Goal: Information Seeking & Learning: Learn about a topic

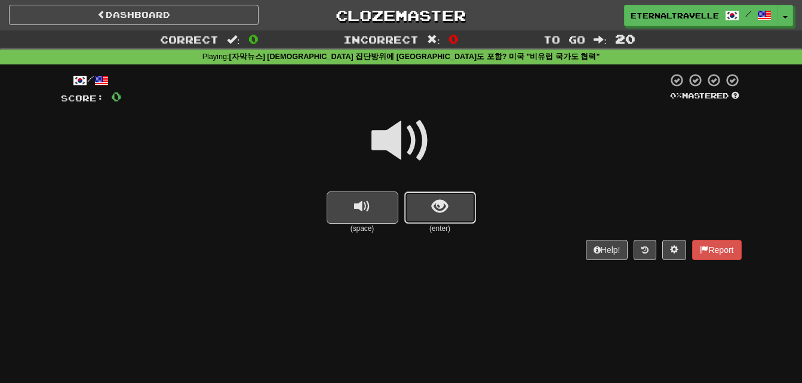
click at [440, 200] on span "show sentence" at bounding box center [440, 207] width 16 height 16
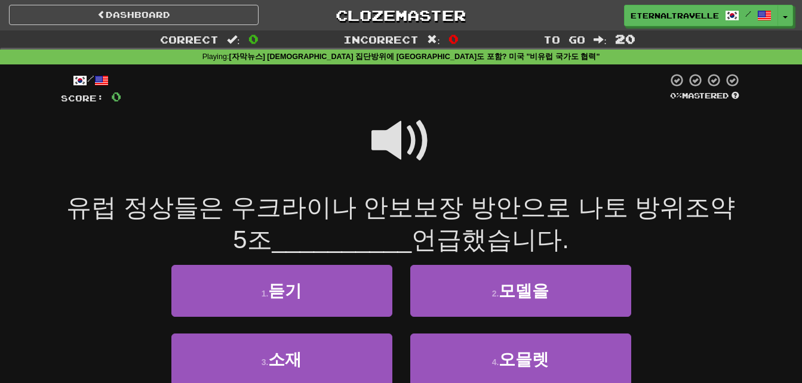
scroll to position [60, 0]
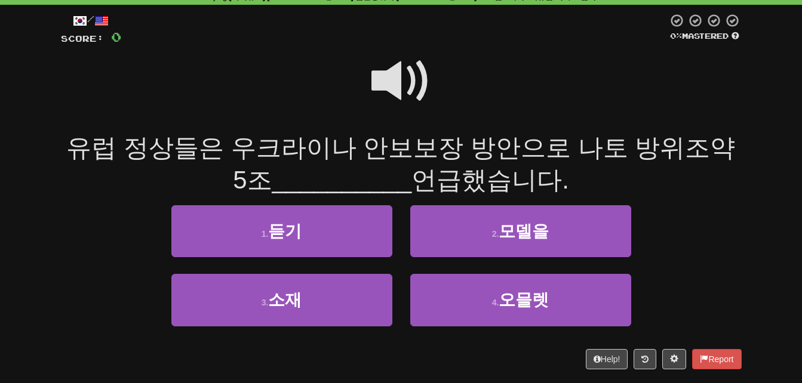
click at [391, 80] on span at bounding box center [401, 81] width 60 height 60
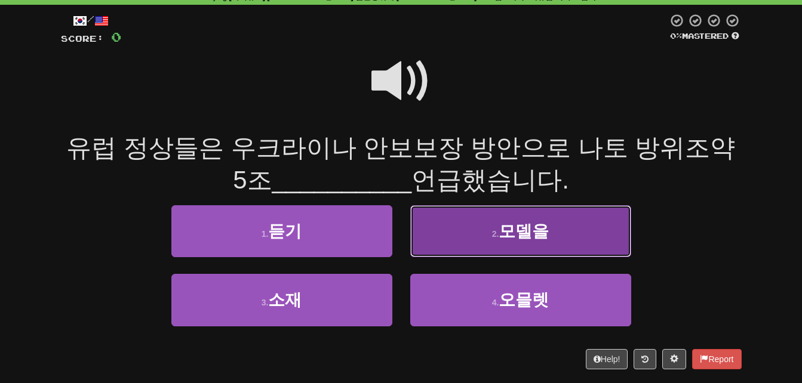
click at [567, 225] on button "2 . 모델을" at bounding box center [520, 231] width 221 height 52
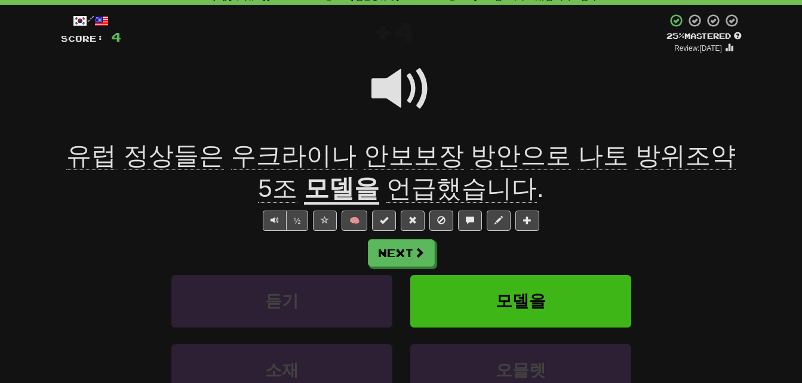
click at [183, 153] on span "정상들은" at bounding box center [174, 156] width 100 height 29
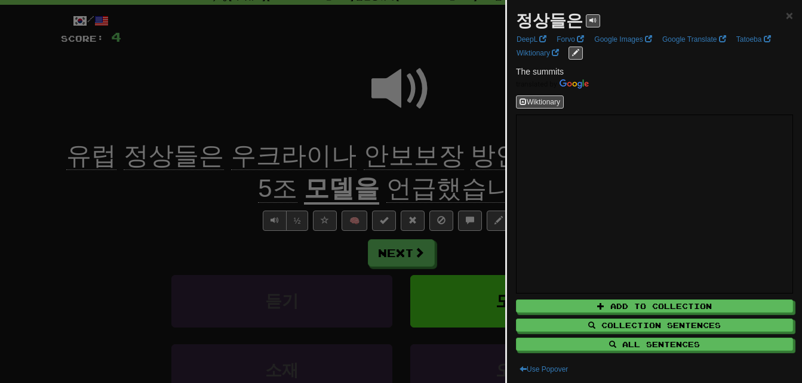
click at [167, 206] on div at bounding box center [401, 191] width 802 height 383
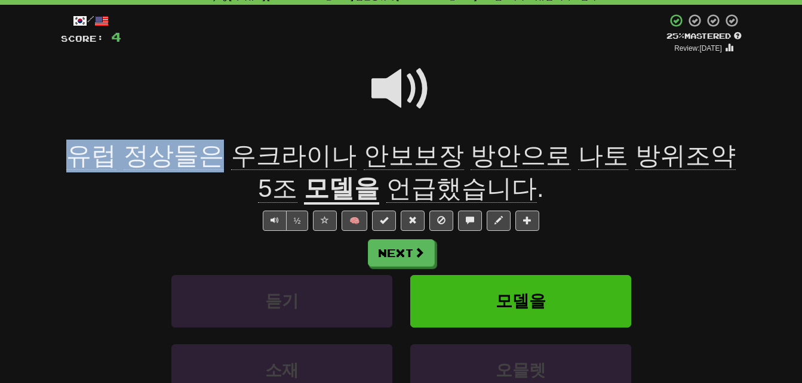
drag, startPoint x: 74, startPoint y: 155, endPoint x: 204, endPoint y: 155, distance: 129.6
click at [204, 155] on span "유럽 정상들은 우크라이나 안보보장 방안으로 나토 방위조약 5조" at bounding box center [400, 173] width 669 height 62
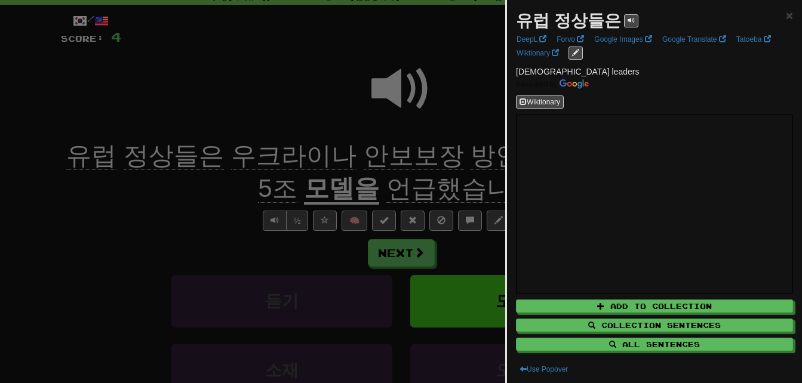
click at [189, 206] on div at bounding box center [401, 191] width 802 height 383
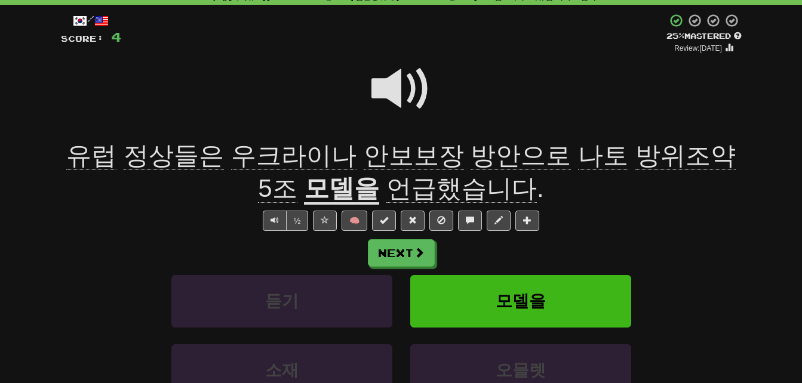
click at [471, 147] on span "방안으로" at bounding box center [521, 156] width 100 height 29
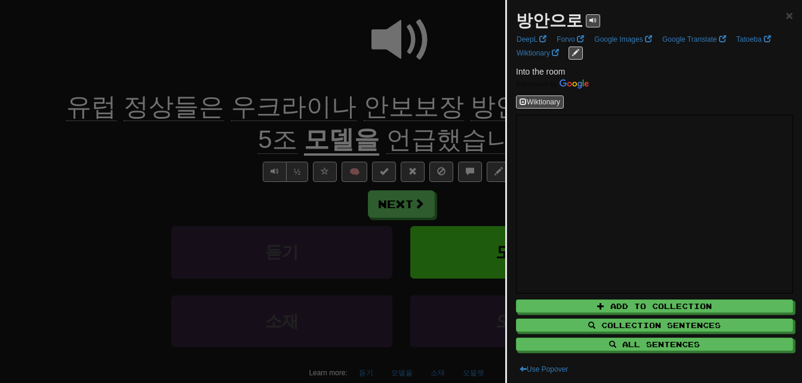
click at [461, 147] on div at bounding box center [401, 191] width 802 height 383
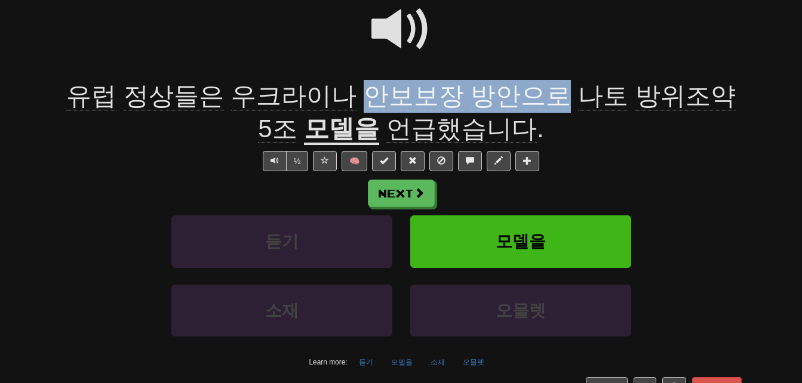
drag, startPoint x: 347, startPoint y: 90, endPoint x: 525, endPoint y: 97, distance: 178.7
click at [525, 97] on span "유럽 정상들은 우크라이나 안보보장 방안으로 나토 방위조약 5조" at bounding box center [400, 113] width 669 height 62
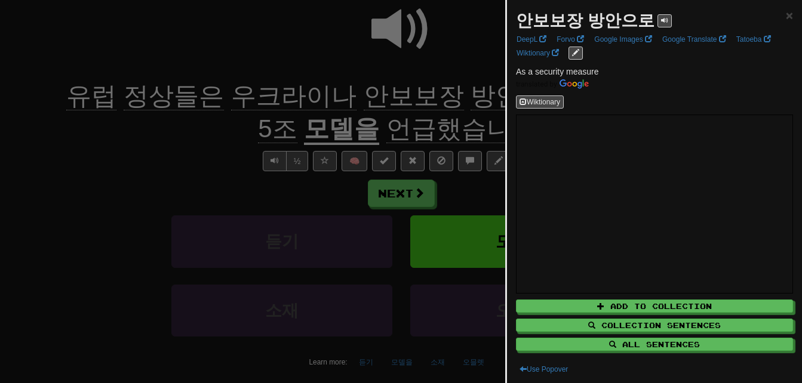
click at [175, 153] on div at bounding box center [401, 191] width 802 height 383
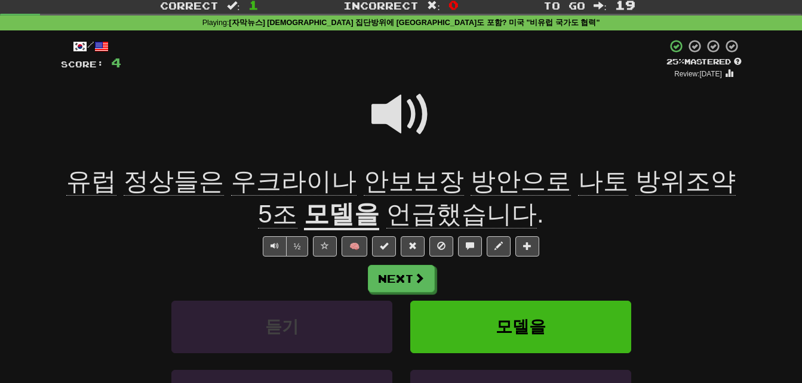
scroll to position [0, 0]
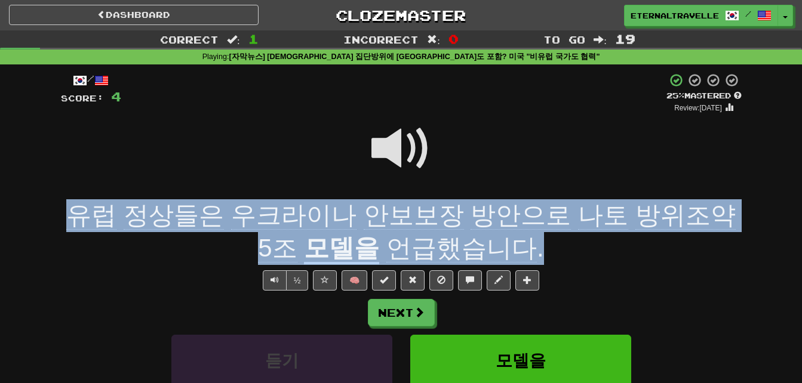
drag, startPoint x: 73, startPoint y: 210, endPoint x: 515, endPoint y: 242, distance: 443.0
click at [515, 242] on div "유럽 정상들은 우크라이나 안보보장 방안으로 나토 방위조약 5조 모델을 언급했습니다 ." at bounding box center [401, 231] width 681 height 65
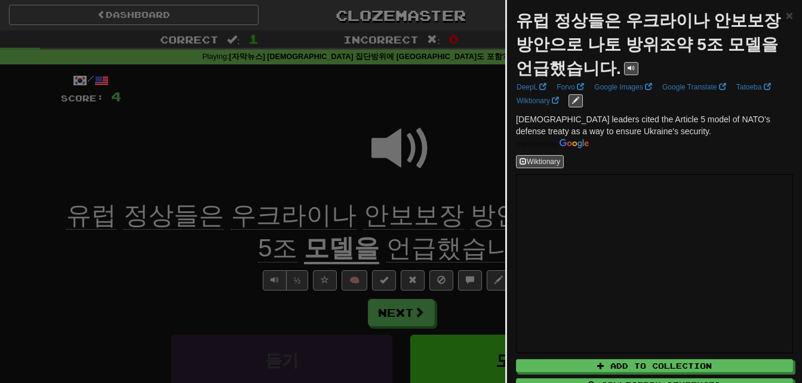
click at [210, 281] on div at bounding box center [401, 191] width 802 height 383
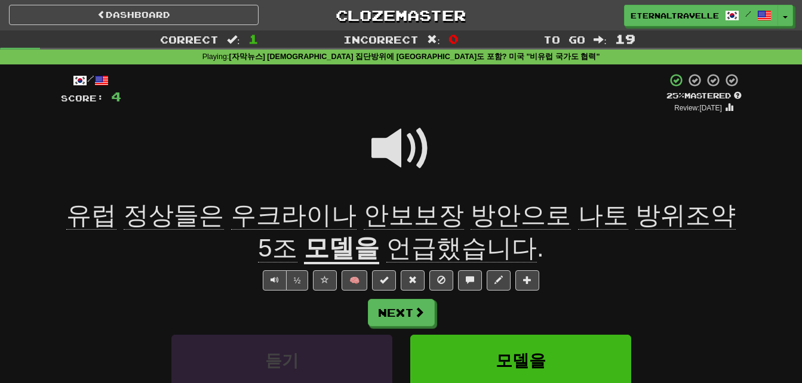
click at [388, 149] on span at bounding box center [401, 149] width 60 height 60
click at [389, 142] on span at bounding box center [401, 149] width 60 height 60
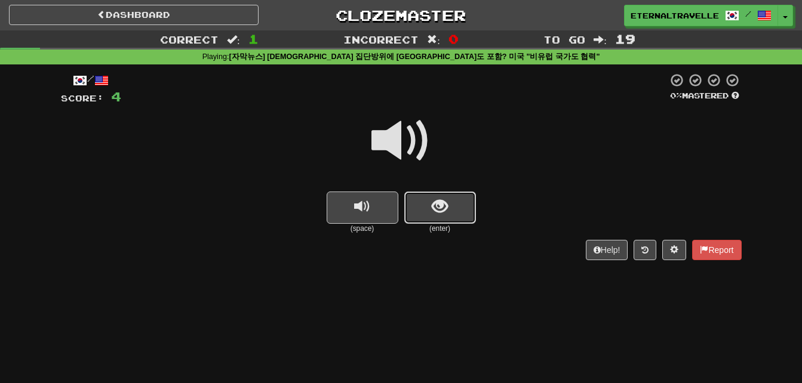
click at [413, 210] on button "show sentence" at bounding box center [440, 208] width 72 height 32
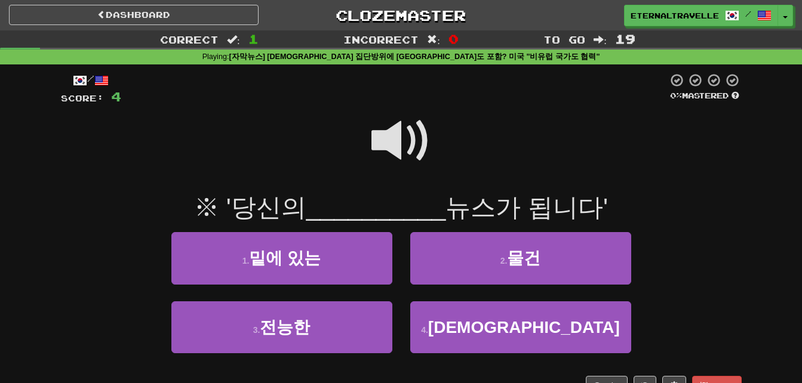
click at [392, 139] on span at bounding box center [401, 141] width 60 height 60
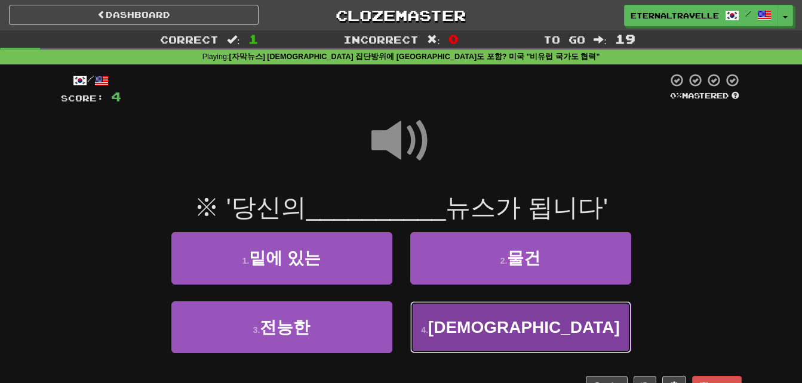
click at [428, 331] on small "4 ." at bounding box center [424, 330] width 7 height 10
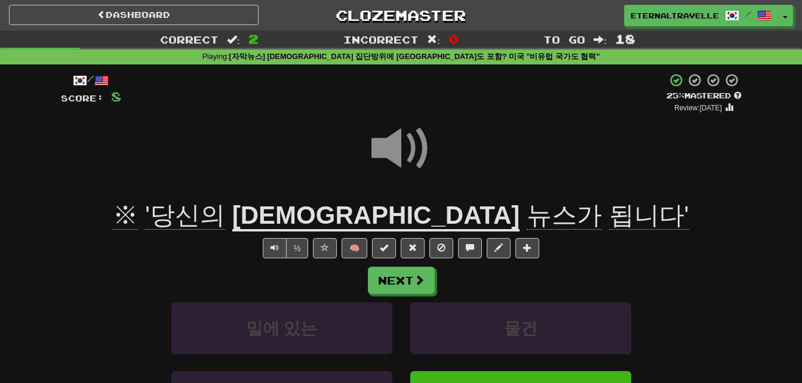
click at [225, 212] on span "'당신의" at bounding box center [185, 215] width 80 height 29
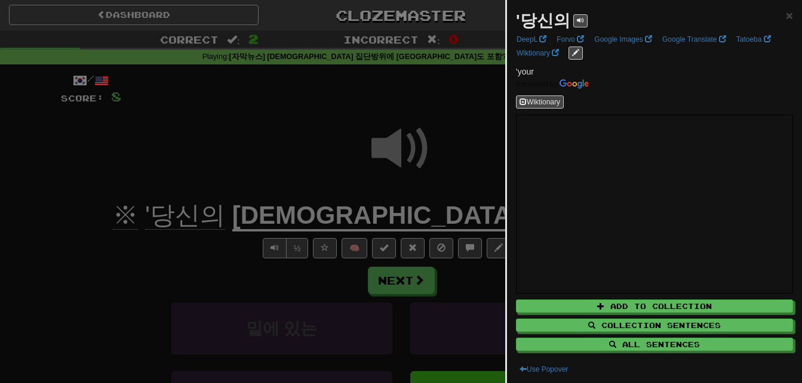
click at [284, 212] on div at bounding box center [401, 191] width 802 height 383
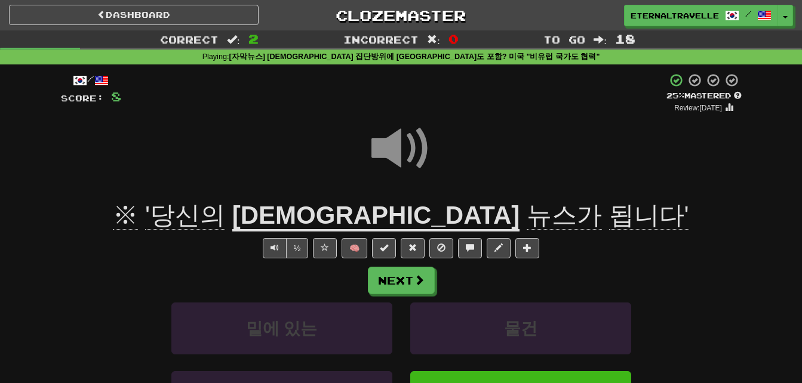
click at [353, 212] on u "제보가" at bounding box center [375, 216] width 287 height 30
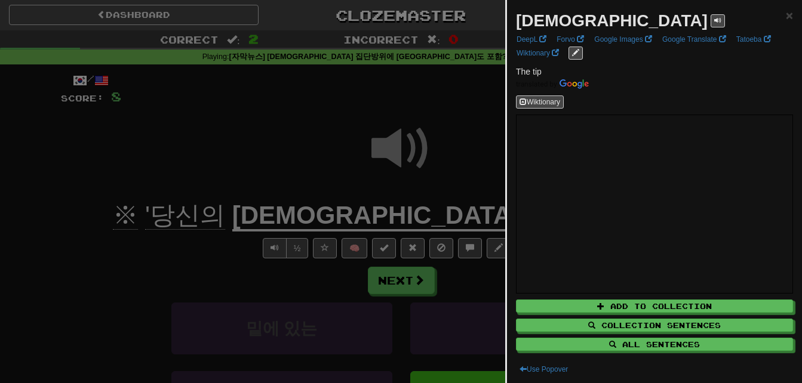
click at [353, 212] on div at bounding box center [401, 191] width 802 height 383
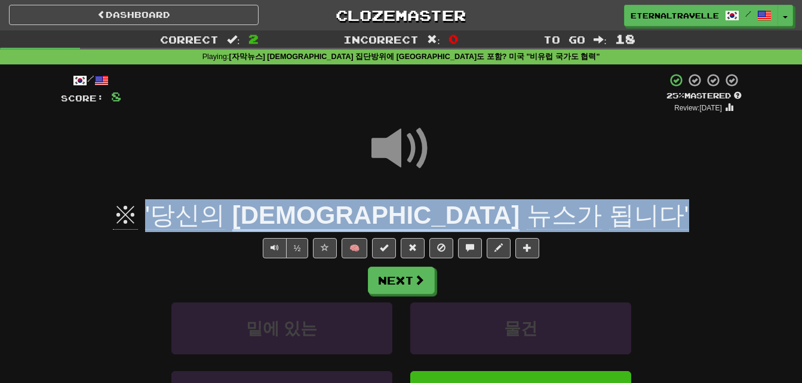
drag, startPoint x: 265, startPoint y: 216, endPoint x: 570, endPoint y: 215, distance: 305.7
click at [570, 215] on div "※ '당신의 제보가 뉴스가 됩니다'" at bounding box center [401, 215] width 681 height 33
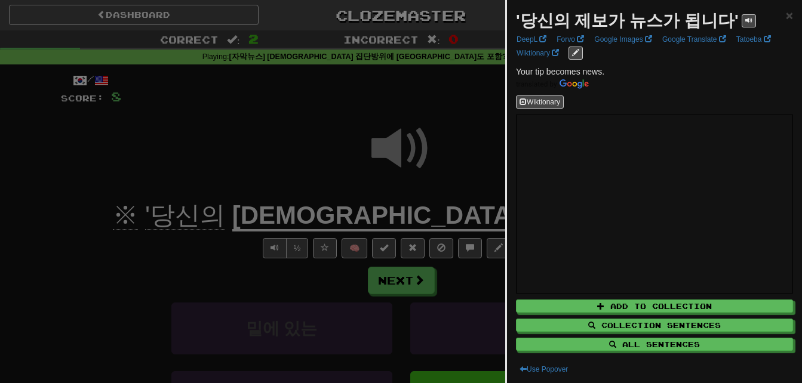
click at [165, 259] on div at bounding box center [401, 191] width 802 height 383
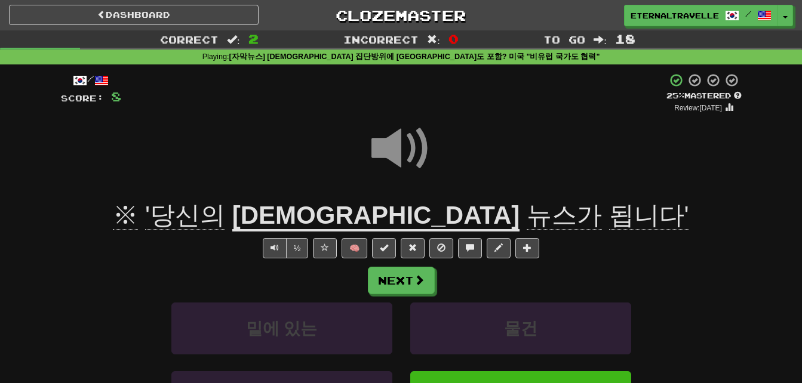
click at [394, 143] on span at bounding box center [401, 149] width 60 height 60
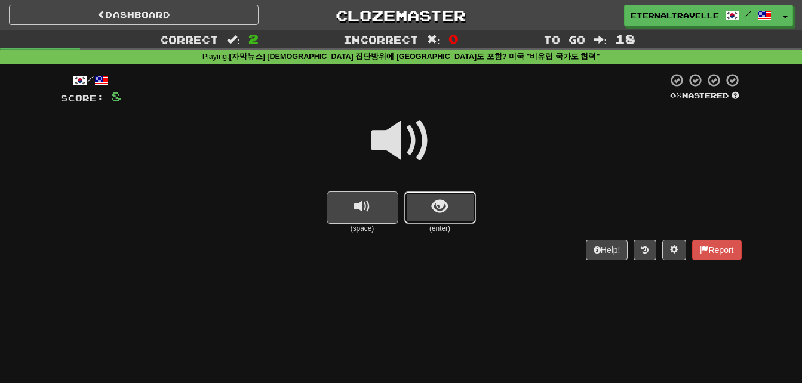
click at [439, 220] on button "show sentence" at bounding box center [440, 208] width 72 height 32
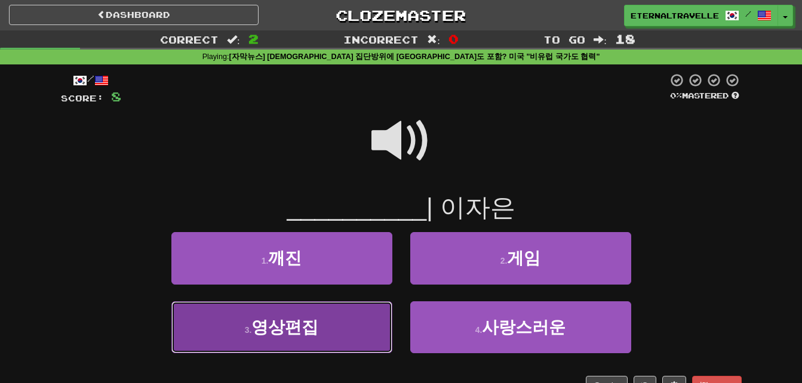
click at [318, 330] on button "3 . 영상편집" at bounding box center [281, 328] width 221 height 52
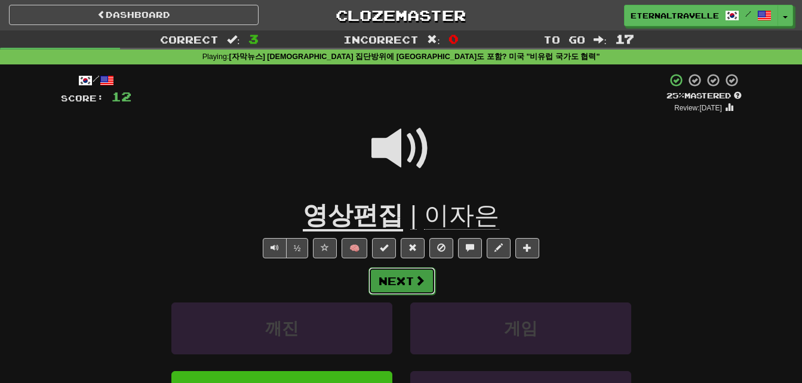
click at [398, 285] on button "Next" at bounding box center [401, 281] width 67 height 27
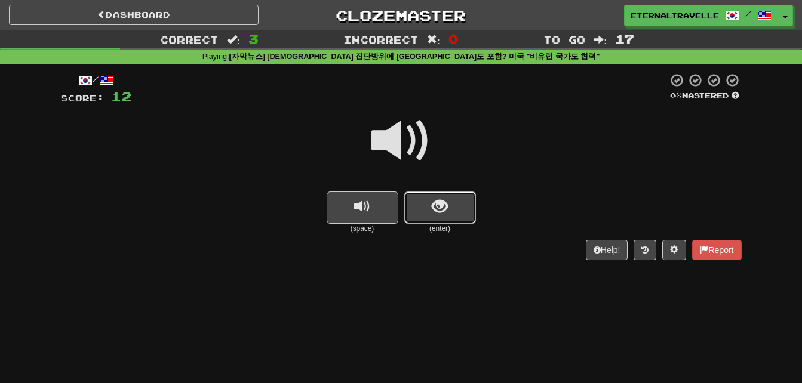
click at [442, 210] on span "show sentence" at bounding box center [440, 207] width 16 height 16
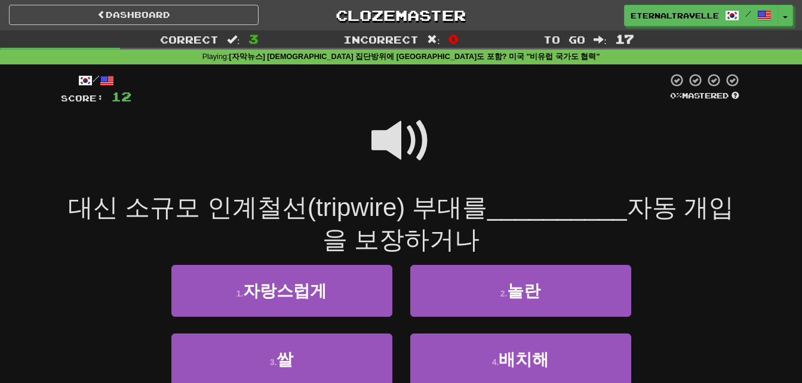
scroll to position [60, 0]
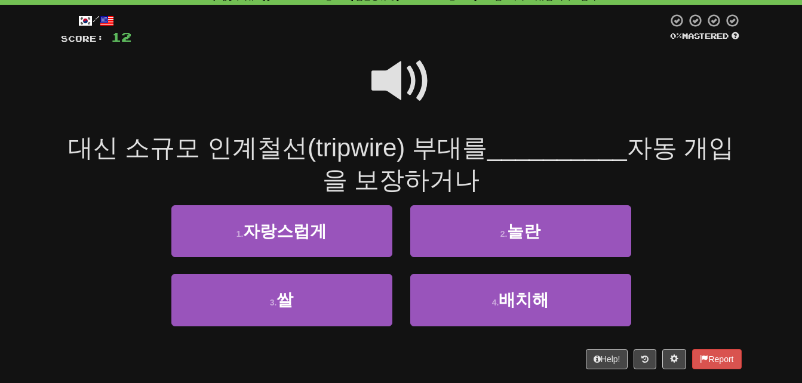
click at [396, 76] on span at bounding box center [401, 81] width 60 height 60
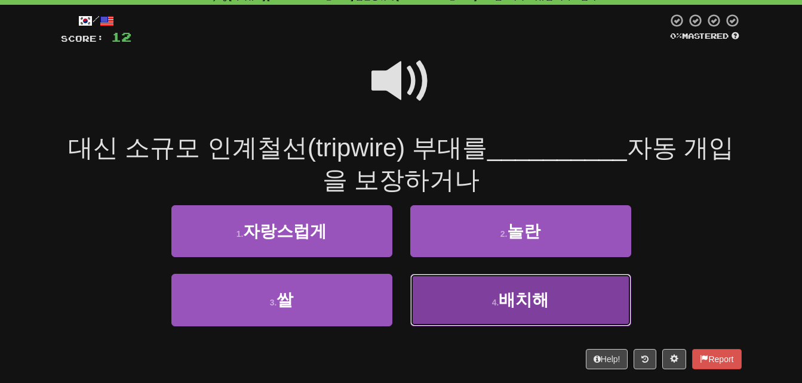
click at [463, 308] on button "4 . 배치해" at bounding box center [520, 300] width 221 height 52
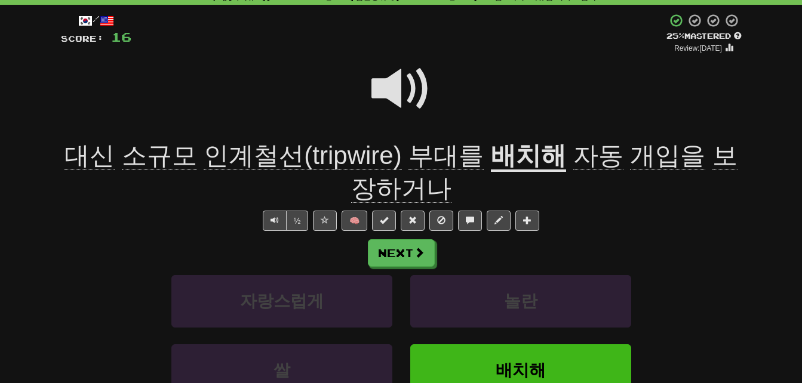
click at [85, 155] on span "대신" at bounding box center [89, 156] width 50 height 29
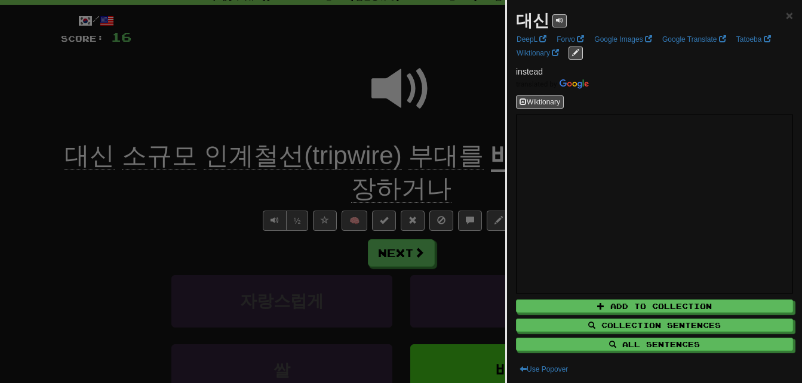
click at [125, 196] on div at bounding box center [401, 191] width 802 height 383
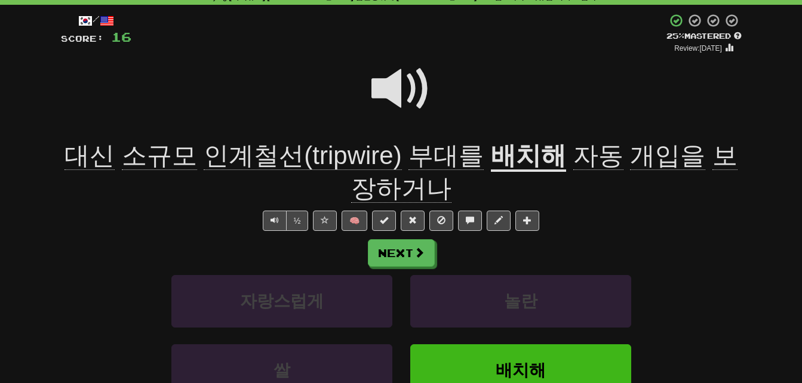
click at [153, 157] on span "소규모" at bounding box center [159, 156] width 75 height 29
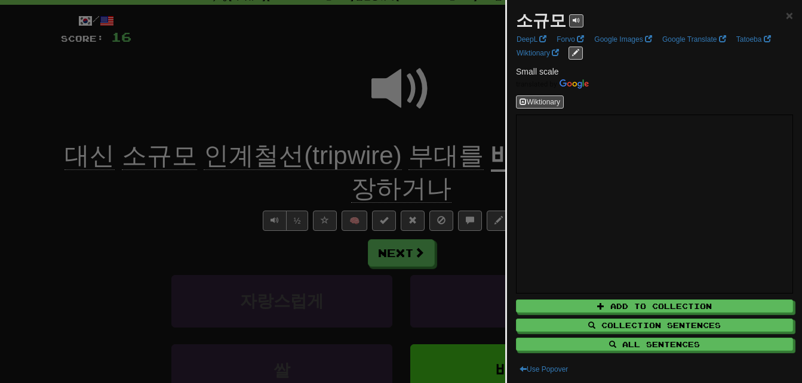
click at [167, 186] on div at bounding box center [401, 191] width 802 height 383
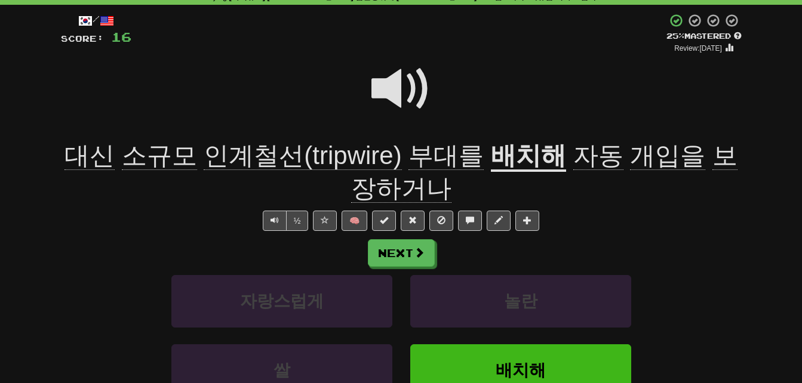
click at [212, 164] on span "인계철선(tripwire)" at bounding box center [303, 156] width 198 height 29
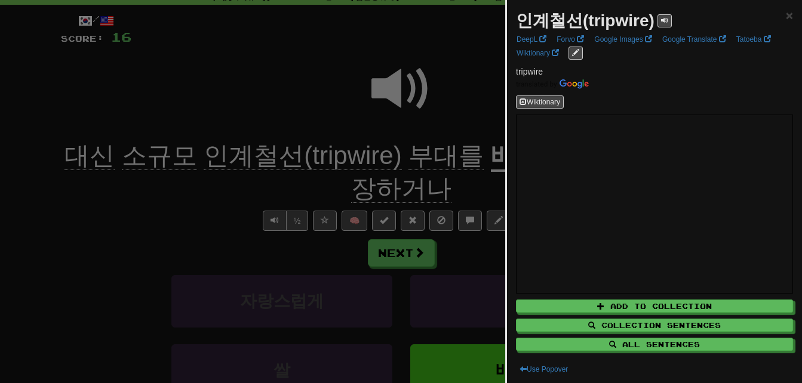
click at [213, 185] on div at bounding box center [401, 191] width 802 height 383
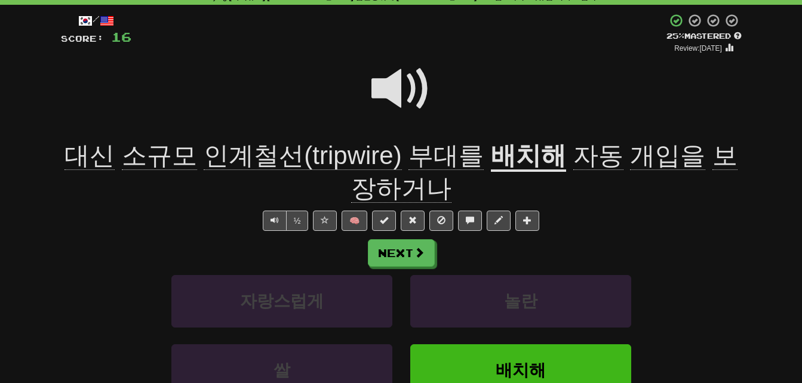
click at [428, 153] on span "부대를" at bounding box center [445, 156] width 75 height 29
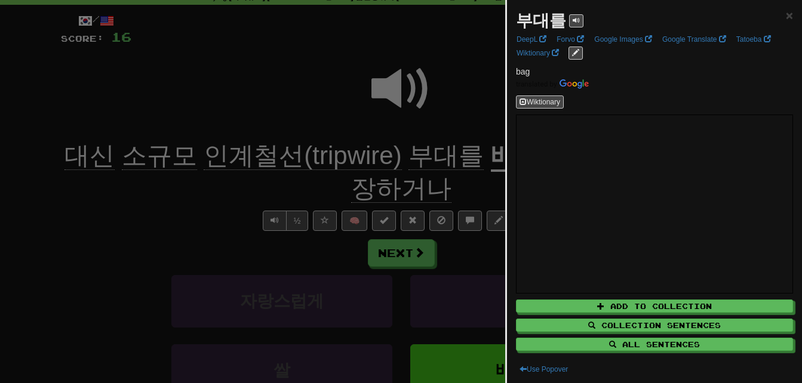
click at [430, 152] on div at bounding box center [401, 191] width 802 height 383
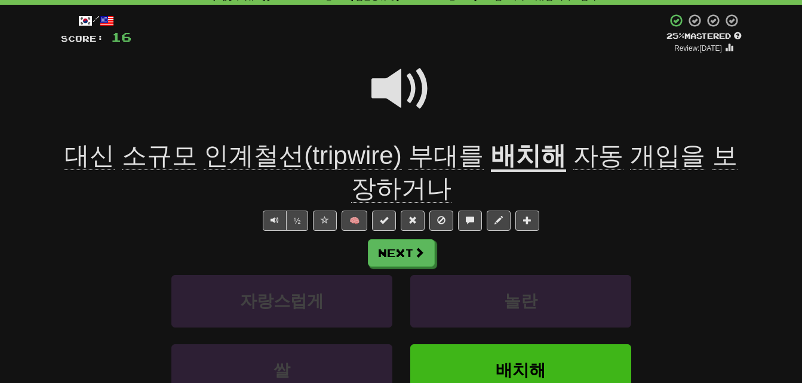
click at [491, 154] on u "배치해" at bounding box center [528, 157] width 75 height 30
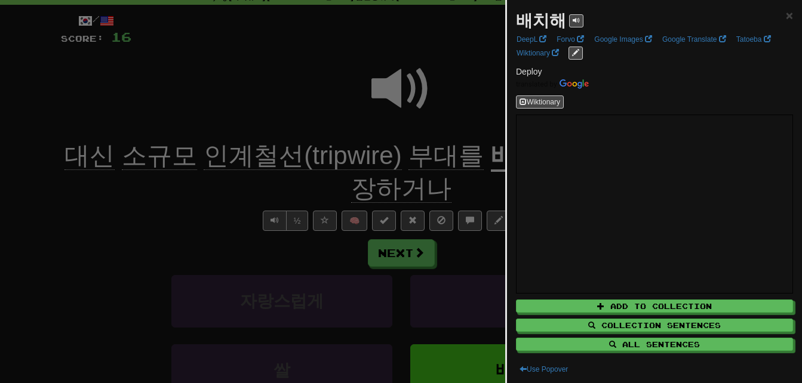
click at [479, 154] on div at bounding box center [401, 191] width 802 height 383
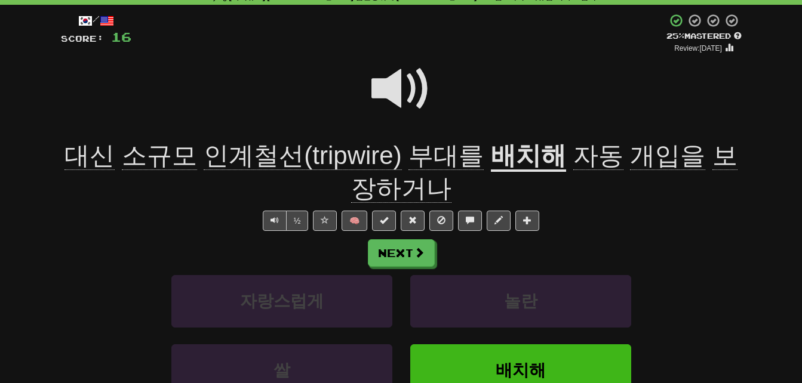
click at [573, 152] on span "자동" at bounding box center [598, 156] width 50 height 29
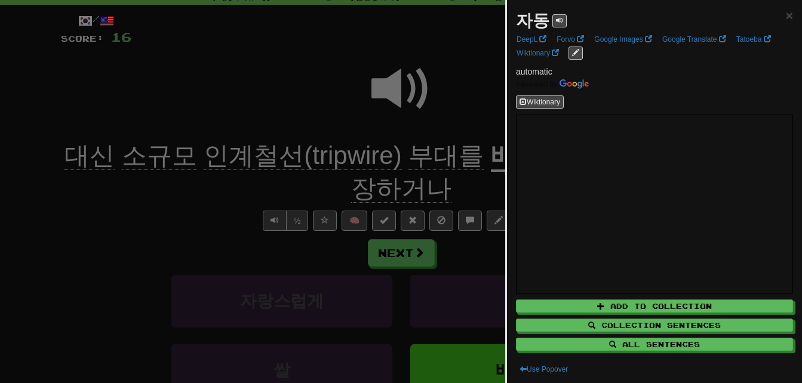
click at [444, 155] on div at bounding box center [401, 191] width 802 height 383
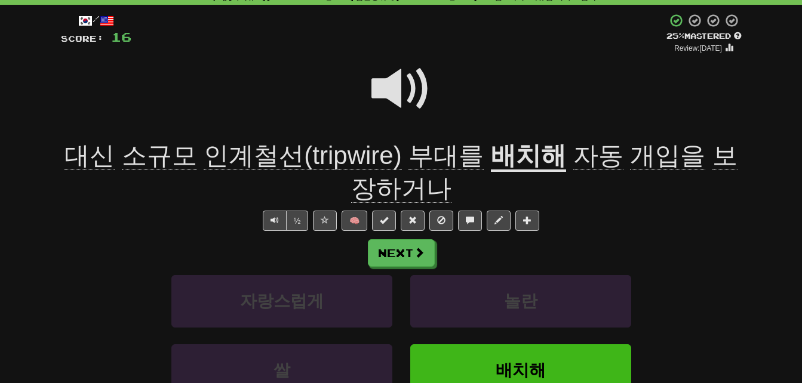
click at [630, 158] on span "개입을" at bounding box center [667, 156] width 75 height 29
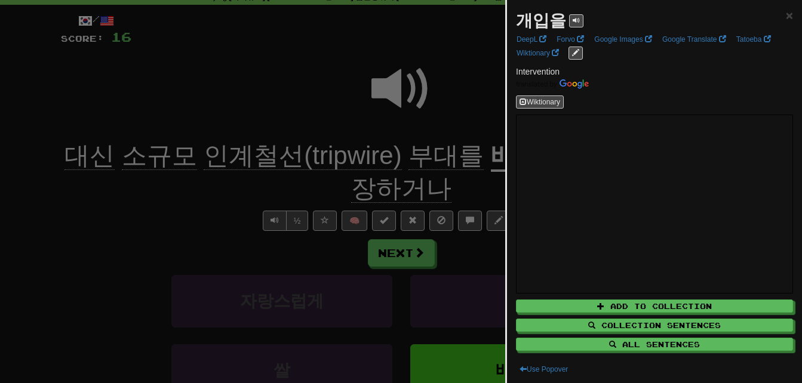
click at [494, 164] on div at bounding box center [401, 191] width 802 height 383
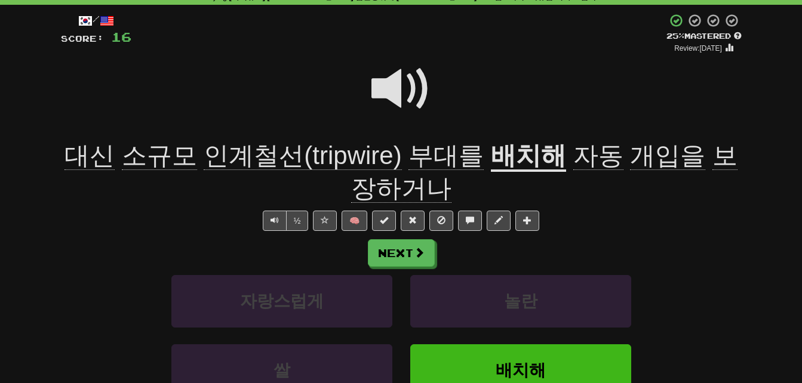
click at [701, 153] on span "보장하거나" at bounding box center [544, 173] width 387 height 62
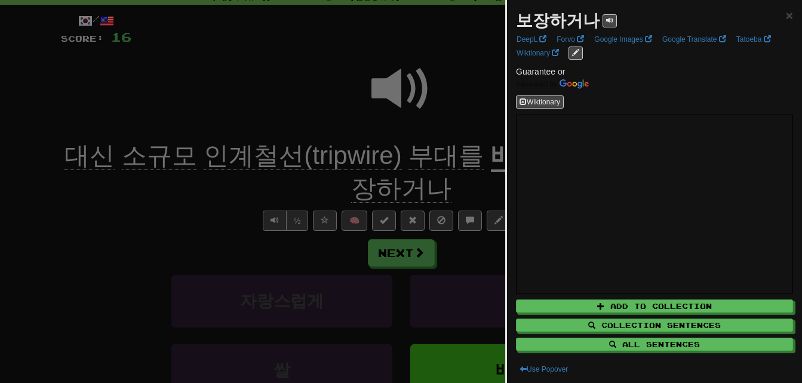
click at [276, 171] on div at bounding box center [401, 191] width 802 height 383
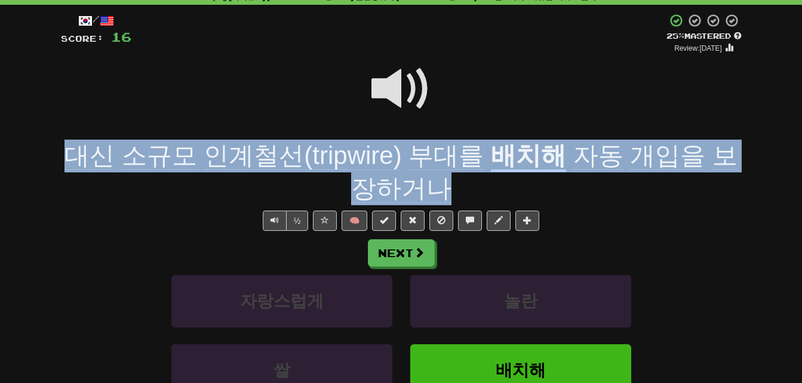
drag, startPoint x: 63, startPoint y: 146, endPoint x: 435, endPoint y: 176, distance: 372.6
click at [435, 176] on div "대신 소규모 인계철선(tripwire) 부대를 배치해 자동 개입을 보장하거나" at bounding box center [401, 172] width 681 height 65
click at [426, 157] on span "부대를" at bounding box center [445, 156] width 75 height 29
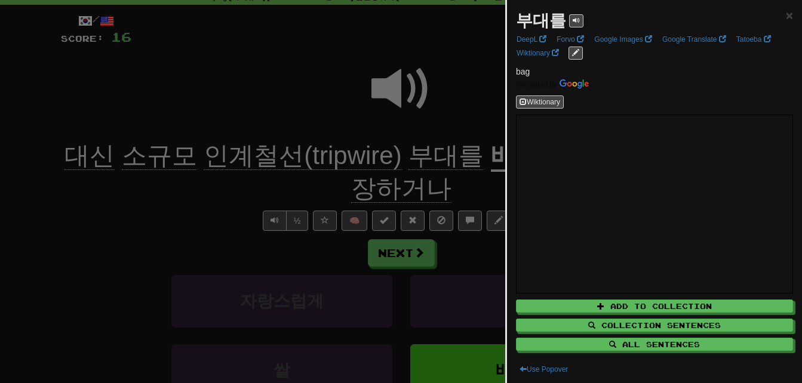
click at [426, 156] on div at bounding box center [401, 191] width 802 height 383
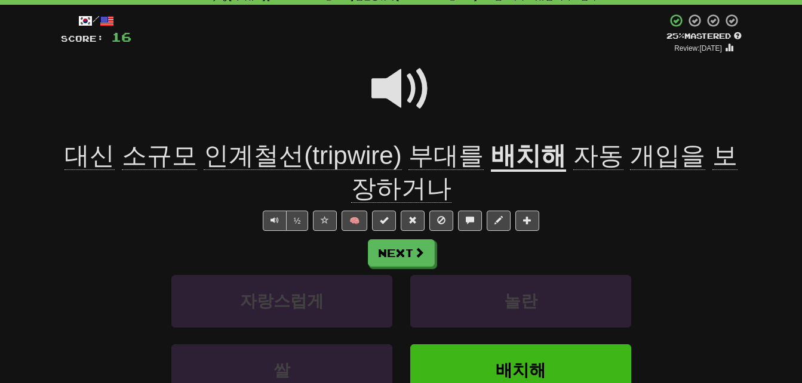
click at [491, 155] on u "배치해" at bounding box center [528, 157] width 75 height 30
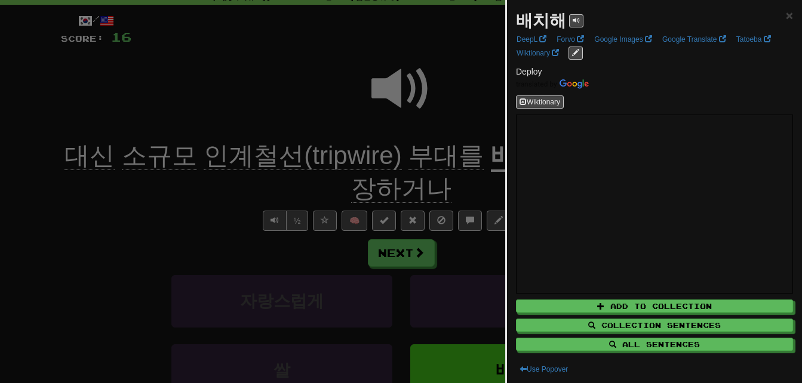
click at [456, 158] on div at bounding box center [401, 191] width 802 height 383
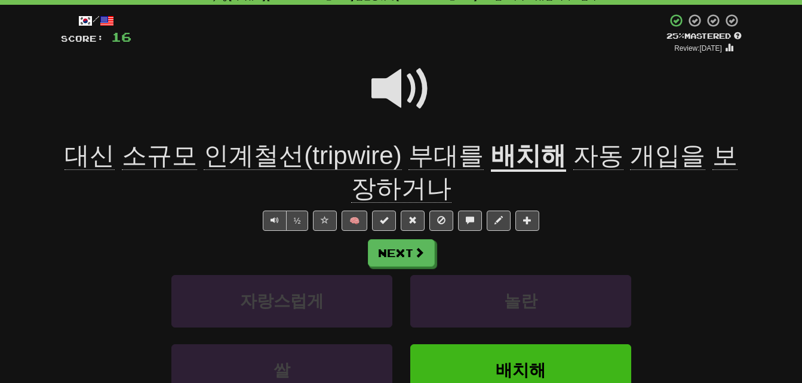
click at [392, 83] on span at bounding box center [401, 89] width 60 height 60
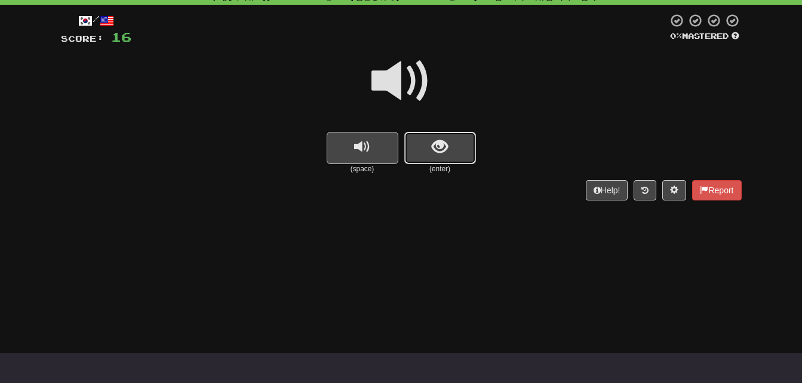
click at [448, 138] on button "show sentence" at bounding box center [440, 148] width 72 height 32
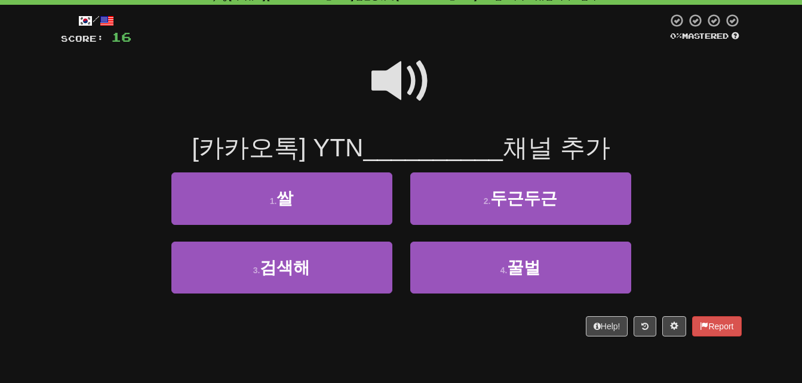
click at [392, 75] on span at bounding box center [401, 81] width 60 height 60
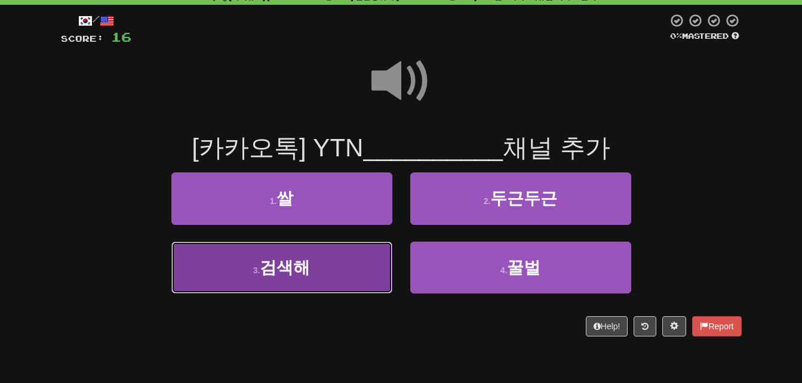
click at [358, 266] on button "3 . 검색해" at bounding box center [281, 268] width 221 height 52
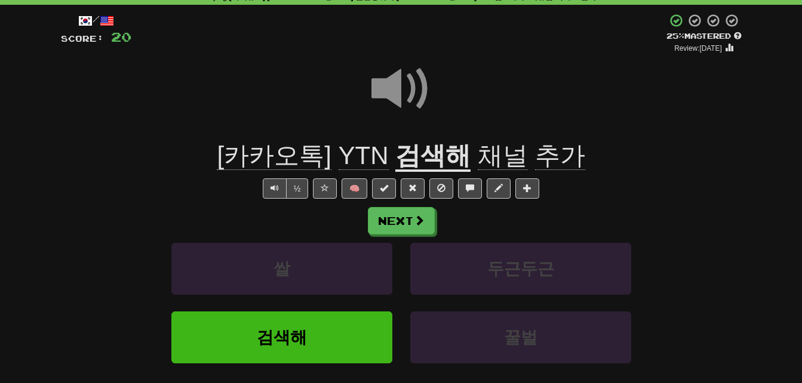
click at [543, 155] on span "추가" at bounding box center [560, 156] width 50 height 29
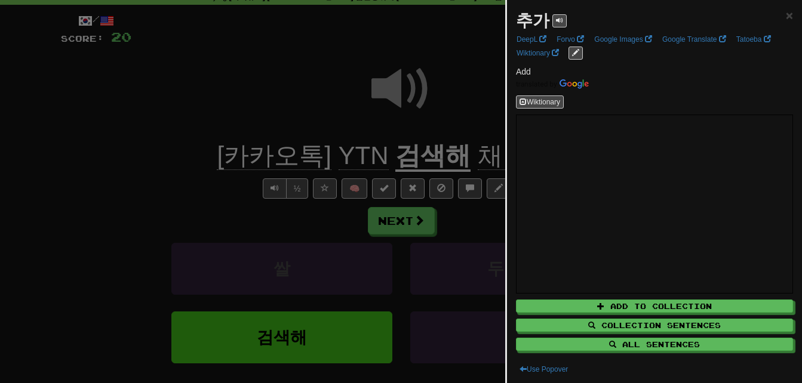
click at [452, 125] on div at bounding box center [401, 191] width 802 height 383
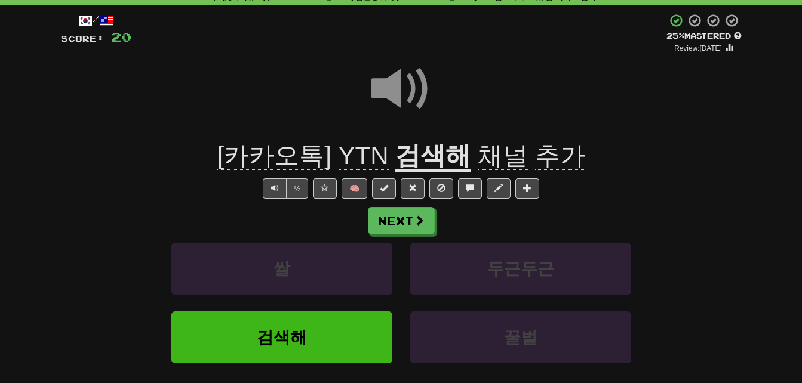
click at [392, 88] on span at bounding box center [401, 89] width 60 height 60
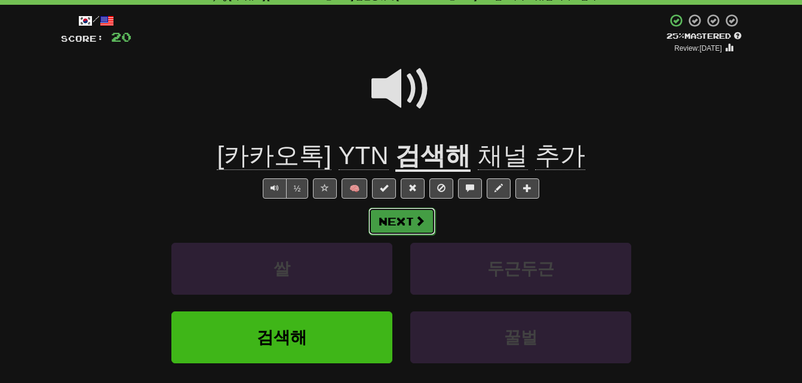
click at [402, 222] on button "Next" at bounding box center [401, 221] width 67 height 27
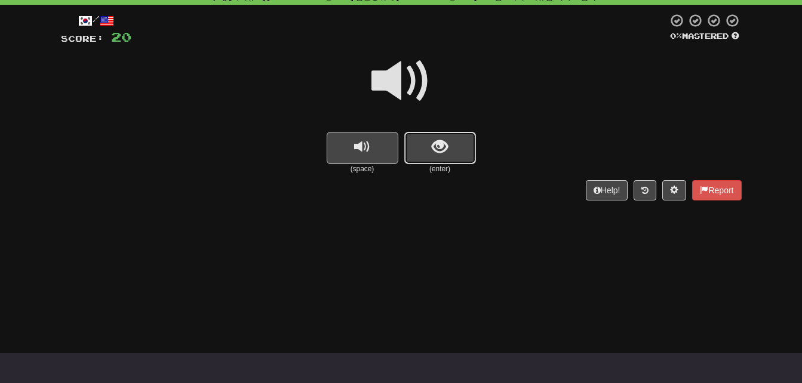
click at [444, 150] on span "show sentence" at bounding box center [440, 147] width 16 height 16
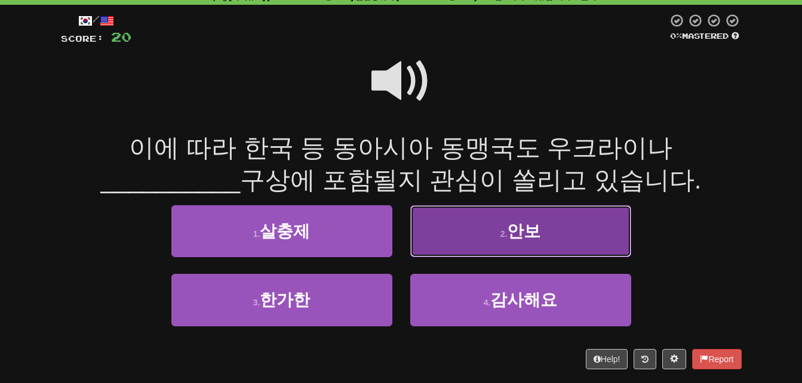
click at [469, 239] on button "2 . 안보" at bounding box center [520, 231] width 221 height 52
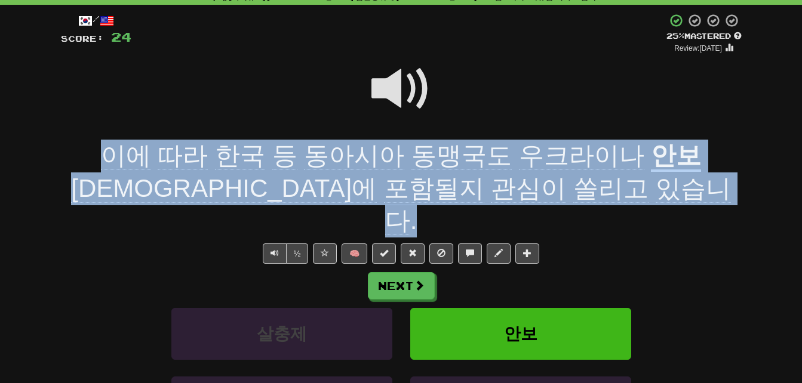
drag, startPoint x: 73, startPoint y: 150, endPoint x: 562, endPoint y: 180, distance: 490.0
click at [562, 180] on div "이에 따라 한국 등 동아시아 동맹국도 우크라이나 안보 구상에 포함될지 관심이 쏠리고 있습니다 ." at bounding box center [401, 189] width 681 height 98
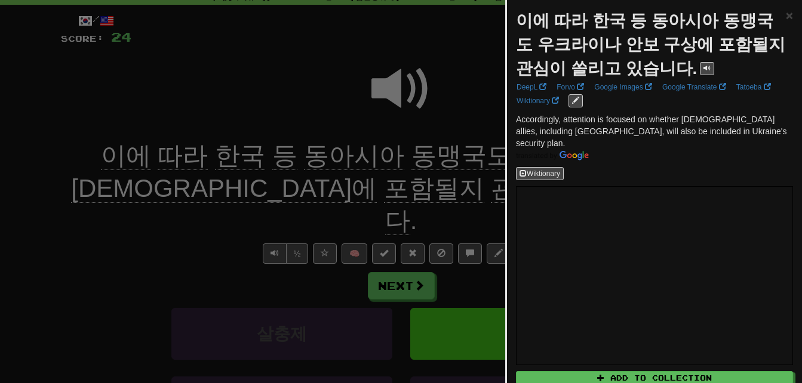
click at [195, 202] on div at bounding box center [401, 191] width 802 height 383
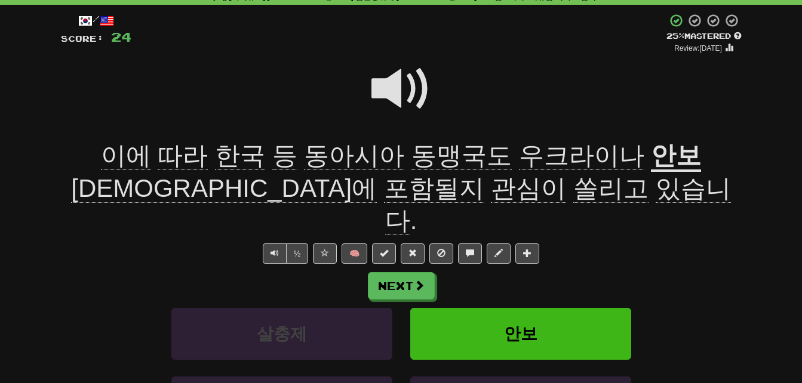
click at [384, 194] on span "포함될지" at bounding box center [434, 188] width 100 height 29
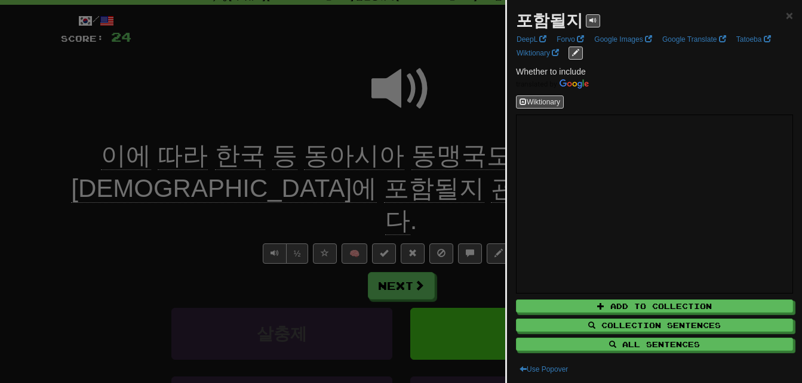
click at [174, 199] on div at bounding box center [401, 191] width 802 height 383
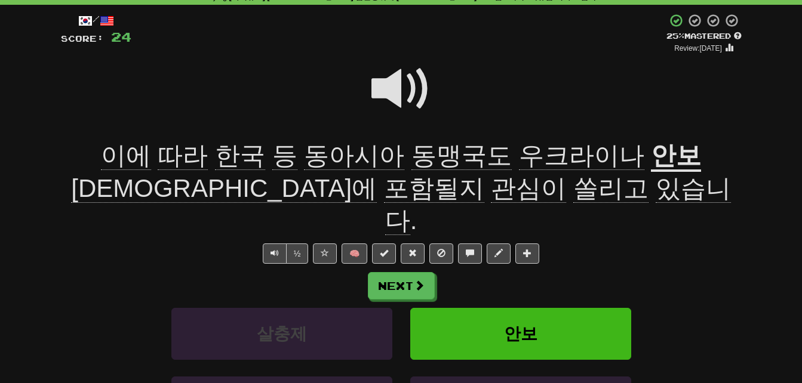
click at [377, 174] on span "구상에" at bounding box center [224, 188] width 306 height 29
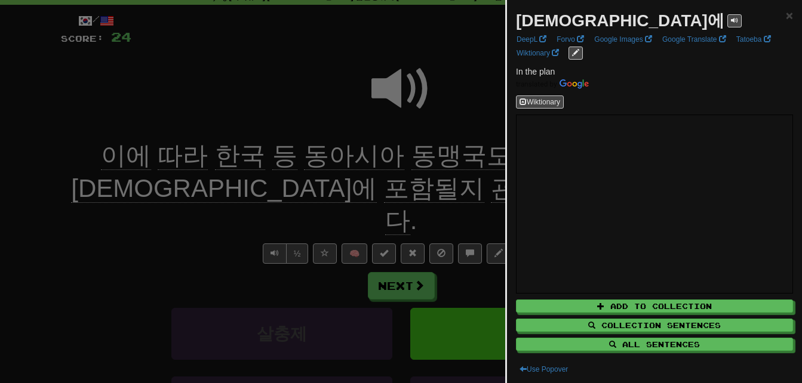
click at [165, 196] on div at bounding box center [401, 191] width 802 height 383
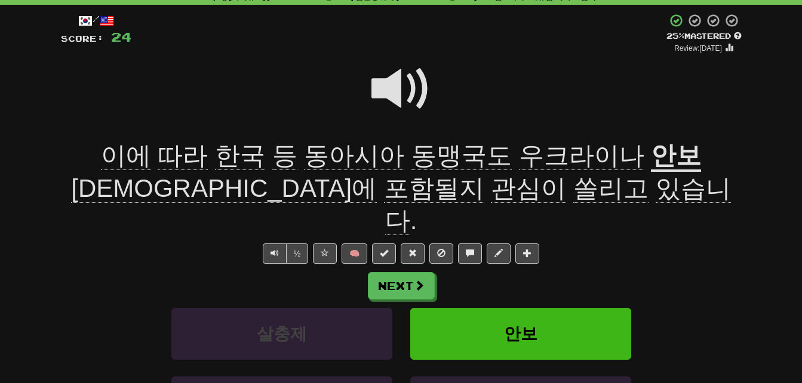
click at [491, 188] on span "관심이" at bounding box center [528, 188] width 75 height 29
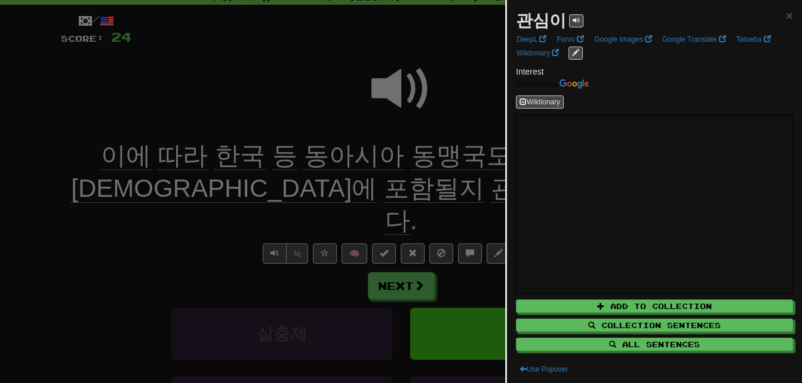
click at [330, 188] on div at bounding box center [401, 191] width 802 height 383
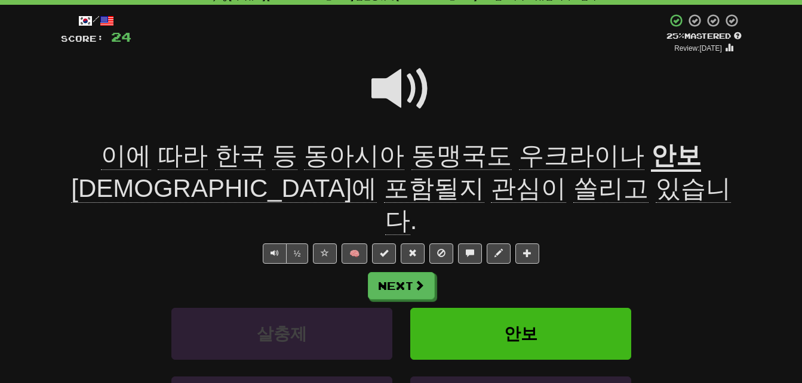
click at [573, 187] on span "쏠리고" at bounding box center [610, 188] width 75 height 29
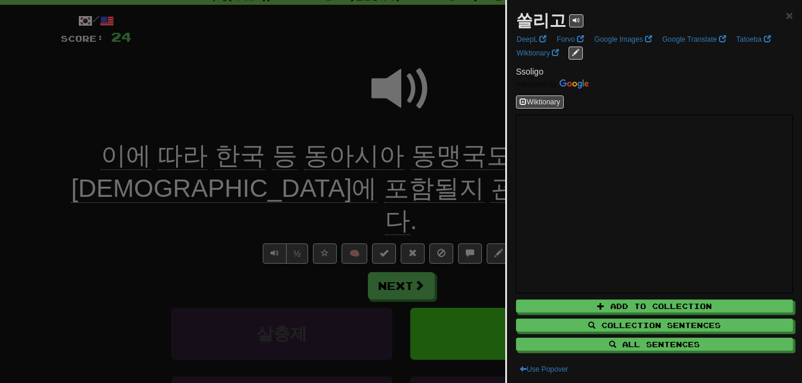
click at [409, 187] on div at bounding box center [401, 191] width 802 height 383
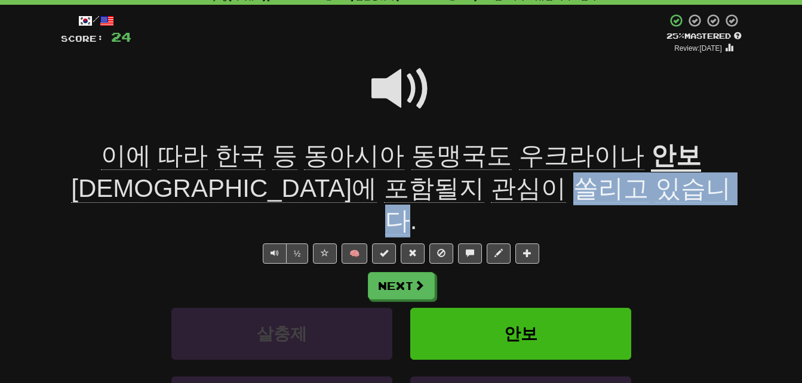
drag, startPoint x: 392, startPoint y: 190, endPoint x: 555, endPoint y: 182, distance: 163.2
click at [555, 182] on span "구상에 포함될지 관심이 쏠리고 있습니다 ." at bounding box center [401, 205] width 660 height 62
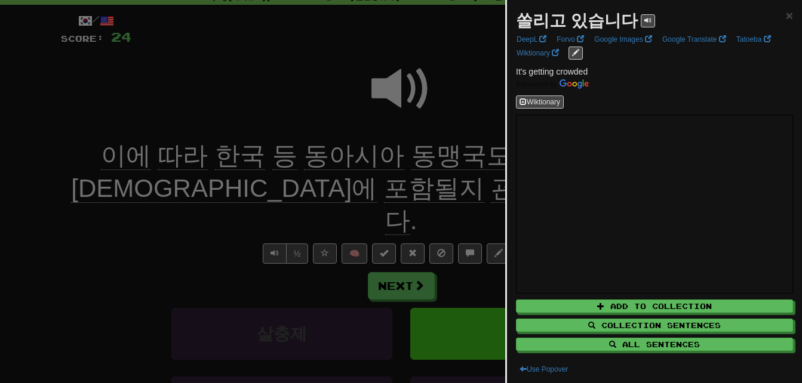
click at [474, 183] on div at bounding box center [401, 191] width 802 height 383
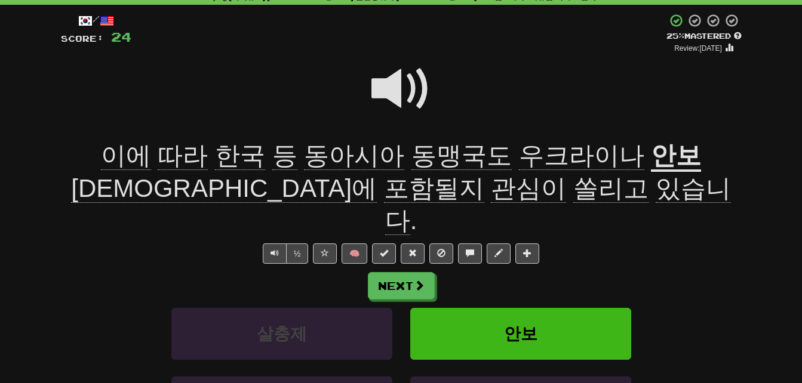
click at [379, 84] on span at bounding box center [401, 89] width 60 height 60
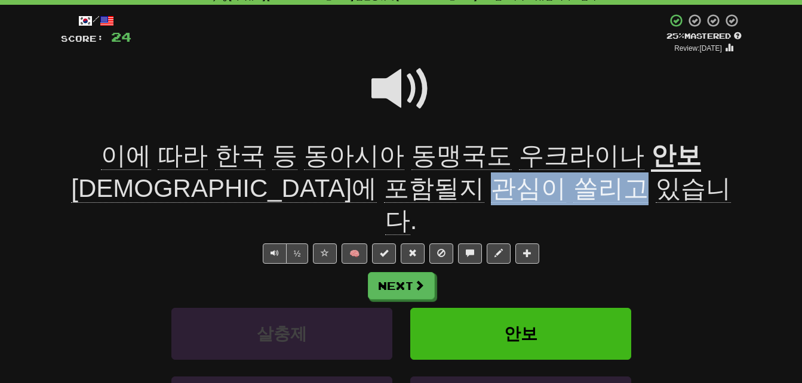
drag, startPoint x: 318, startPoint y: 190, endPoint x: 449, endPoint y: 193, distance: 130.8
click at [449, 193] on span "구상에 포함될지 관심이 쏠리고 있습니다 ." at bounding box center [401, 205] width 660 height 62
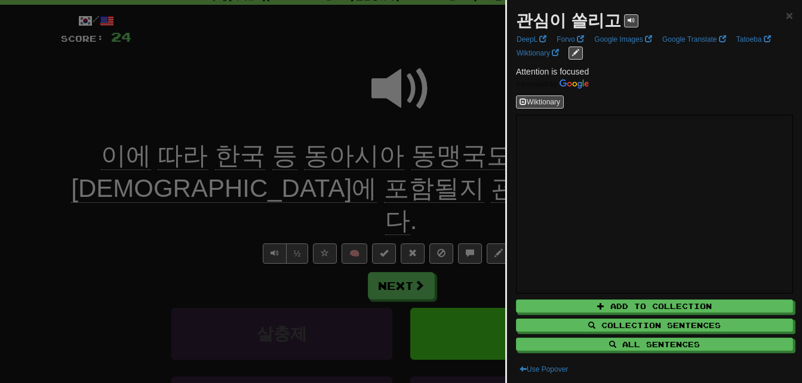
click at [449, 193] on div at bounding box center [401, 191] width 802 height 383
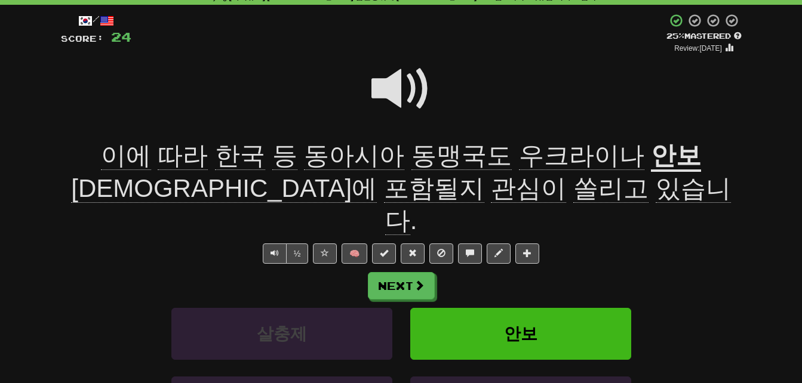
click at [389, 85] on span at bounding box center [401, 89] width 60 height 60
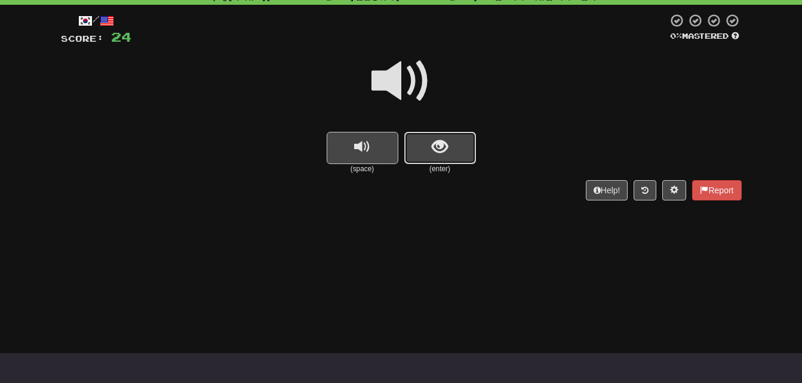
click at [436, 151] on span "show sentence" at bounding box center [440, 147] width 16 height 16
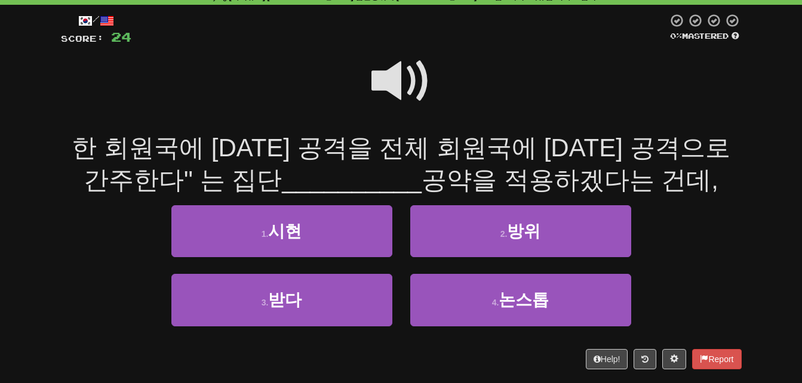
click at [385, 76] on span at bounding box center [401, 81] width 60 height 60
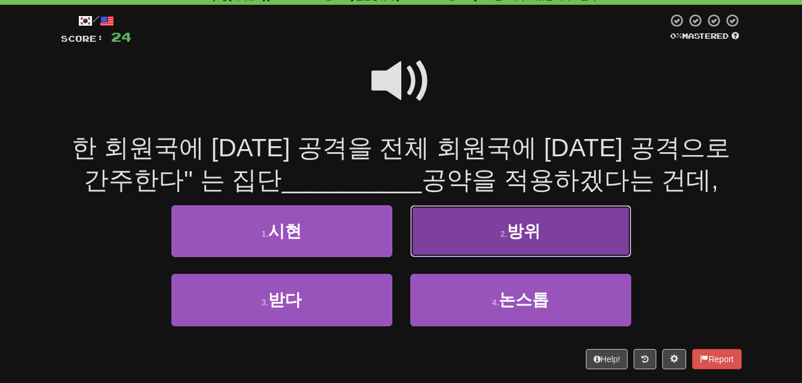
click at [476, 235] on button "2 . 방위" at bounding box center [520, 231] width 221 height 52
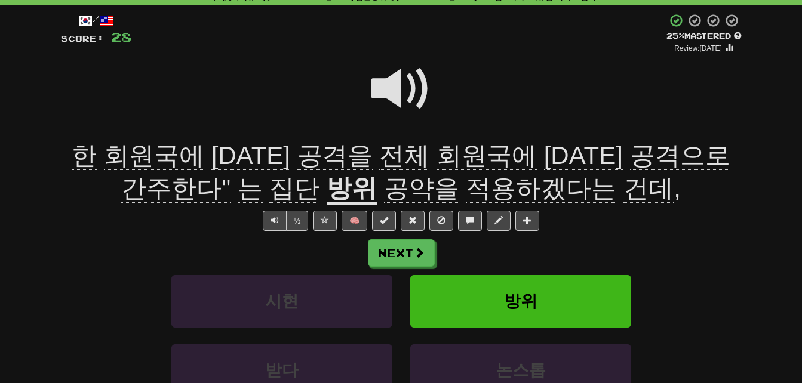
click at [230, 174] on span "간주한다"" at bounding box center [175, 188] width 109 height 29
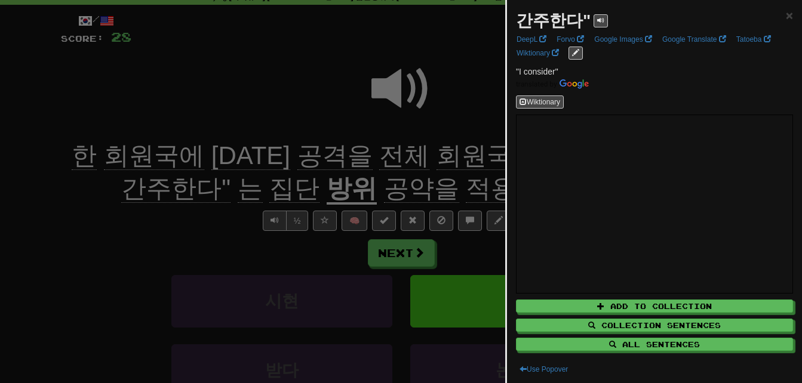
click at [94, 219] on div at bounding box center [401, 191] width 802 height 383
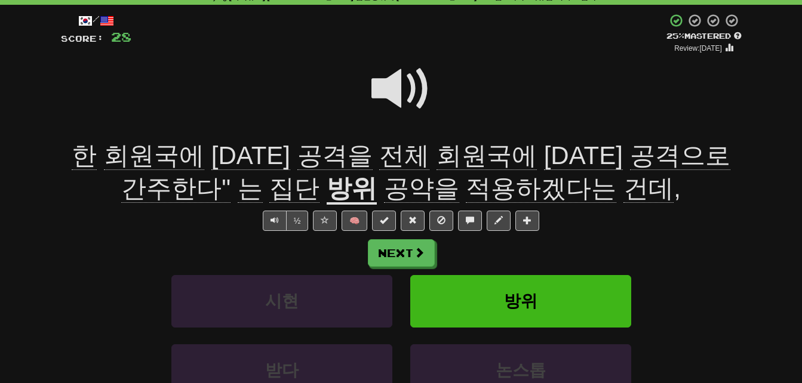
click at [379, 157] on span "전체" at bounding box center [404, 156] width 50 height 29
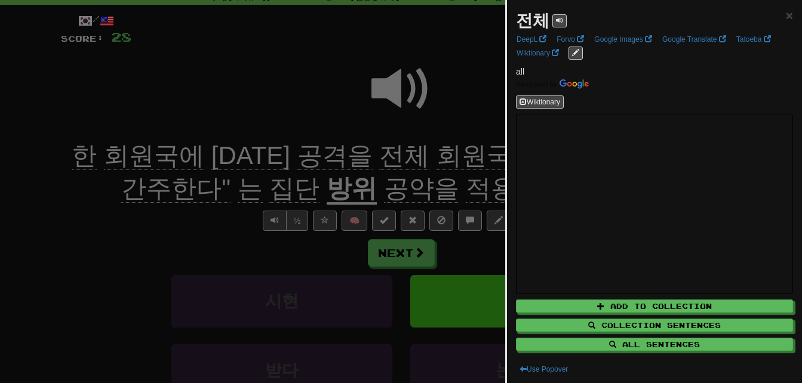
click at [127, 227] on div at bounding box center [401, 191] width 802 height 383
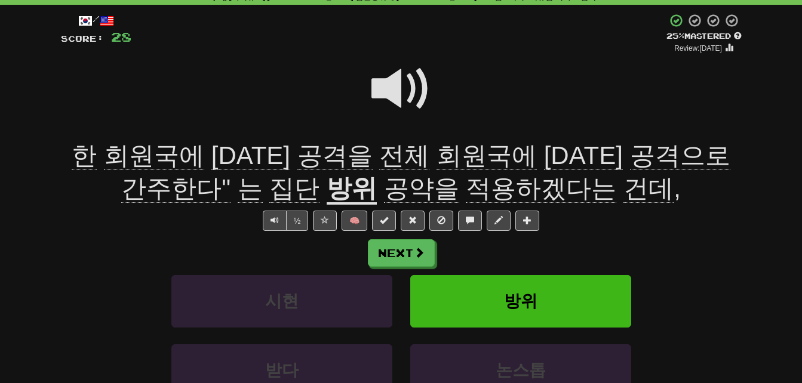
click at [269, 186] on span "집단" at bounding box center [294, 188] width 50 height 29
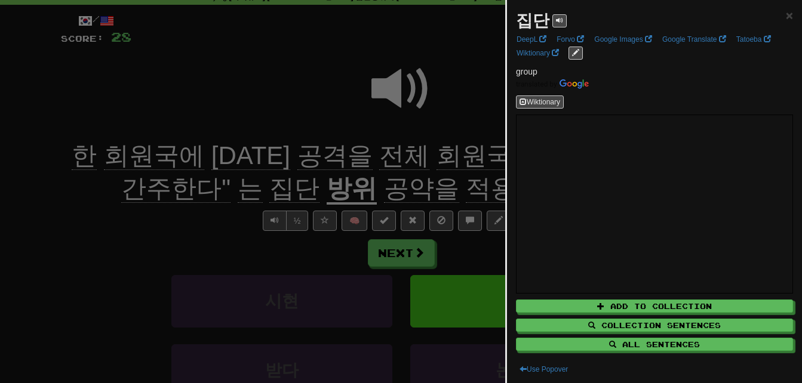
click at [222, 237] on div at bounding box center [401, 191] width 802 height 383
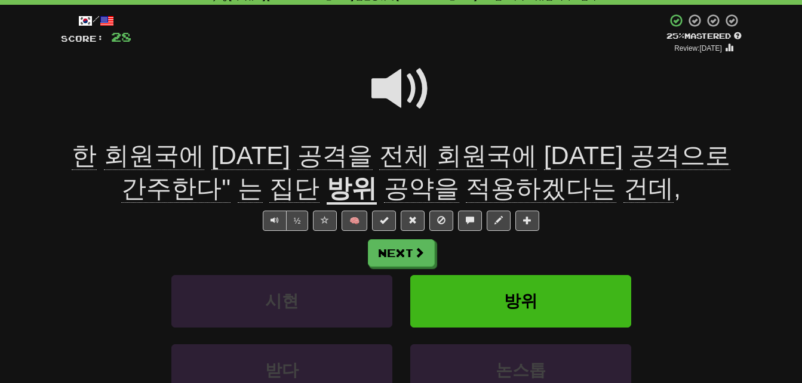
click at [384, 176] on span "공약을" at bounding box center [421, 188] width 75 height 29
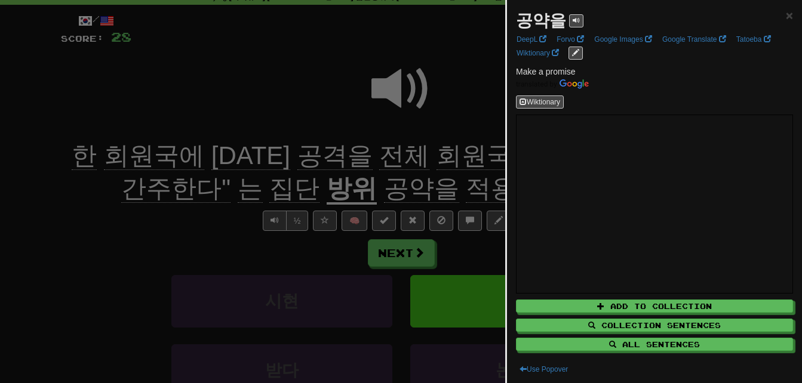
click at [155, 220] on div at bounding box center [401, 191] width 802 height 383
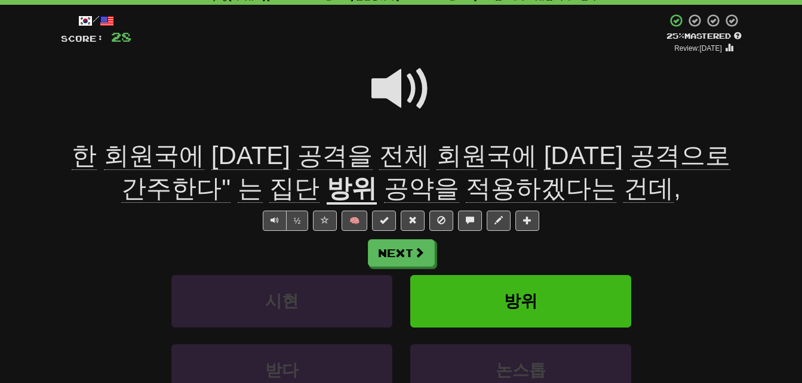
click at [487, 186] on span "적용하겠다는" at bounding box center [541, 188] width 150 height 29
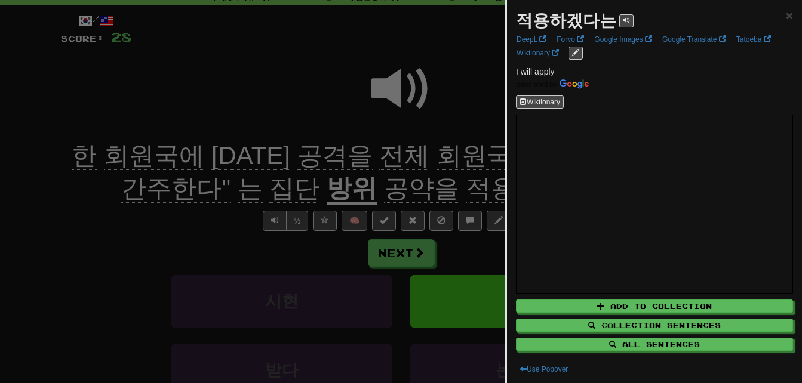
click at [163, 213] on div at bounding box center [401, 191] width 802 height 383
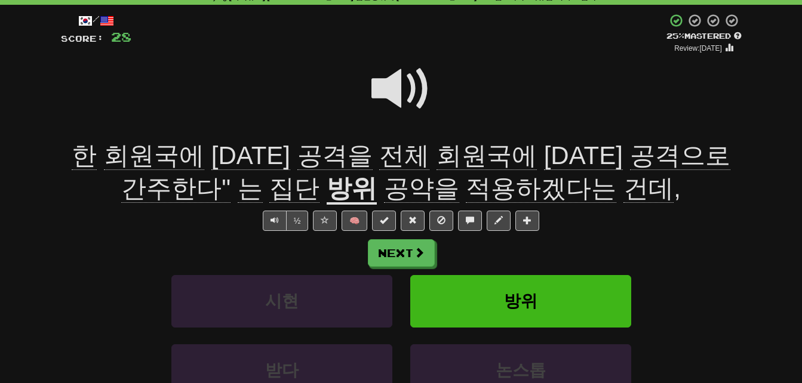
click at [623, 192] on span "건데" at bounding box center [648, 188] width 50 height 29
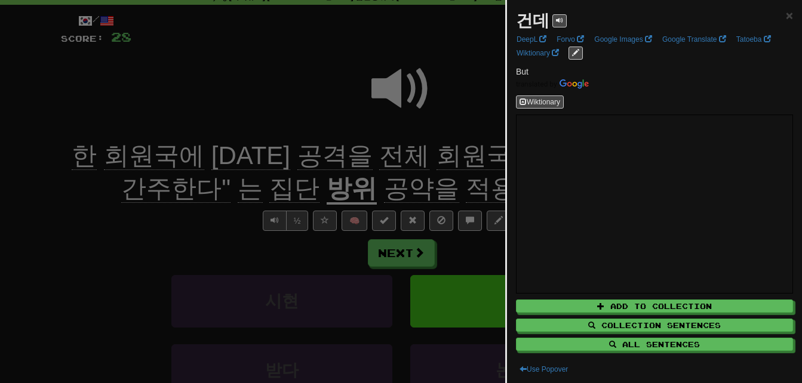
click at [156, 225] on div at bounding box center [401, 191] width 802 height 383
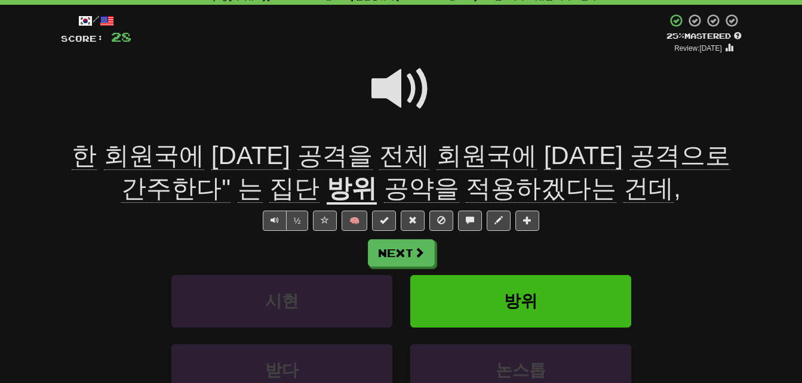
click at [392, 85] on span at bounding box center [401, 89] width 60 height 60
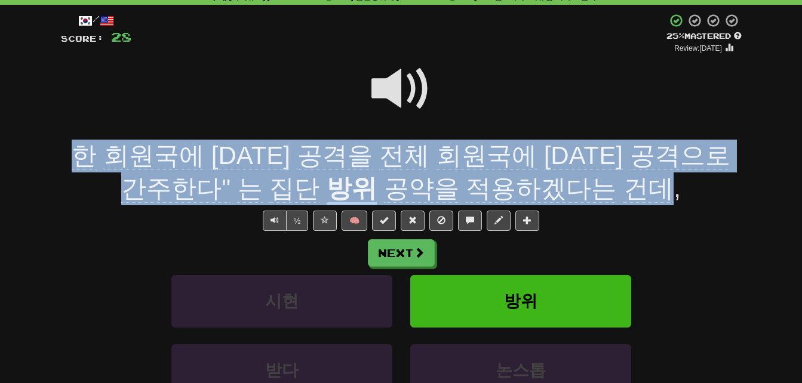
drag, startPoint x: 71, startPoint y: 155, endPoint x: 599, endPoint y: 178, distance: 528.3
click at [599, 178] on div "한 회원국에 대한 공격을 전체 회원국에 대한 공격으로 간주한다" 는 집단 방위 공약을 적용하겠다는 건데 ," at bounding box center [401, 172] width 681 height 65
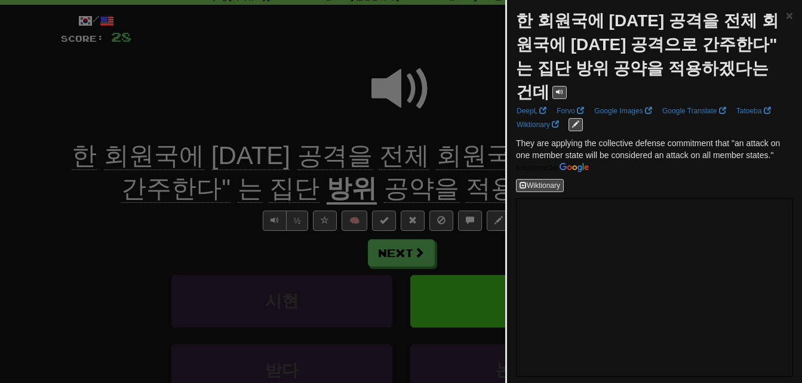
click at [140, 205] on div at bounding box center [401, 191] width 802 height 383
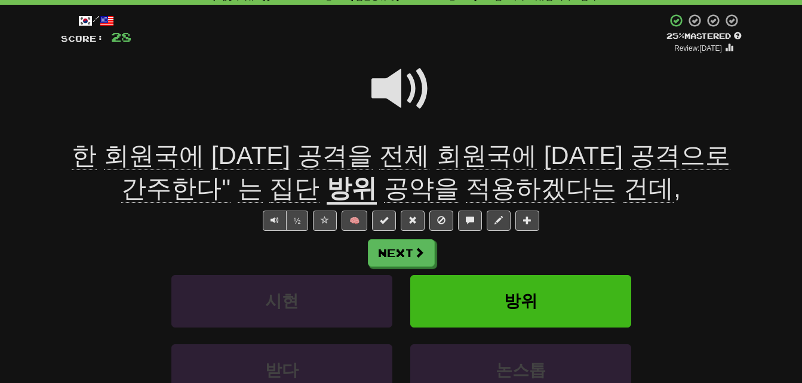
click at [384, 190] on span "공약을" at bounding box center [421, 188] width 75 height 29
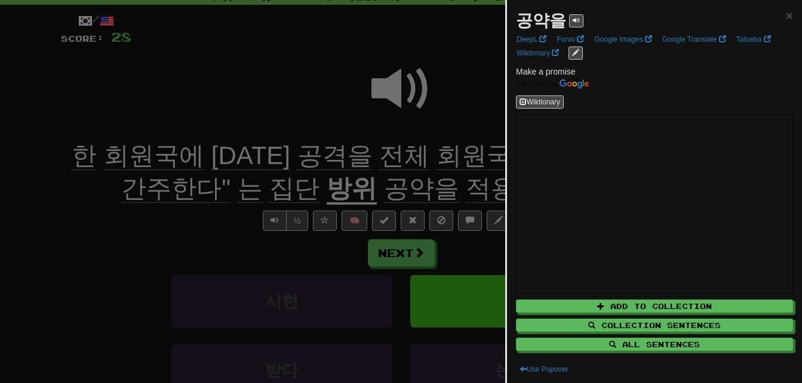
click at [369, 190] on div at bounding box center [401, 191] width 802 height 383
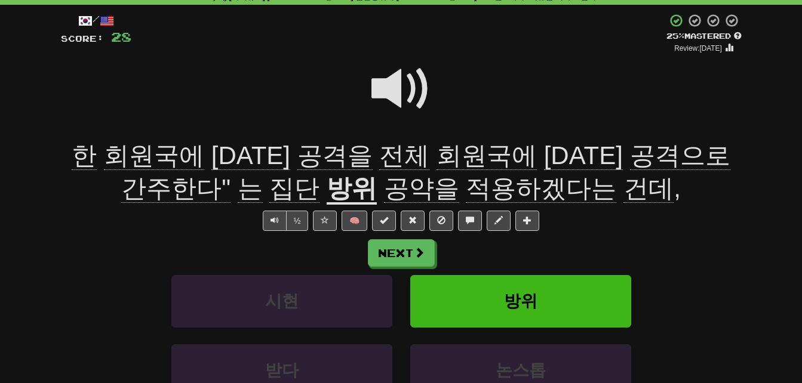
click at [269, 189] on span "집단" at bounding box center [294, 188] width 50 height 29
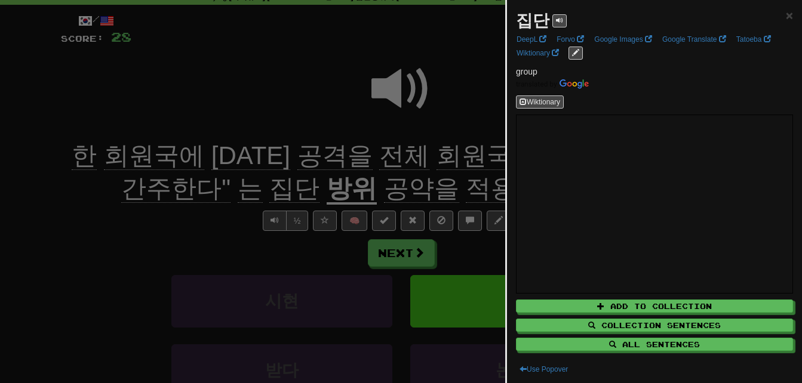
click at [241, 189] on div at bounding box center [401, 191] width 802 height 383
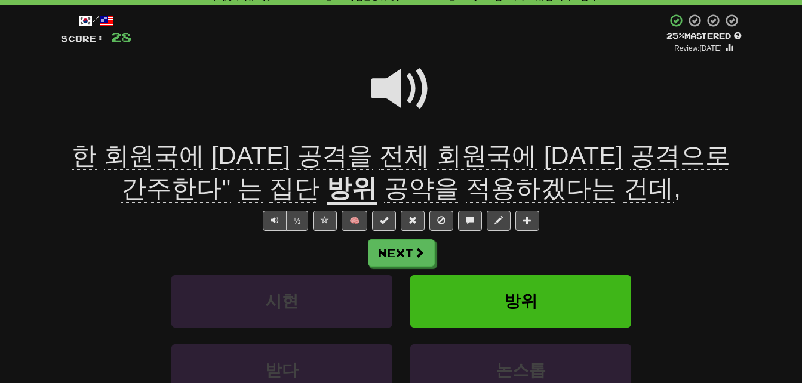
click at [466, 187] on span "적용하겠다는" at bounding box center [541, 188] width 150 height 29
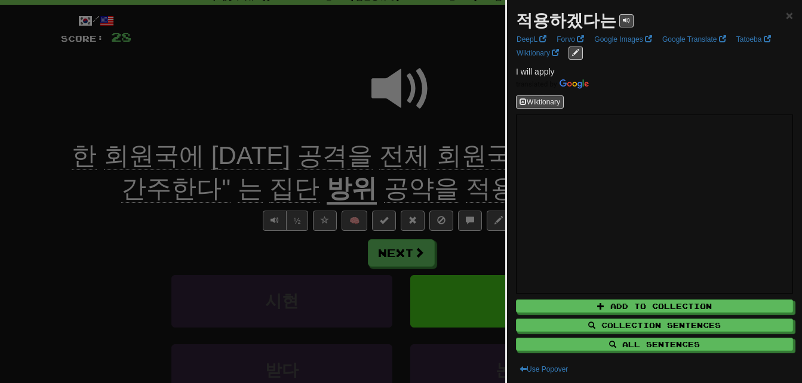
click at [392, 187] on div at bounding box center [401, 191] width 802 height 383
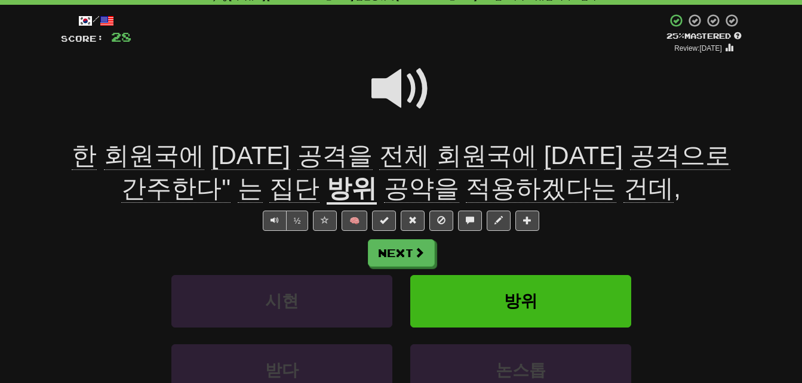
click at [394, 82] on span at bounding box center [401, 89] width 60 height 60
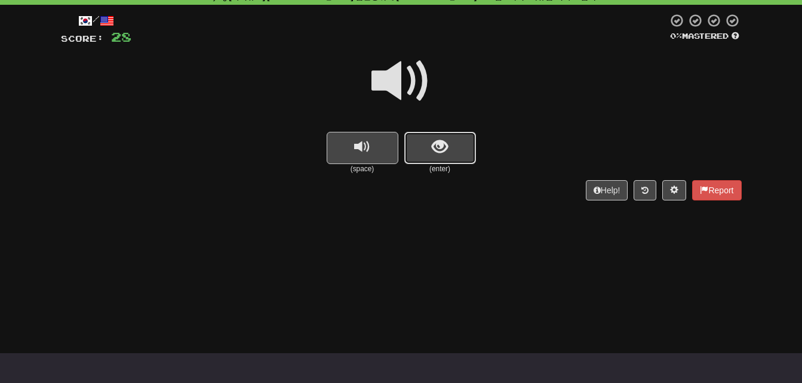
click at [473, 149] on button "show sentence" at bounding box center [440, 148] width 72 height 32
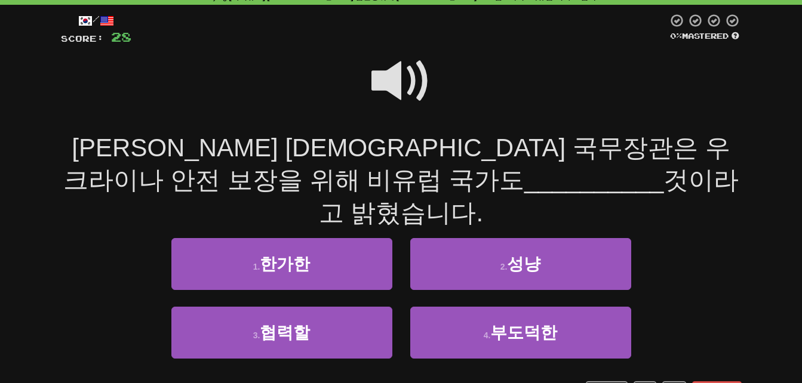
click at [394, 75] on span at bounding box center [401, 81] width 60 height 60
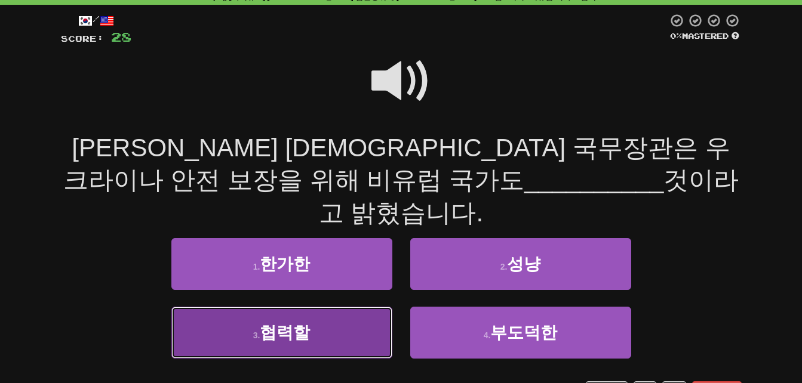
click at [353, 307] on button "3 . 협력할" at bounding box center [281, 333] width 221 height 52
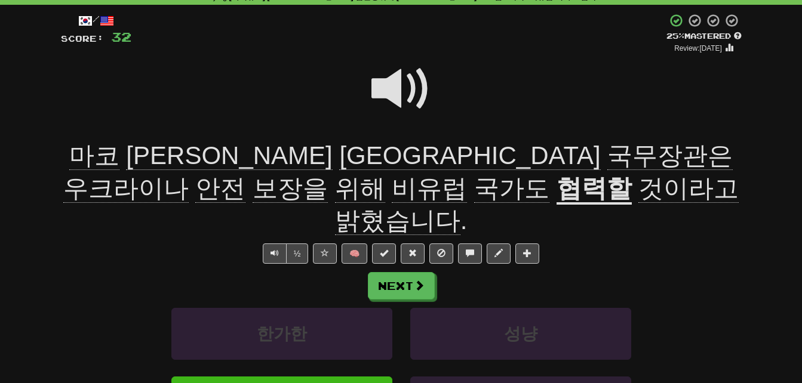
click at [557, 194] on u "협력할" at bounding box center [594, 189] width 75 height 30
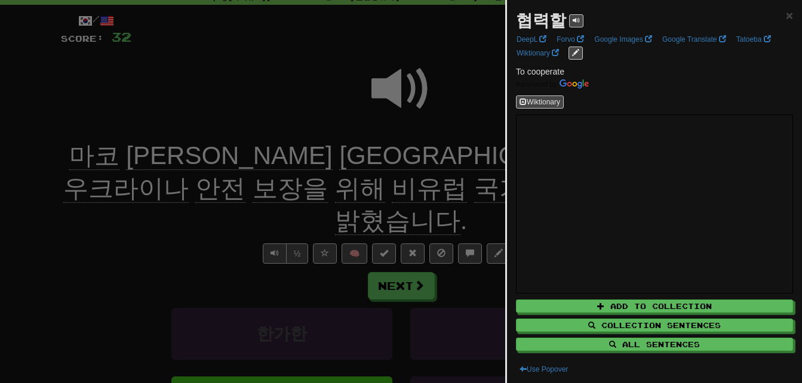
click at [112, 223] on div at bounding box center [401, 191] width 802 height 383
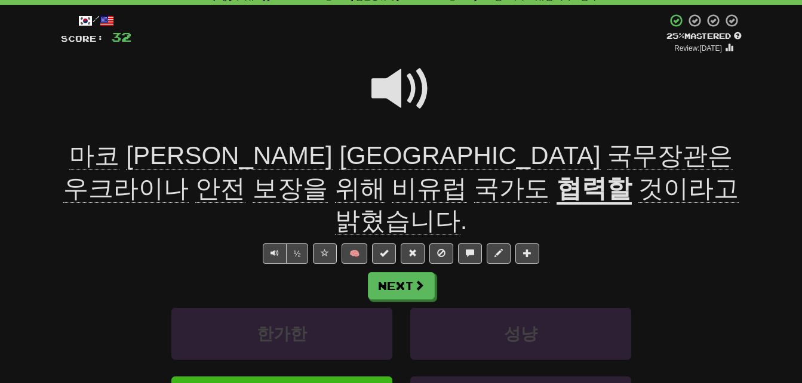
click at [607, 157] on span "국무장관은" at bounding box center [669, 156] width 125 height 29
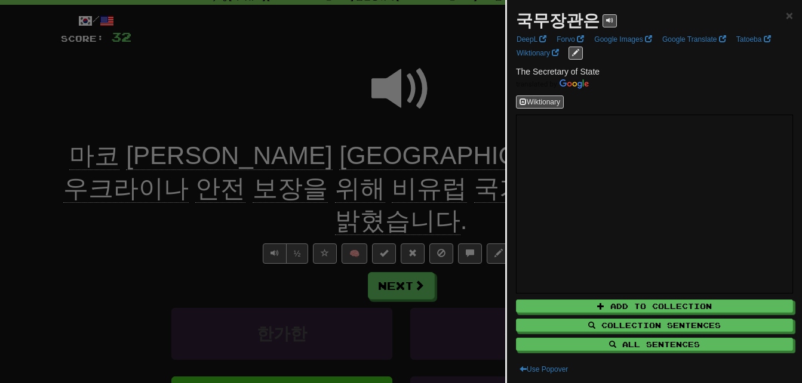
click at [283, 157] on div at bounding box center [401, 191] width 802 height 383
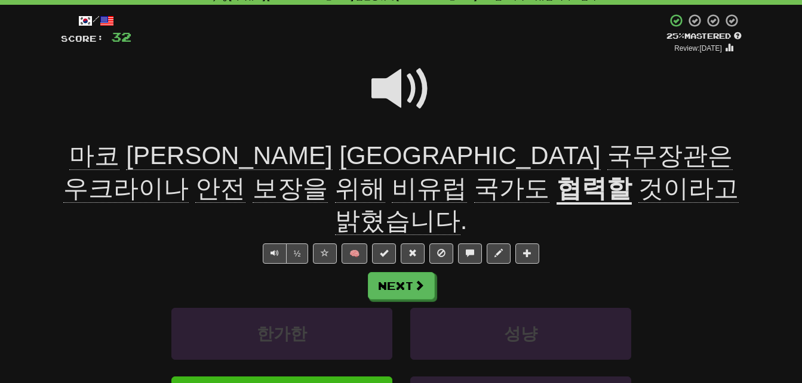
click at [328, 174] on span "보장을" at bounding box center [290, 188] width 75 height 29
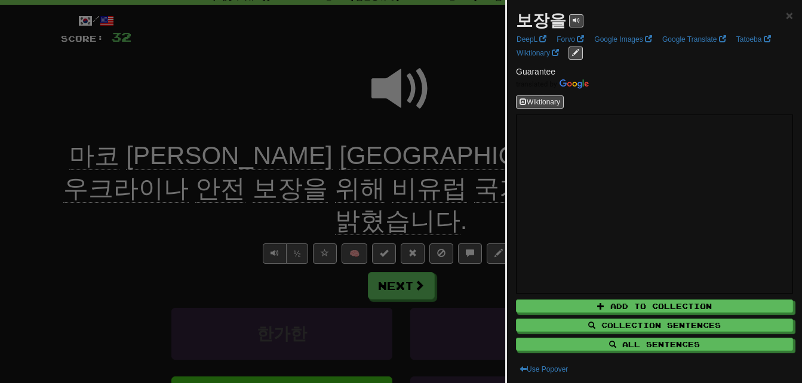
click at [496, 157] on div at bounding box center [401, 191] width 802 height 383
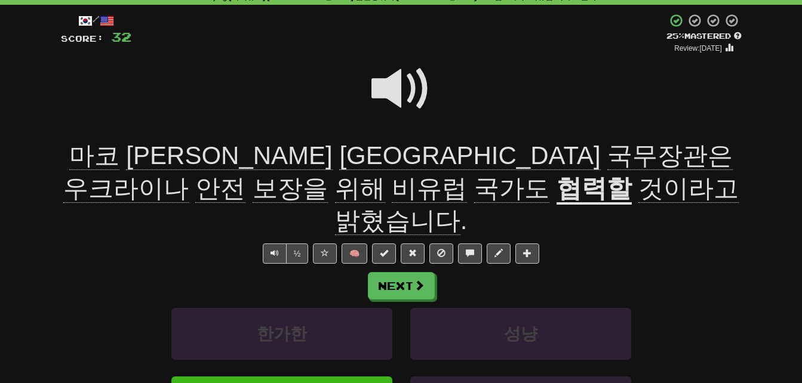
click at [467, 174] on span "비유럽" at bounding box center [429, 188] width 75 height 29
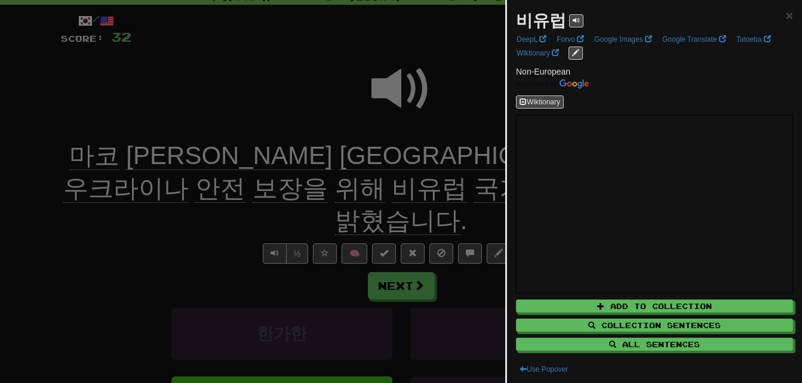
click at [176, 231] on div at bounding box center [401, 191] width 802 height 383
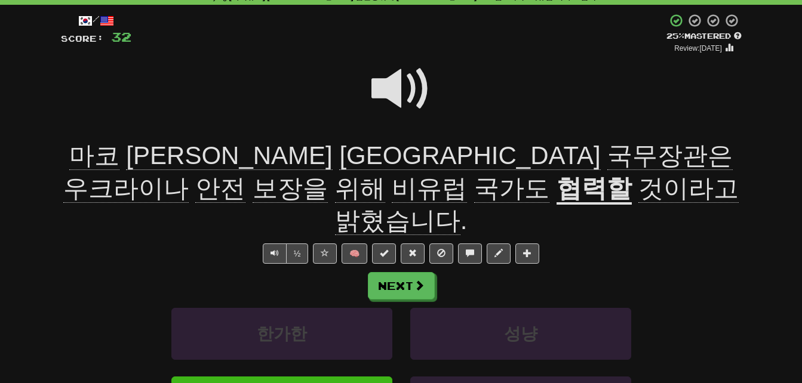
click at [395, 86] on span at bounding box center [401, 89] width 60 height 60
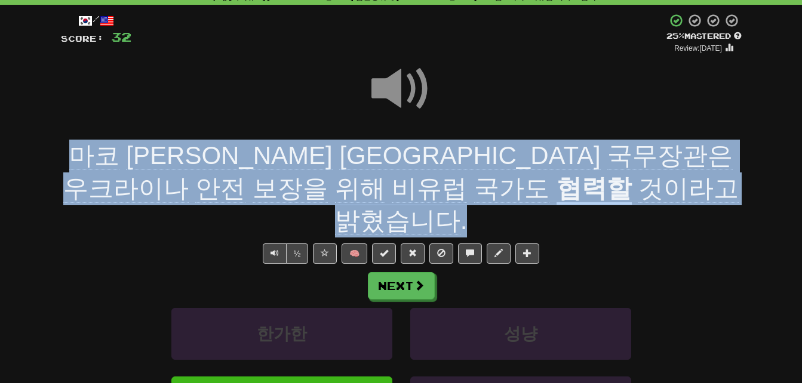
drag, startPoint x: 64, startPoint y: 149, endPoint x: 592, endPoint y: 182, distance: 528.8
click at [592, 182] on div "마코 루비오 미국 국무장관은 우크라이나 안전 보장을 위해 비유럽 국가도 협력할 것이라고 밝혔습니다 ." at bounding box center [401, 189] width 681 height 98
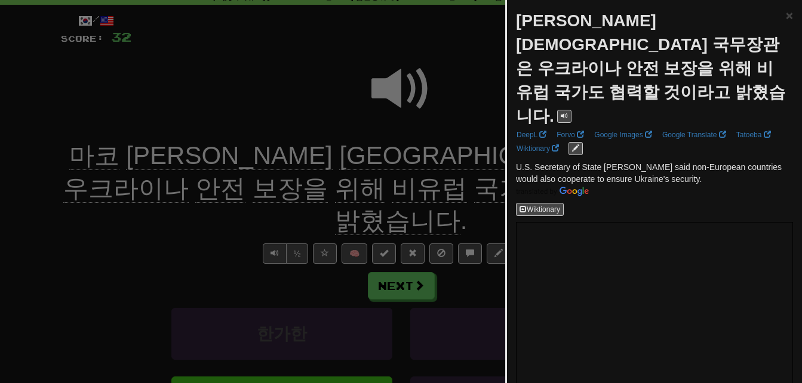
click at [182, 208] on div at bounding box center [401, 191] width 802 height 383
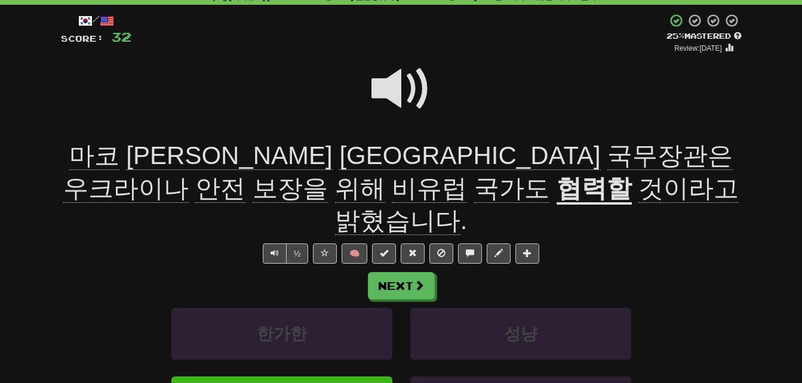
click at [398, 84] on span at bounding box center [401, 89] width 60 height 60
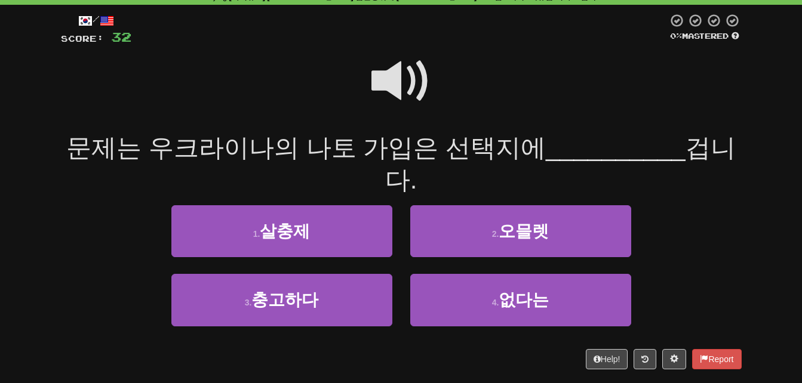
click at [374, 82] on span at bounding box center [401, 81] width 60 height 60
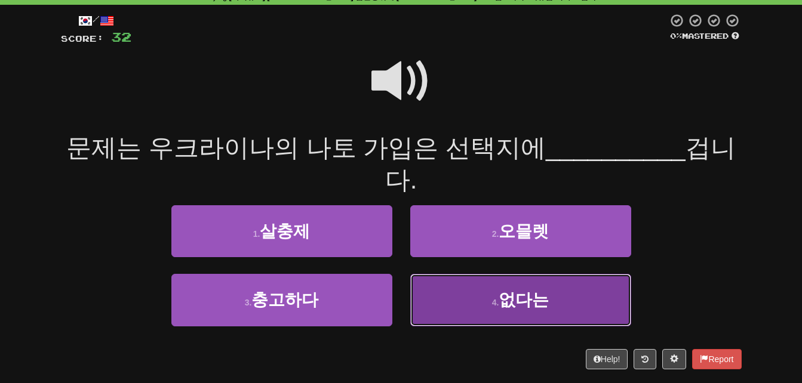
click at [446, 274] on button "4 . 없다는" at bounding box center [520, 300] width 221 height 52
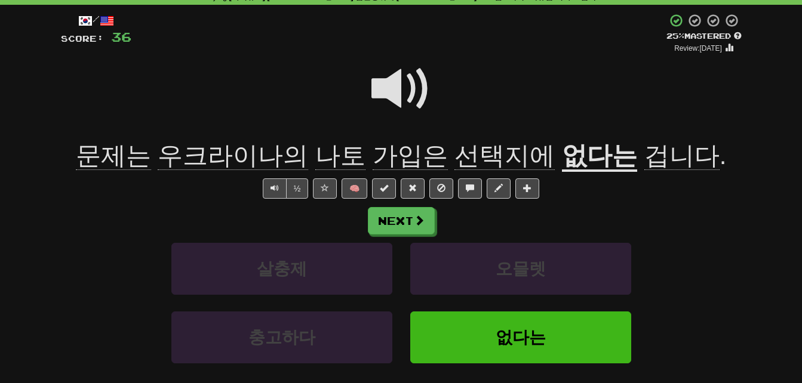
click at [496, 156] on span "선택지에" at bounding box center [504, 156] width 100 height 29
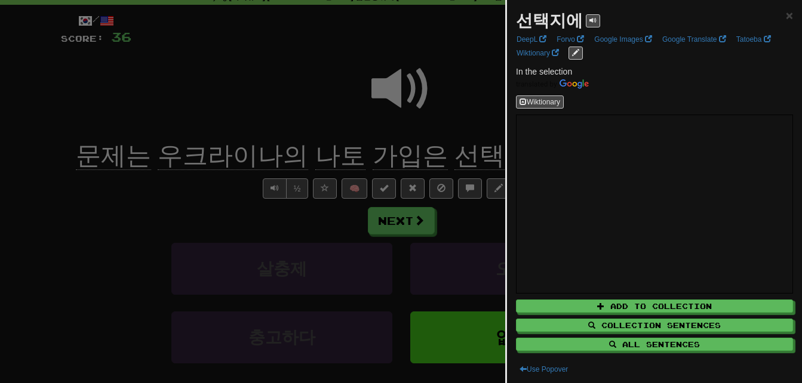
click at [469, 152] on div at bounding box center [401, 191] width 802 height 383
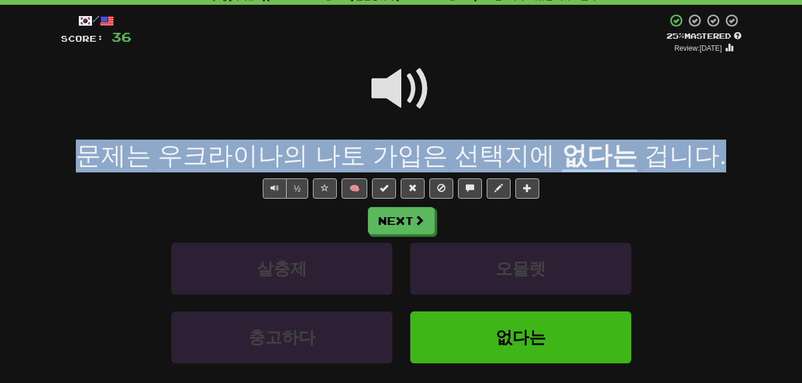
drag, startPoint x: 93, startPoint y: 153, endPoint x: 699, endPoint y: 159, distance: 606.7
click at [699, 159] on div "문제는 우크라이나의 나토 가입은 선택지에 없다는 겁니다 ." at bounding box center [401, 156] width 681 height 33
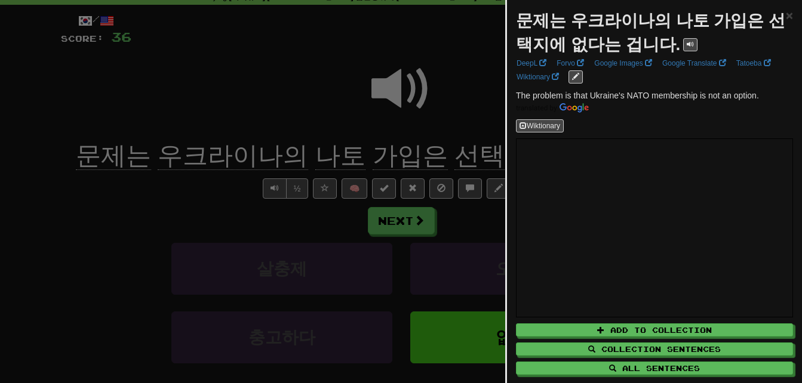
click at [202, 214] on div at bounding box center [401, 191] width 802 height 383
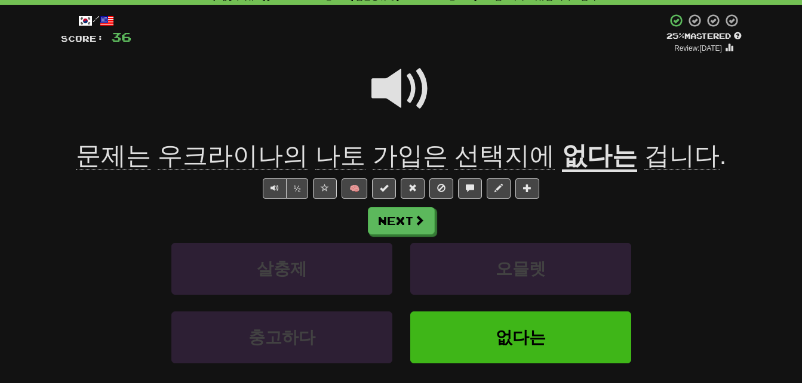
click at [396, 83] on span at bounding box center [401, 89] width 60 height 60
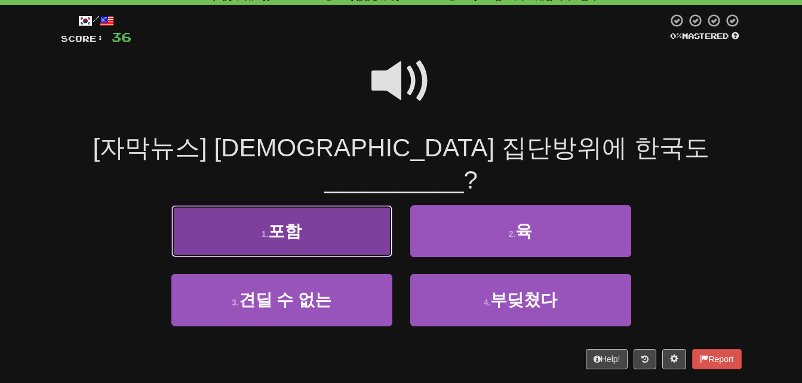
click at [211, 208] on button "1 . 포함" at bounding box center [281, 231] width 221 height 52
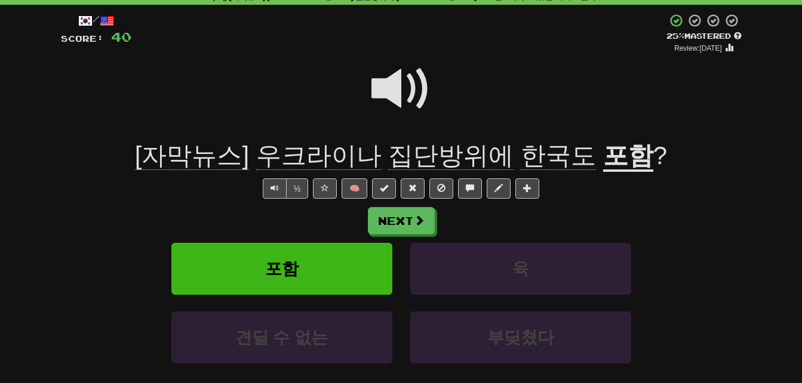
click at [448, 158] on span "집단방위에" at bounding box center [450, 156] width 125 height 29
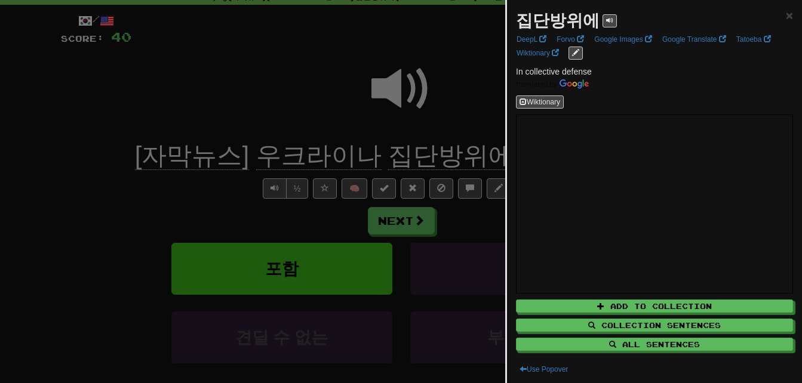
click at [456, 134] on div at bounding box center [401, 191] width 802 height 383
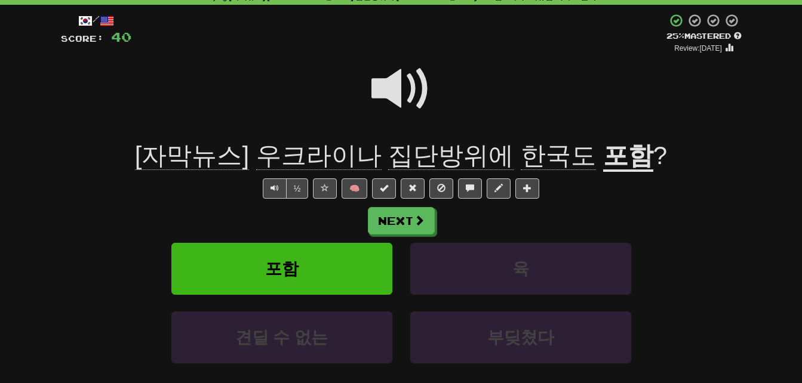
click at [386, 88] on span at bounding box center [401, 89] width 60 height 60
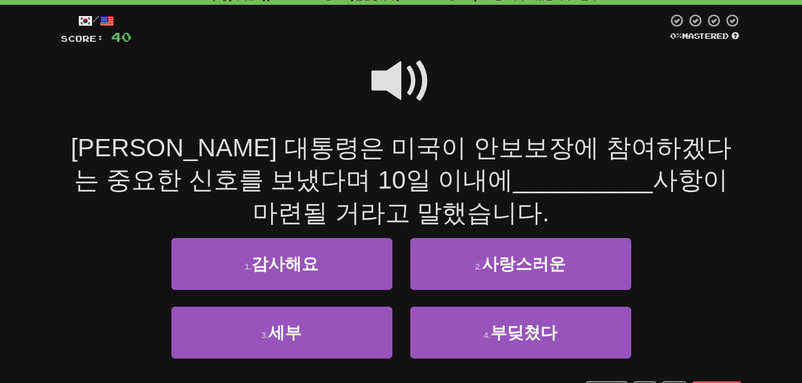
click at [386, 88] on span at bounding box center [401, 81] width 60 height 60
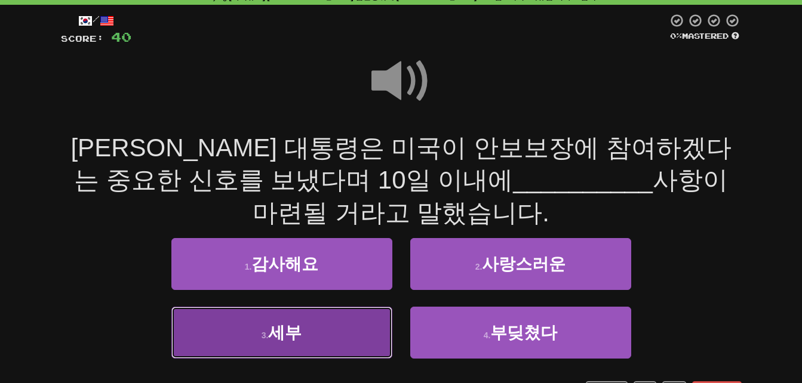
click at [321, 331] on button "3 . 세부" at bounding box center [281, 333] width 221 height 52
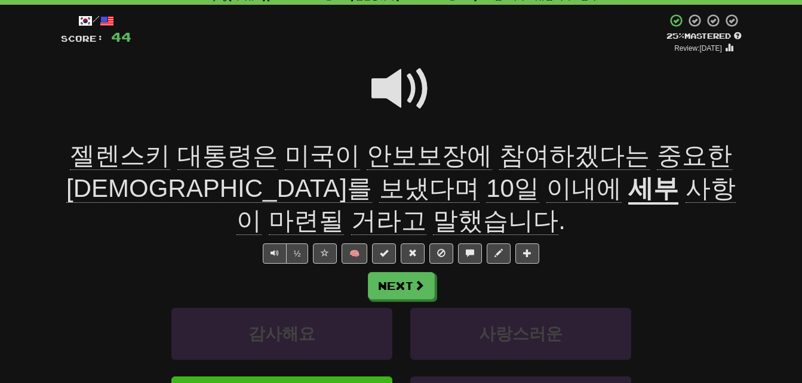
click at [657, 159] on span "중요한" at bounding box center [694, 156] width 75 height 29
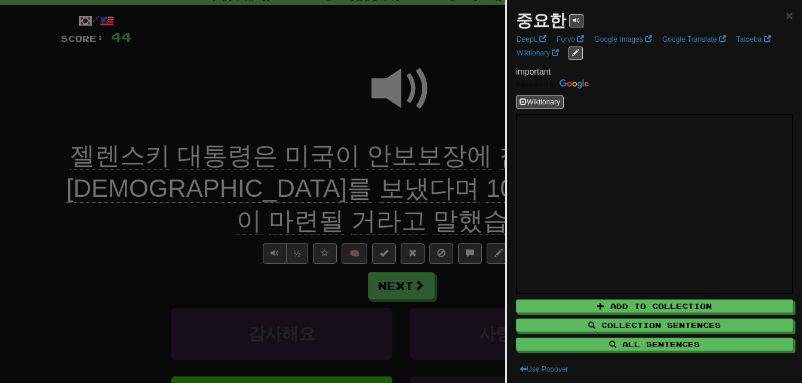
click at [463, 265] on div at bounding box center [401, 191] width 802 height 383
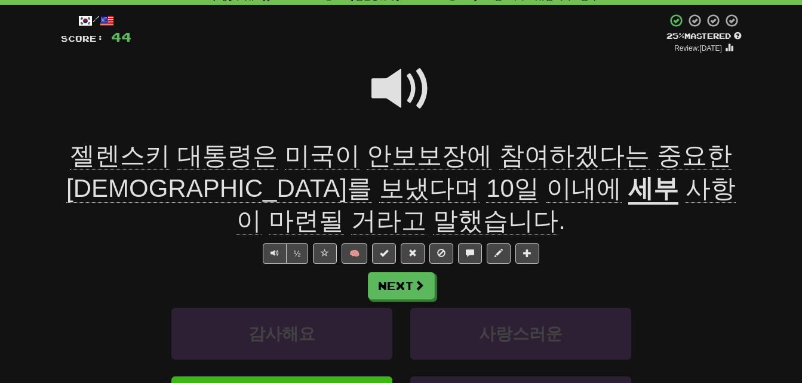
click at [372, 174] on span "신호를" at bounding box center [219, 188] width 306 height 29
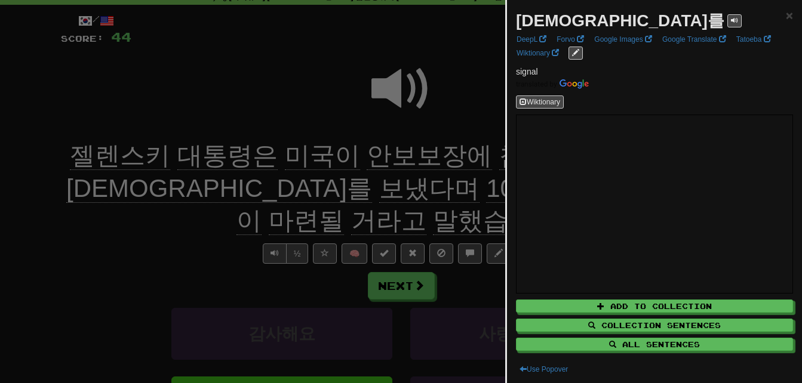
click at [111, 281] on div at bounding box center [401, 191] width 802 height 383
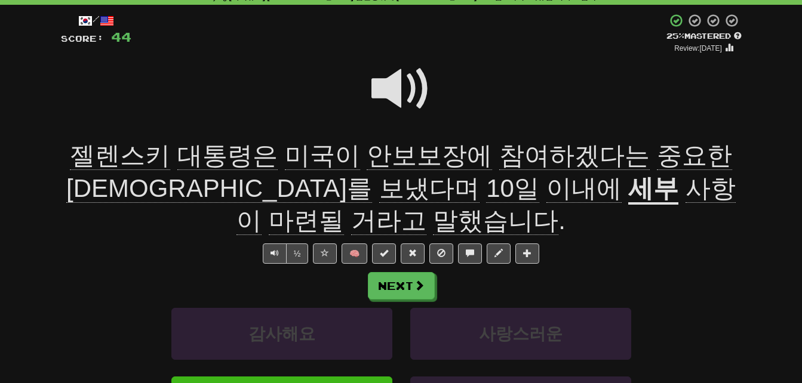
click at [379, 196] on span "보냈다며" at bounding box center [429, 188] width 100 height 29
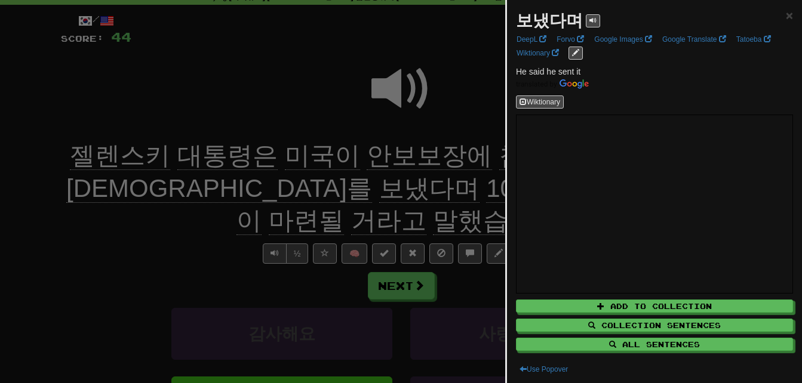
click at [137, 231] on div at bounding box center [401, 191] width 802 height 383
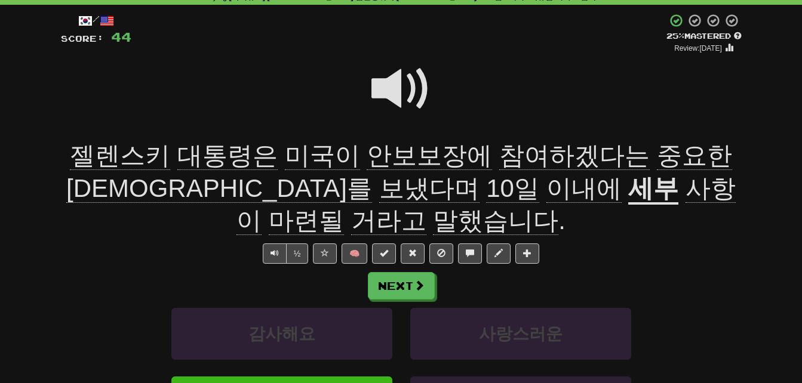
click at [628, 185] on u "세부" at bounding box center [653, 189] width 50 height 30
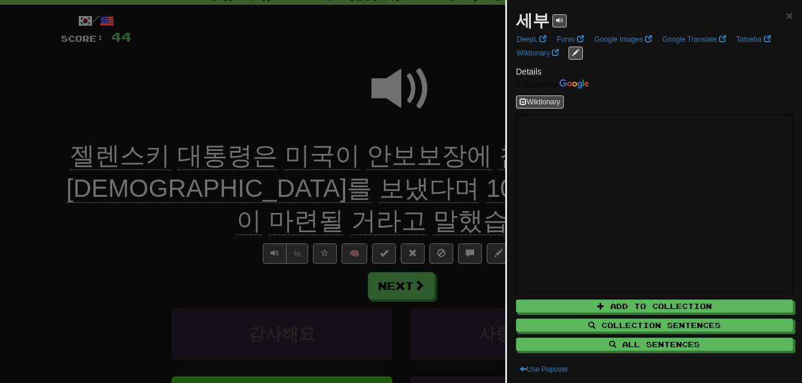
click at [352, 185] on div at bounding box center [401, 191] width 802 height 383
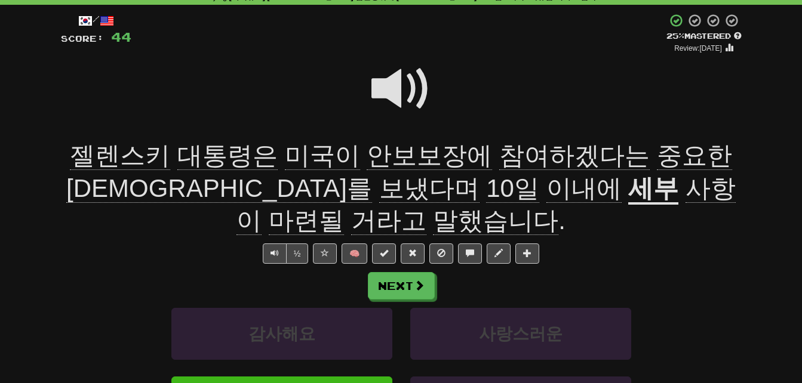
click at [436, 192] on span "사항이" at bounding box center [485, 205] width 499 height 62
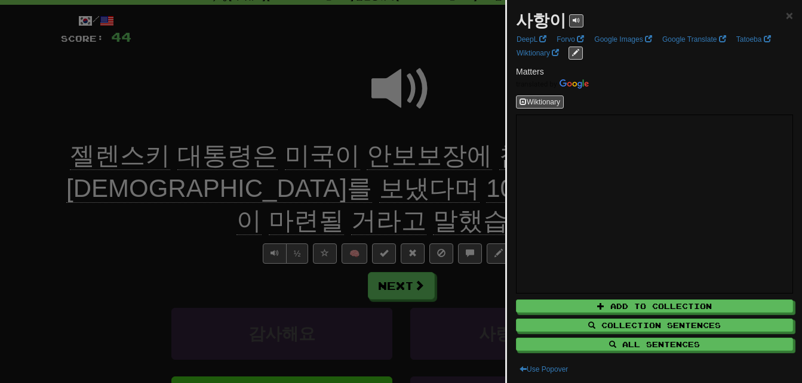
click at [436, 192] on div at bounding box center [401, 191] width 802 height 383
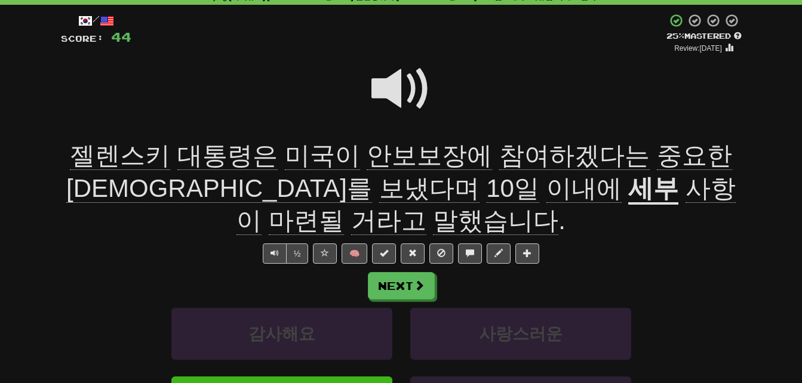
click at [344, 207] on span "마련될" at bounding box center [306, 221] width 75 height 29
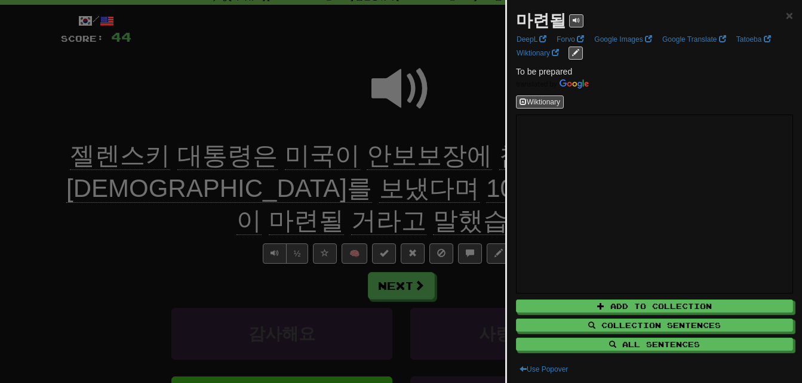
click at [484, 182] on div at bounding box center [401, 191] width 802 height 383
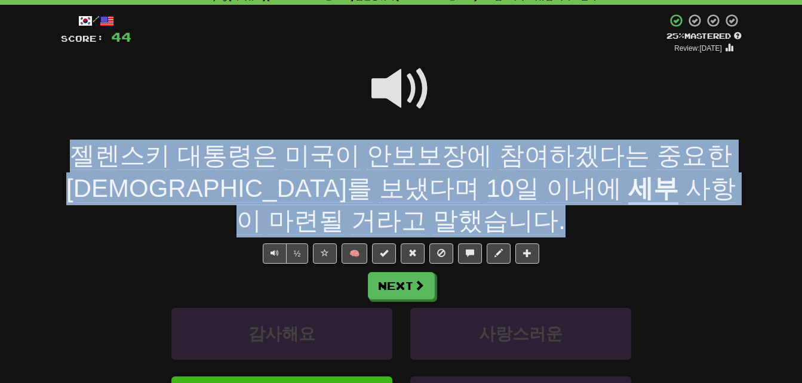
drag, startPoint x: 72, startPoint y: 153, endPoint x: 733, endPoint y: 183, distance: 661.7
click at [733, 183] on div "젤렌스키 대통령은 미국이 안보보장에 참여하겠다는 중요한 신호를 보냈다며 10일 이내에 세부 사항이 마련될 거라고 말했습니다 ." at bounding box center [401, 189] width 681 height 98
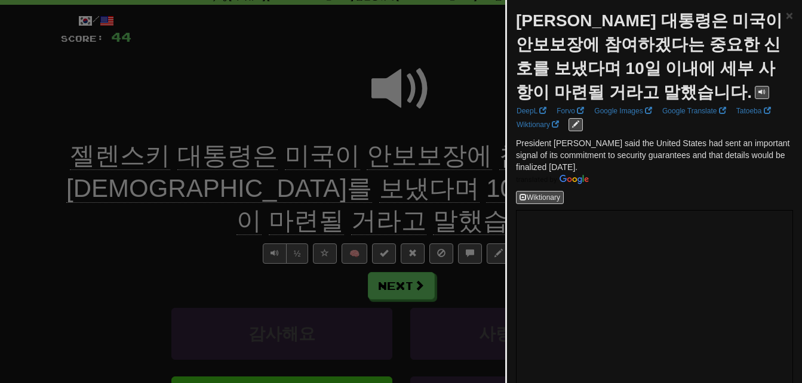
click at [124, 226] on div at bounding box center [401, 191] width 802 height 383
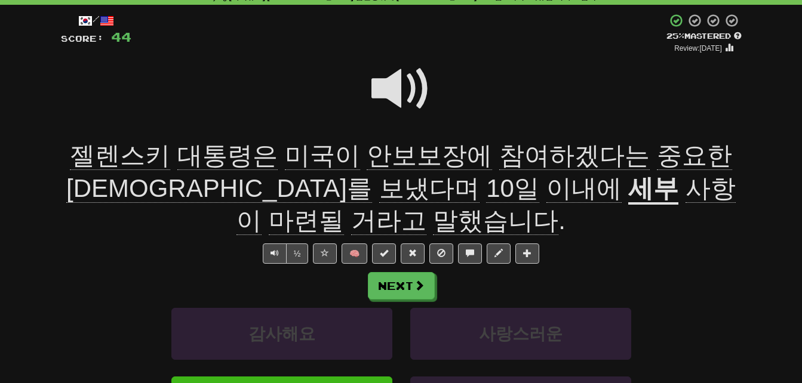
click at [385, 84] on span at bounding box center [401, 89] width 60 height 60
click at [385, 83] on span at bounding box center [401, 89] width 60 height 60
click at [384, 82] on span at bounding box center [401, 89] width 60 height 60
click at [428, 195] on span "사항이" at bounding box center [485, 205] width 499 height 62
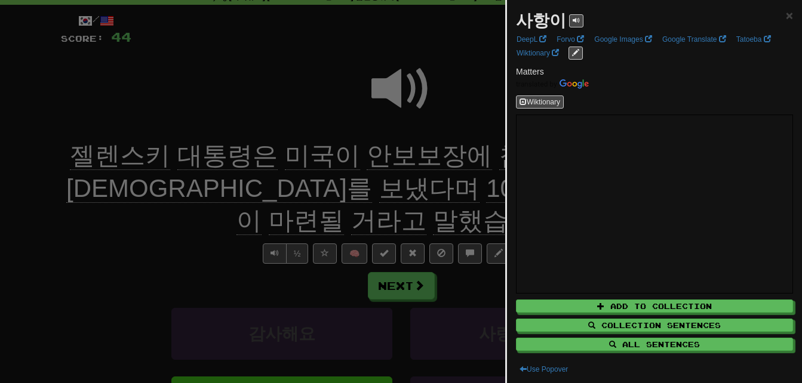
click at [428, 195] on div at bounding box center [401, 191] width 802 height 383
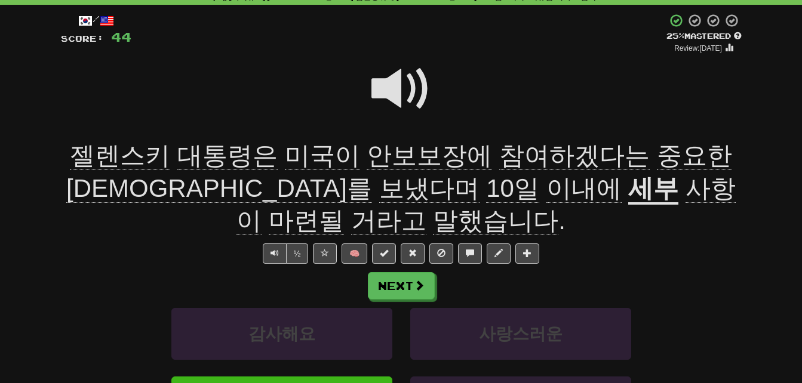
click at [344, 207] on span "마련될" at bounding box center [306, 221] width 75 height 29
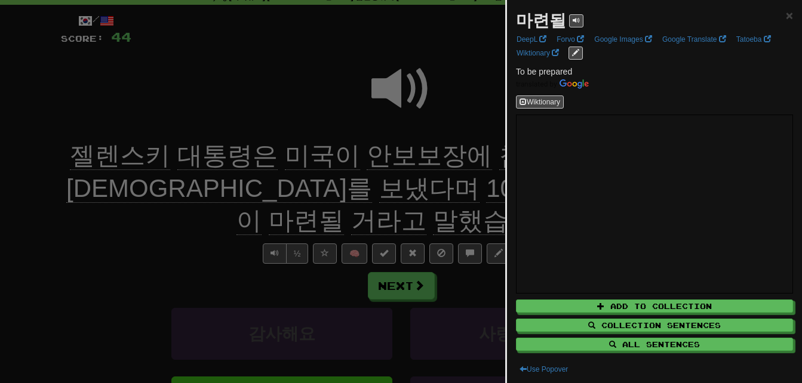
click at [475, 195] on div at bounding box center [401, 191] width 802 height 383
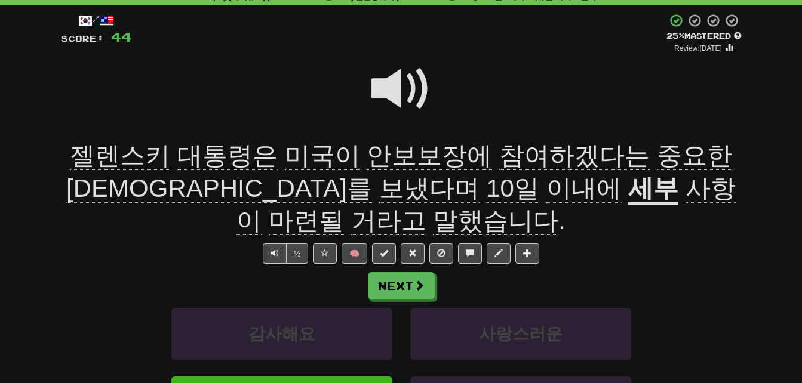
click at [388, 82] on span at bounding box center [401, 89] width 60 height 60
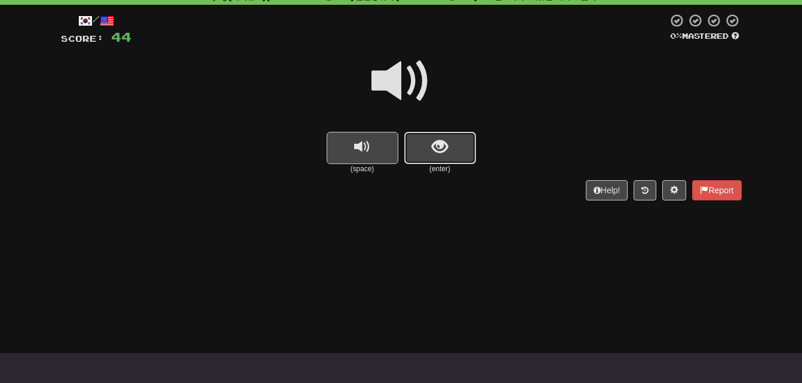
click at [455, 149] on button "show sentence" at bounding box center [440, 148] width 72 height 32
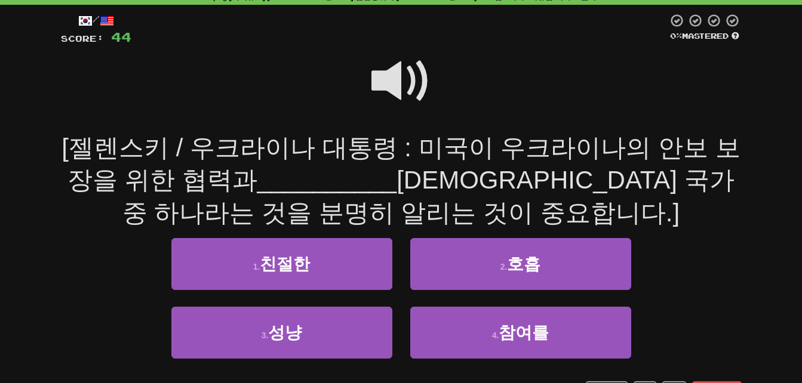
click at [384, 72] on span at bounding box center [401, 81] width 60 height 60
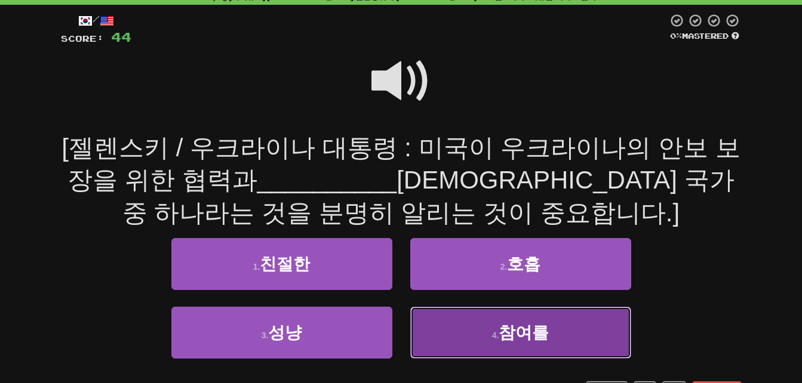
click at [571, 331] on button "4 . 참여를" at bounding box center [520, 333] width 221 height 52
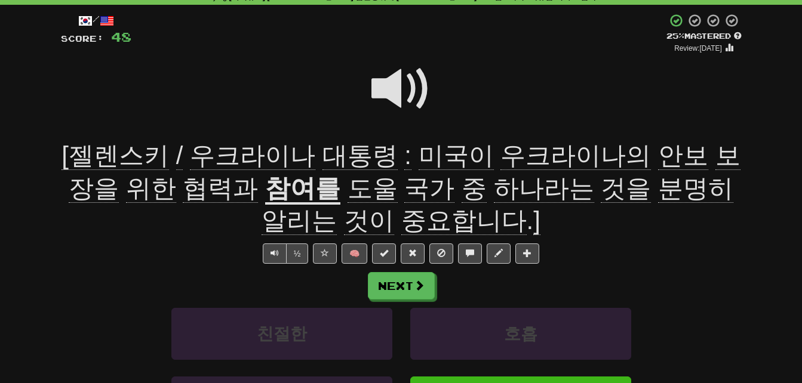
click at [348, 185] on span "도울" at bounding box center [373, 188] width 50 height 29
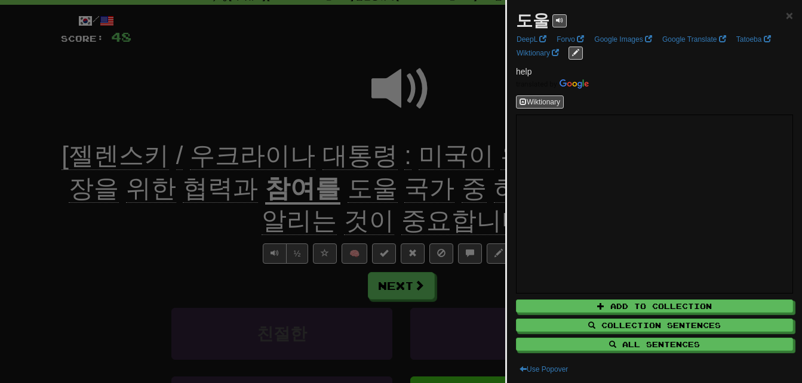
click at [285, 185] on div at bounding box center [401, 191] width 802 height 383
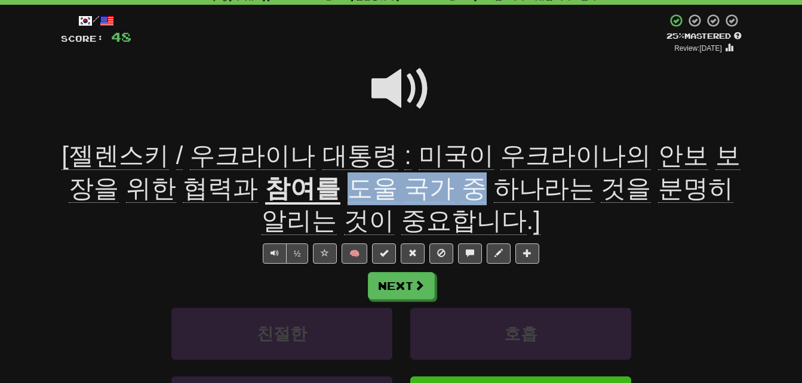
drag, startPoint x: 275, startPoint y: 187, endPoint x: 394, endPoint y: 187, distance: 118.8
click at [394, 187] on span "도울 국가 중 하나라는 것을 분명히 알리는 것이 중요합니다 . ]" at bounding box center [498, 205] width 472 height 62
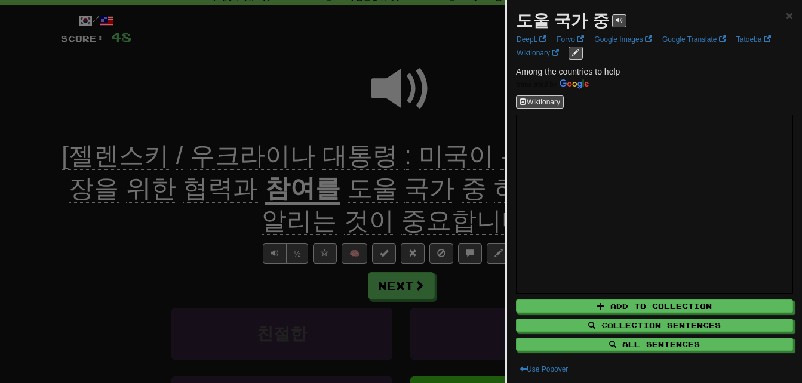
click at [168, 242] on div at bounding box center [401, 191] width 802 height 383
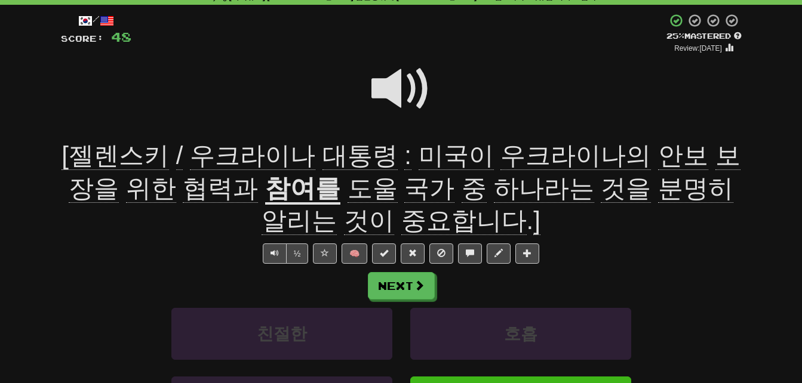
click at [658, 183] on span "분명히" at bounding box center [695, 188] width 75 height 29
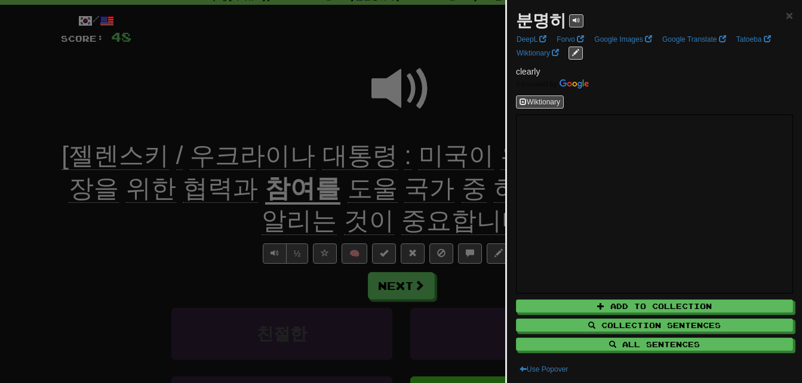
click at [453, 191] on div at bounding box center [401, 191] width 802 height 383
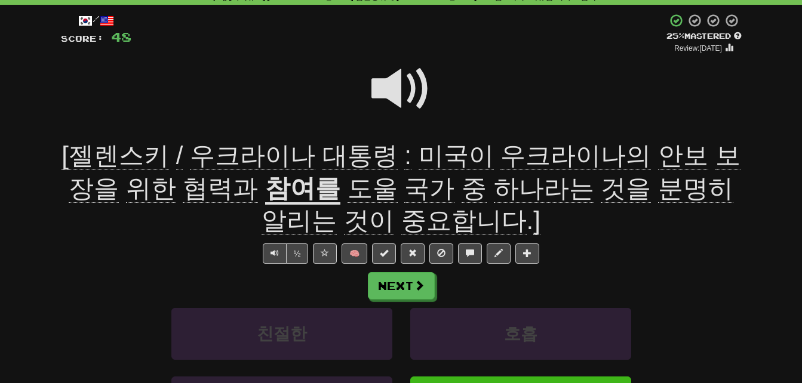
click at [337, 207] on span "알리는" at bounding box center [299, 221] width 75 height 29
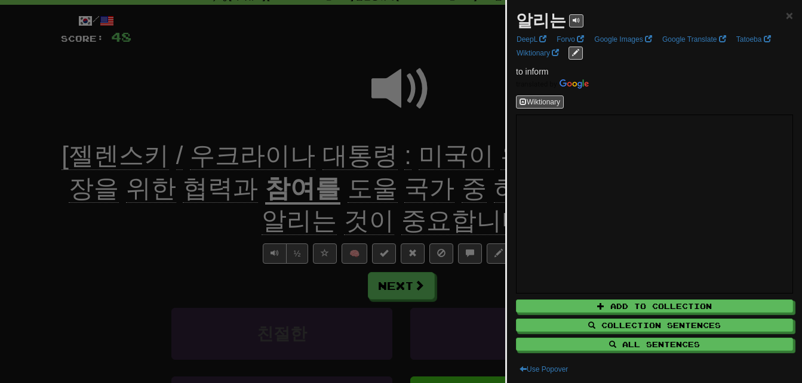
click at [425, 191] on div at bounding box center [401, 191] width 802 height 383
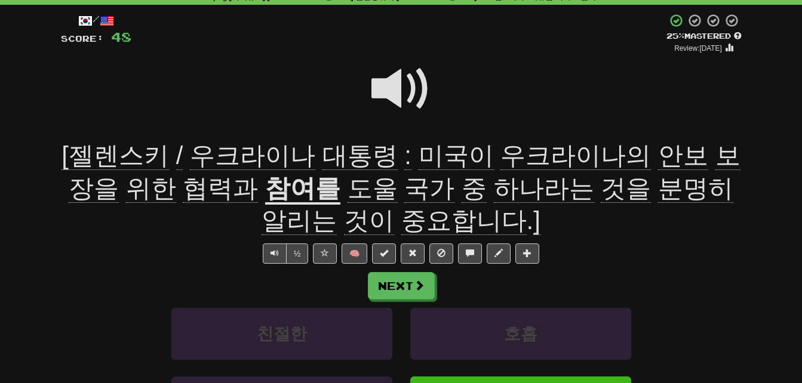
click at [389, 87] on span at bounding box center [401, 89] width 60 height 60
click at [389, 88] on span at bounding box center [401, 89] width 60 height 60
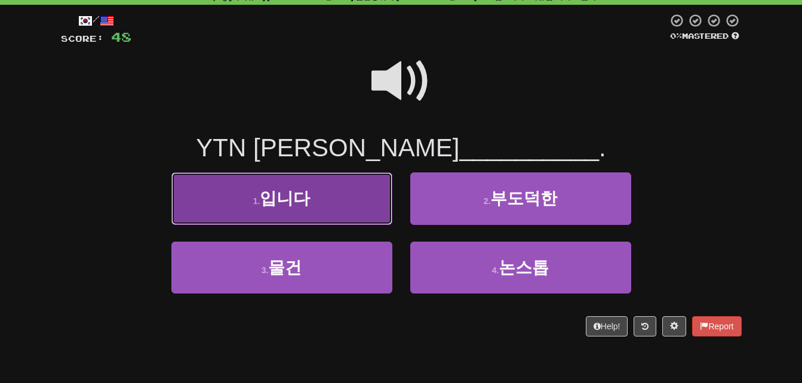
click at [325, 204] on button "1 . 입니다" at bounding box center [281, 199] width 221 height 52
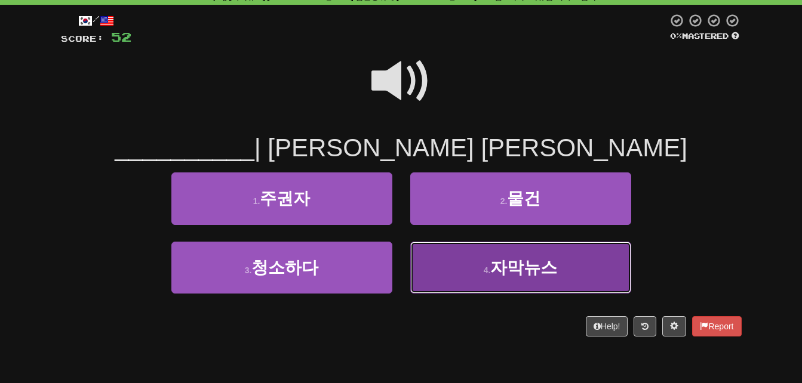
click at [484, 269] on button "4 . 자막뉴스" at bounding box center [520, 268] width 221 height 52
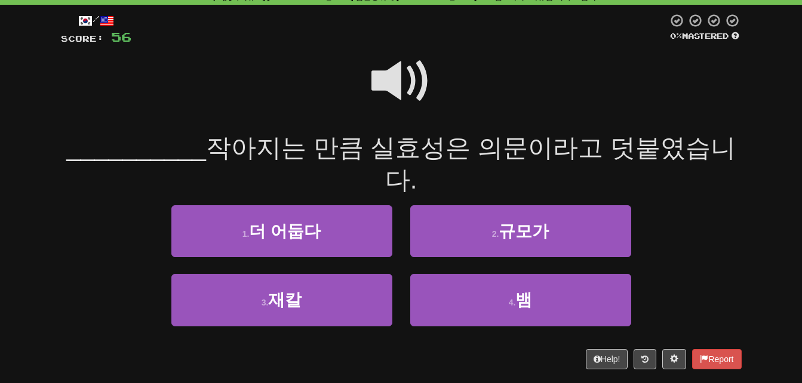
click at [391, 75] on span at bounding box center [401, 81] width 60 height 60
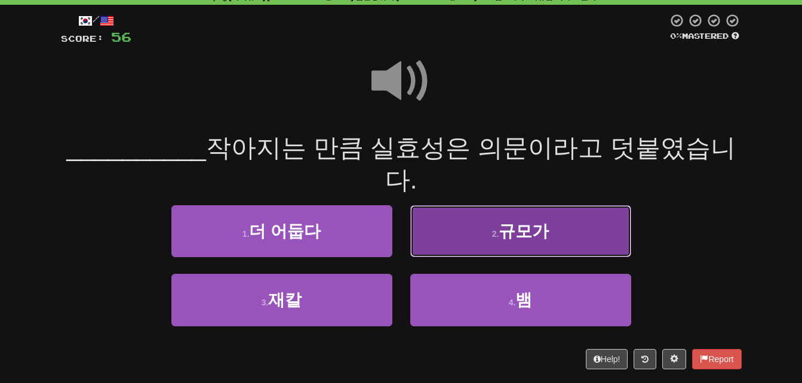
click at [479, 211] on button "2 . 규모가" at bounding box center [520, 231] width 221 height 52
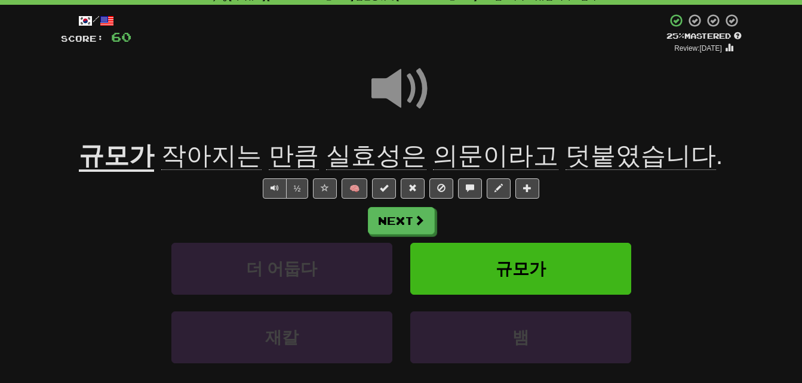
click at [301, 156] on span "만큼" at bounding box center [294, 156] width 50 height 29
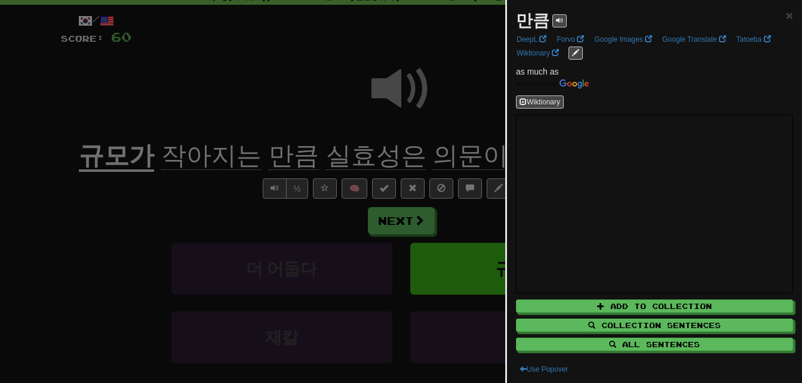
click at [301, 156] on div at bounding box center [401, 191] width 802 height 383
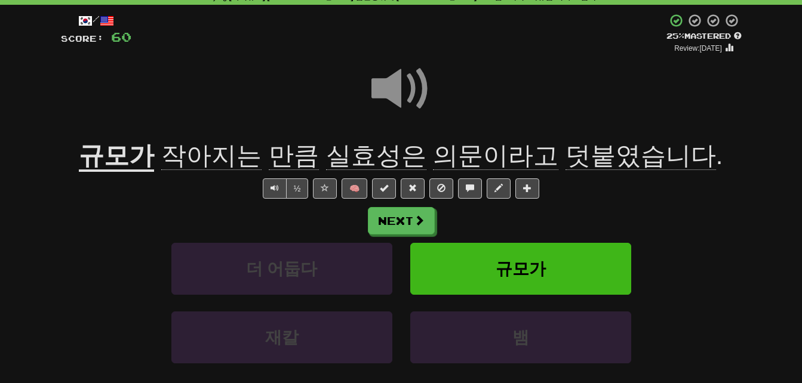
click at [356, 159] on span "실효성은" at bounding box center [376, 156] width 100 height 29
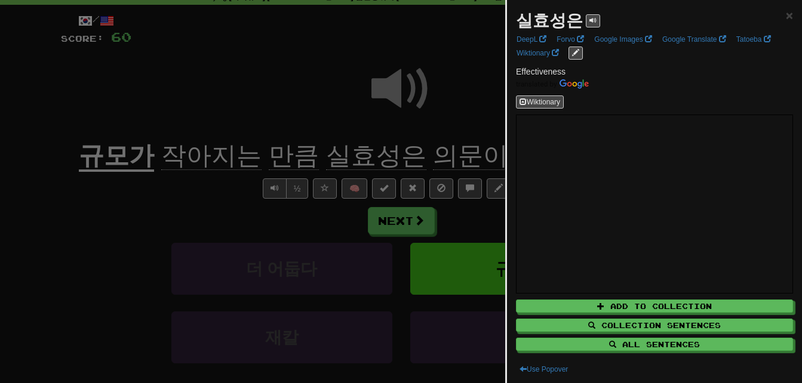
click at [359, 158] on div at bounding box center [401, 191] width 802 height 383
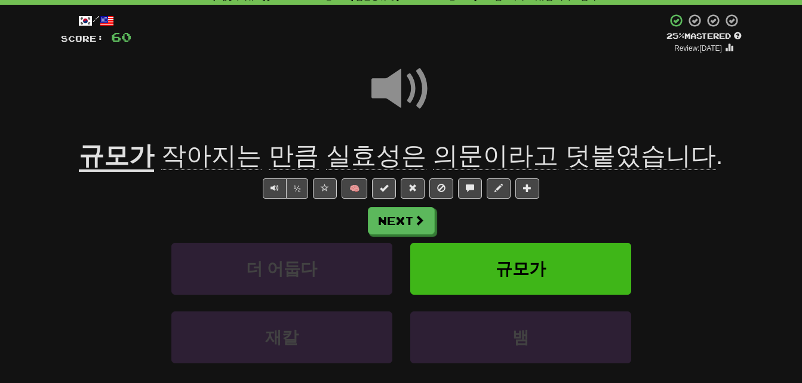
click at [454, 156] on span "의문이라고" at bounding box center [495, 156] width 125 height 29
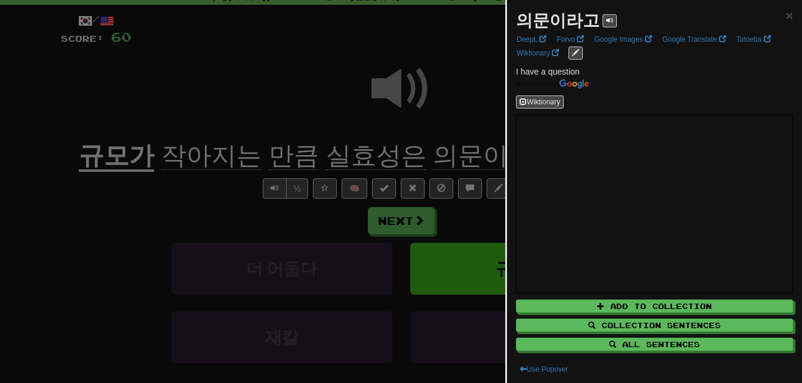
click at [454, 156] on div at bounding box center [401, 191] width 802 height 383
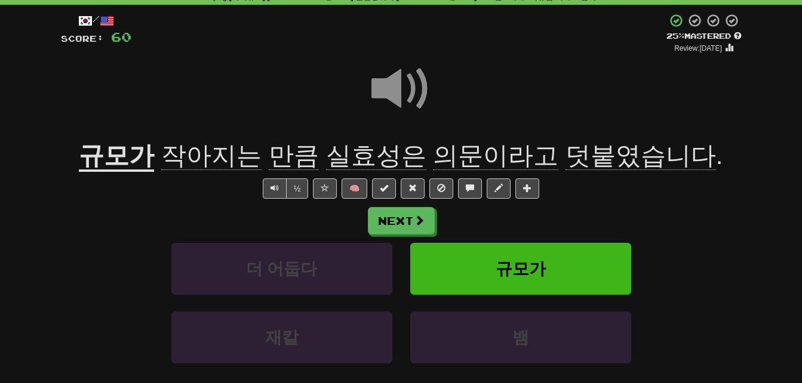
click at [576, 156] on span "덧붙였습니다" at bounding box center [640, 156] width 150 height 29
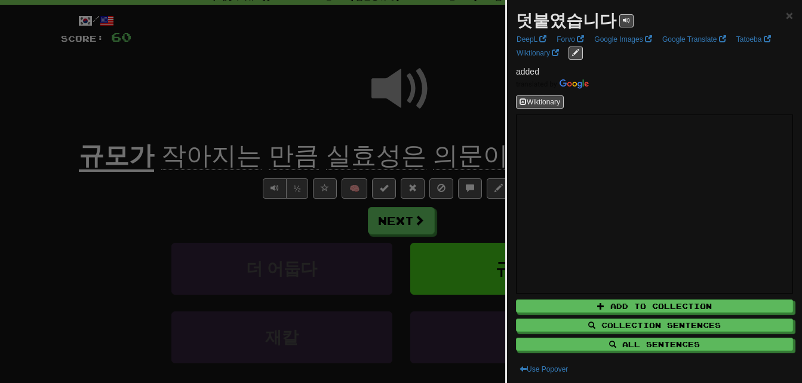
click at [149, 200] on div at bounding box center [401, 191] width 802 height 383
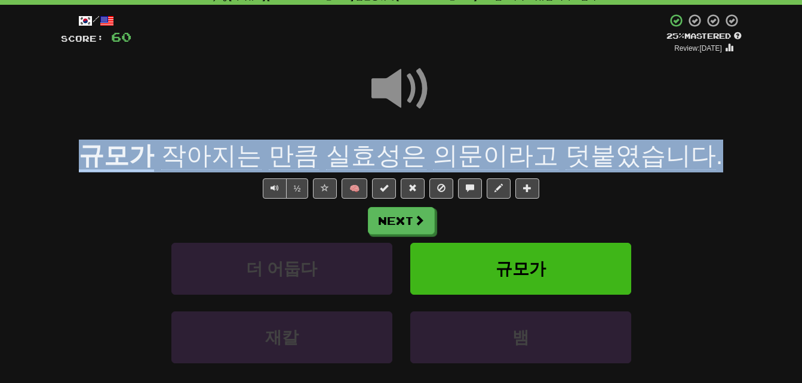
drag, startPoint x: 102, startPoint y: 153, endPoint x: 696, endPoint y: 149, distance: 593.5
click at [696, 149] on div "규모가 작아지는 만큼 실효성은 의문이라고 덧붙였습니다 ." at bounding box center [401, 156] width 681 height 33
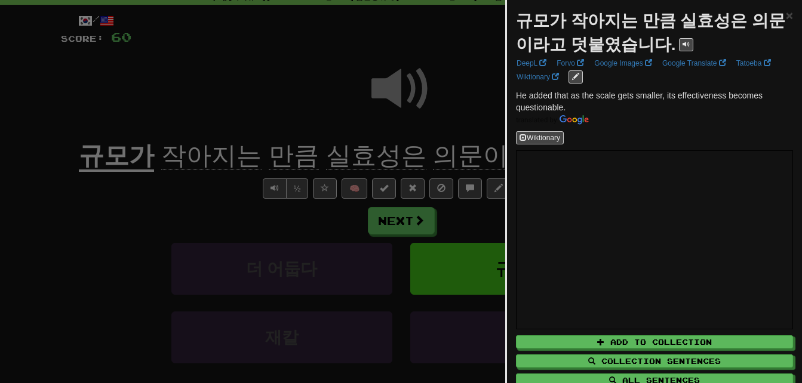
click at [198, 202] on div at bounding box center [401, 191] width 802 height 383
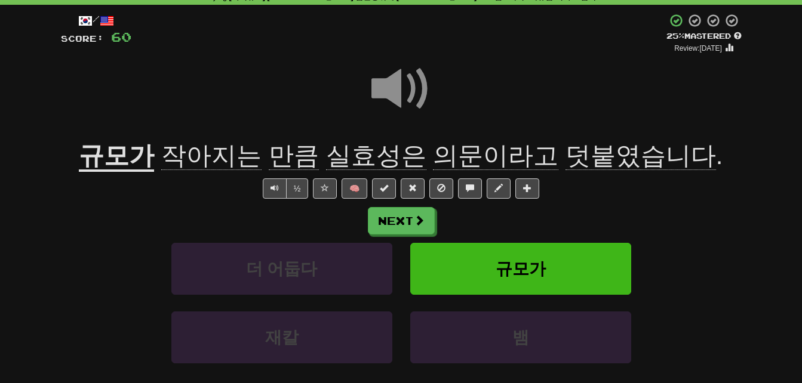
click at [361, 155] on span "실효성은" at bounding box center [376, 156] width 100 height 29
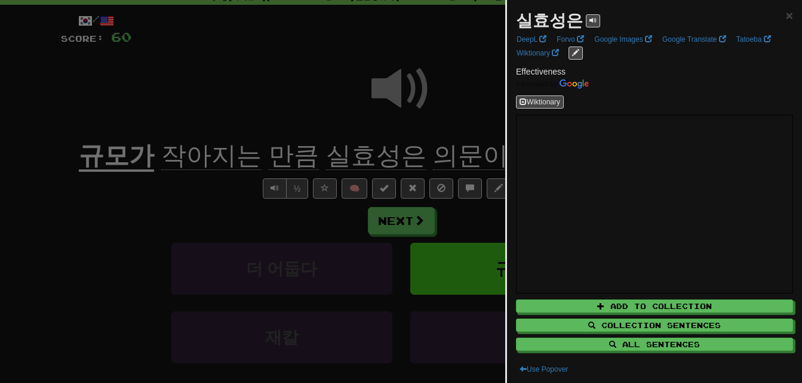
click at [361, 155] on div at bounding box center [401, 191] width 802 height 383
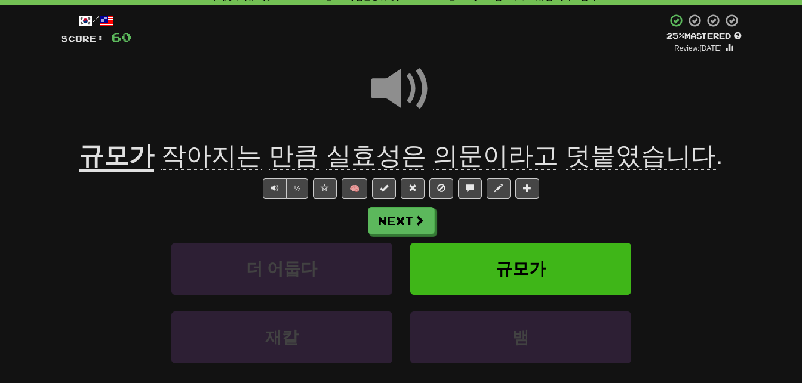
click at [447, 157] on span "의문이라고" at bounding box center [495, 156] width 125 height 29
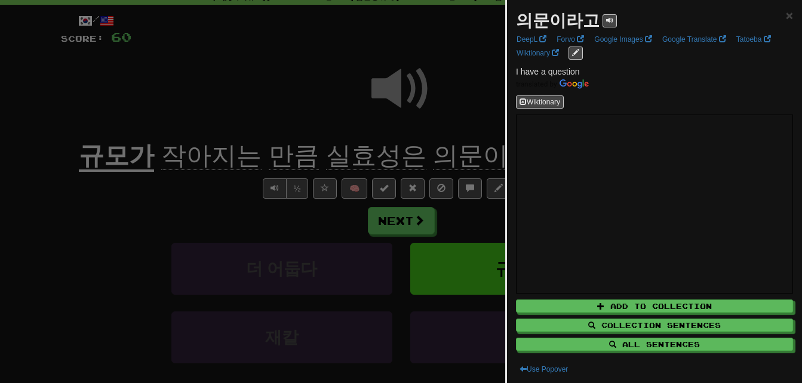
click at [447, 157] on div at bounding box center [401, 191] width 802 height 383
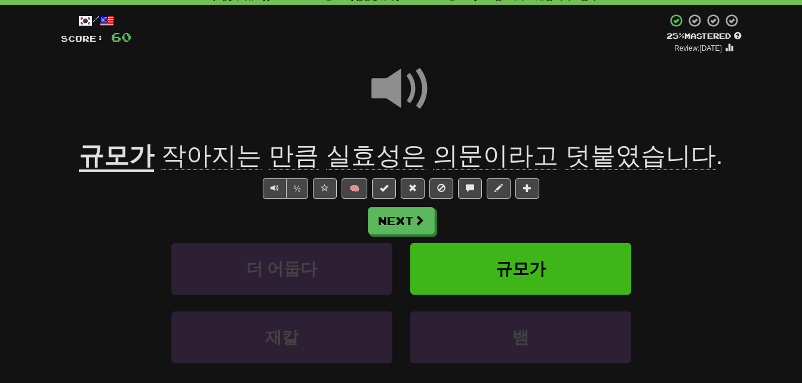
click at [302, 157] on span "만큼" at bounding box center [294, 156] width 50 height 29
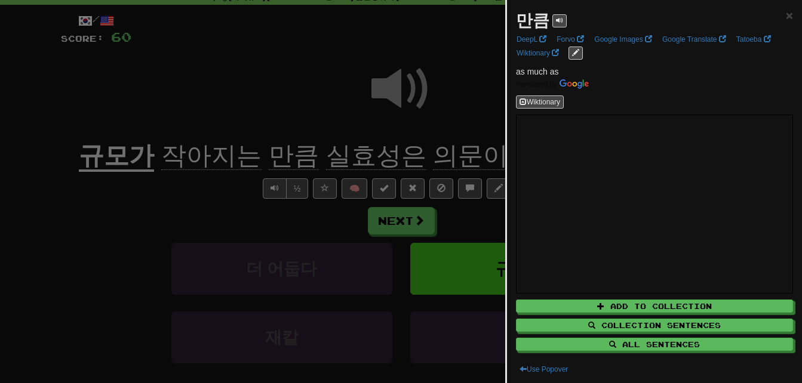
click at [302, 157] on div at bounding box center [401, 191] width 802 height 383
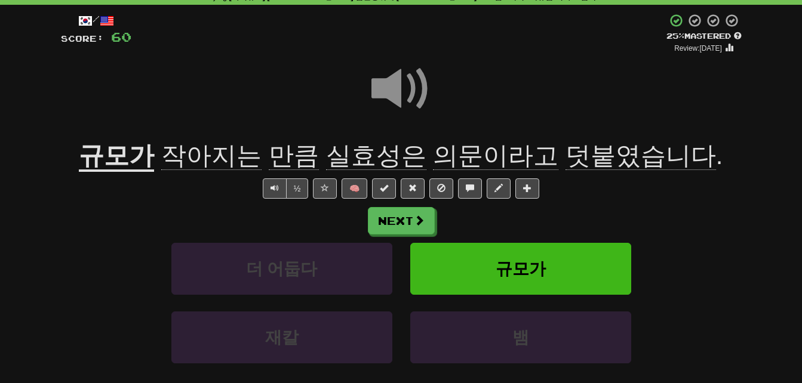
click at [389, 81] on span at bounding box center [401, 89] width 60 height 60
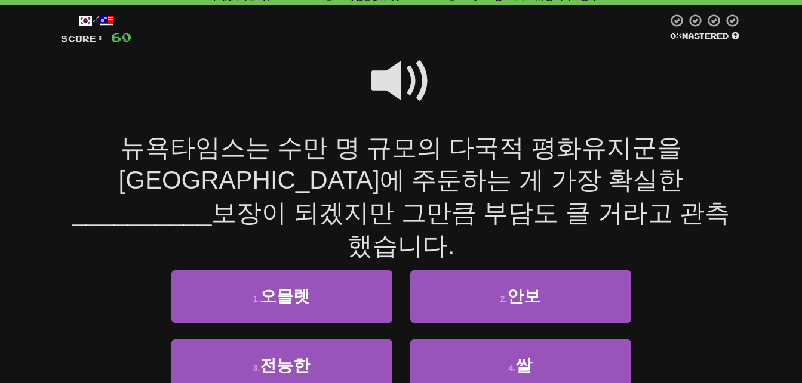
click at [389, 85] on span at bounding box center [401, 81] width 60 height 60
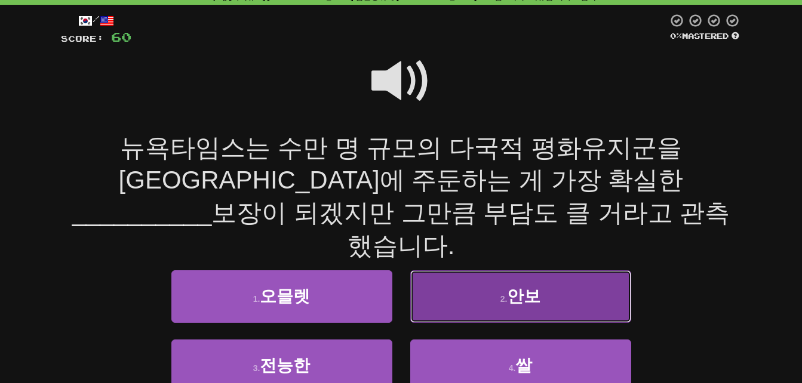
click at [487, 270] on button "2 . 안보" at bounding box center [520, 296] width 221 height 52
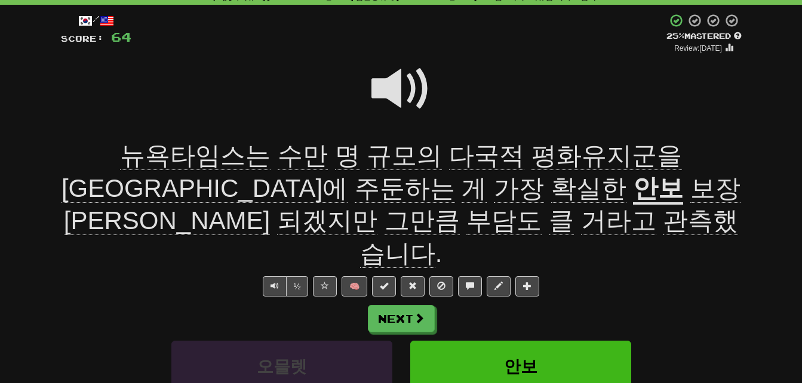
click at [278, 155] on span "수만" at bounding box center [303, 156] width 50 height 29
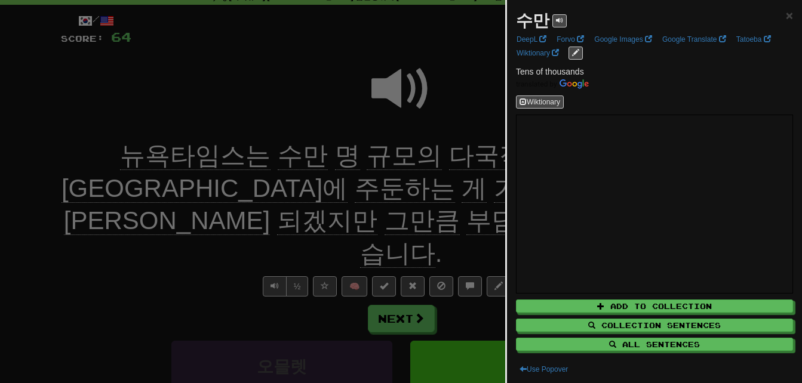
click at [253, 113] on div at bounding box center [401, 191] width 802 height 383
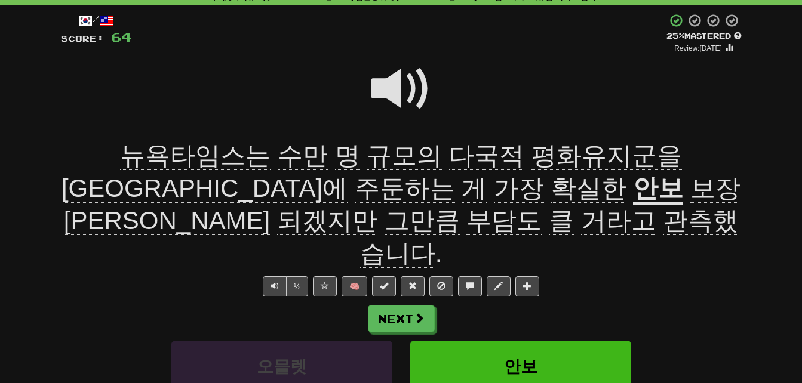
click at [367, 157] on span "규모의" at bounding box center [404, 156] width 75 height 29
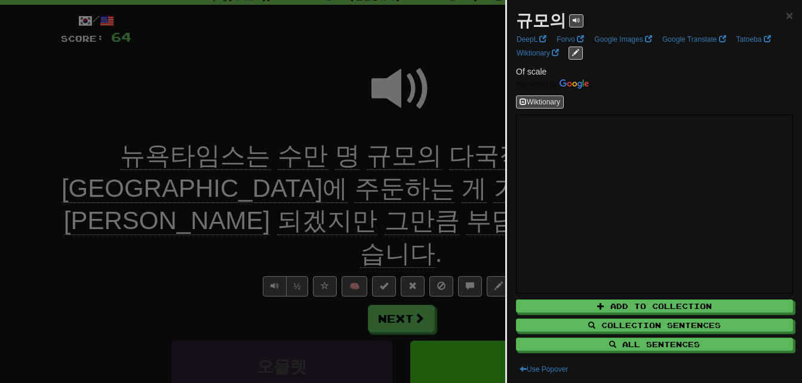
click at [328, 157] on div at bounding box center [401, 191] width 802 height 383
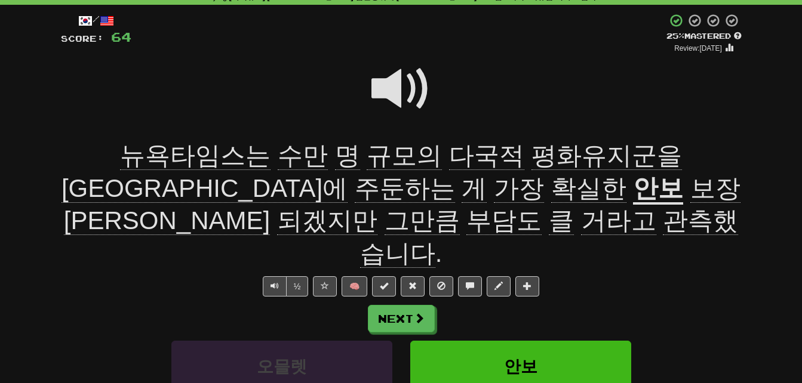
click at [449, 155] on span "다국적" at bounding box center [486, 156] width 75 height 29
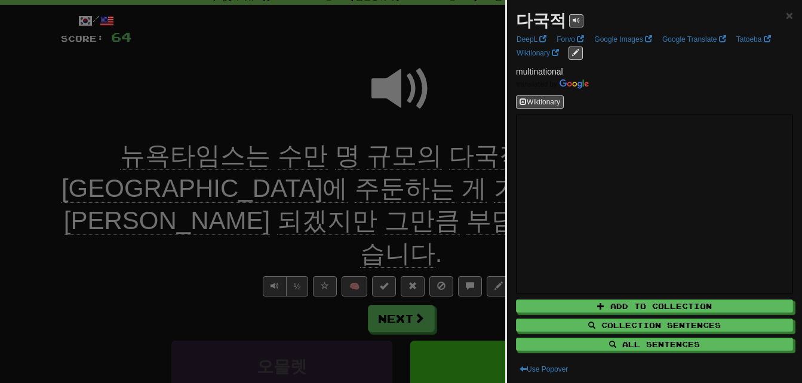
click at [408, 155] on div at bounding box center [401, 191] width 802 height 383
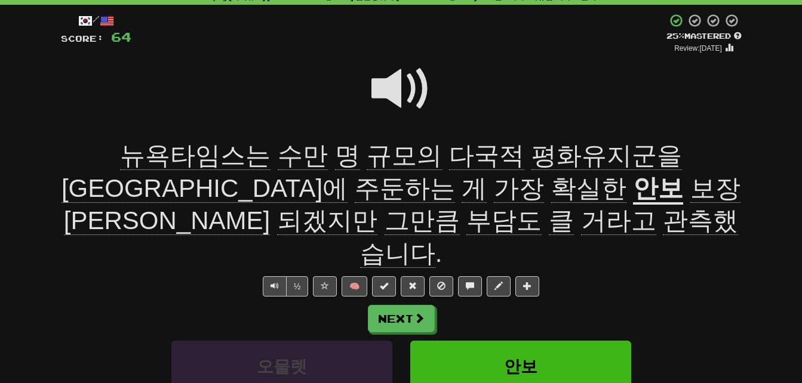
click at [531, 162] on span "평화유지군을" at bounding box center [606, 156] width 150 height 29
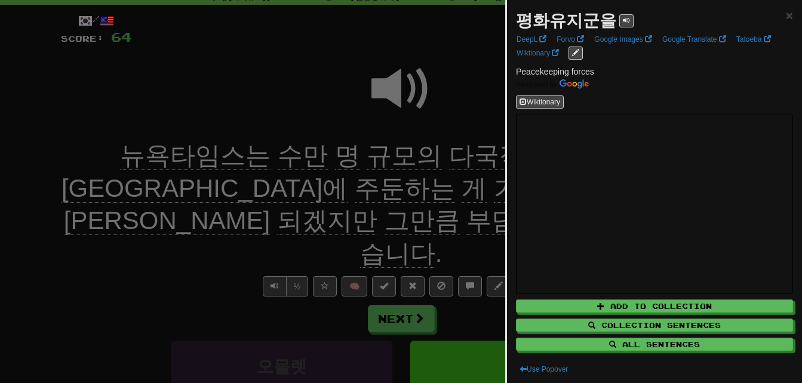
click at [475, 150] on div at bounding box center [401, 191] width 802 height 383
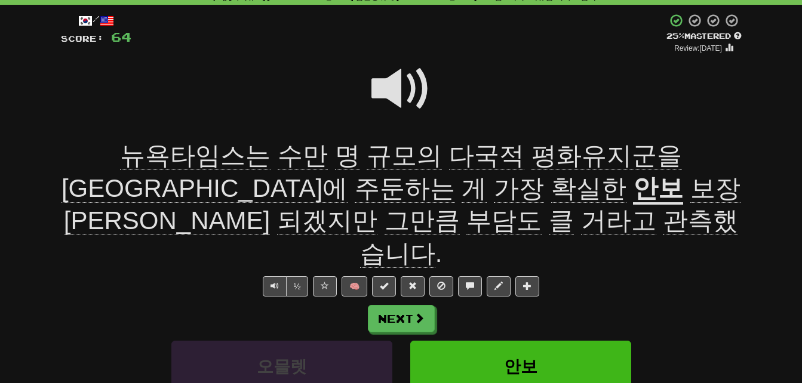
click at [355, 189] on span "주둔하는" at bounding box center [405, 188] width 100 height 29
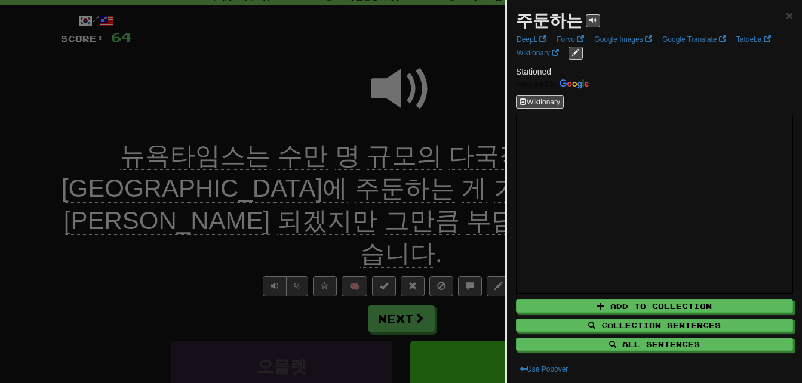
click at [130, 250] on div at bounding box center [401, 191] width 802 height 383
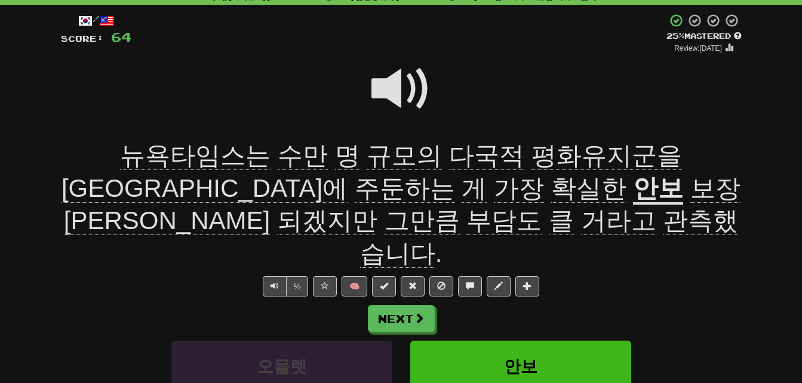
click at [551, 183] on span "확실한" at bounding box center [588, 188] width 75 height 29
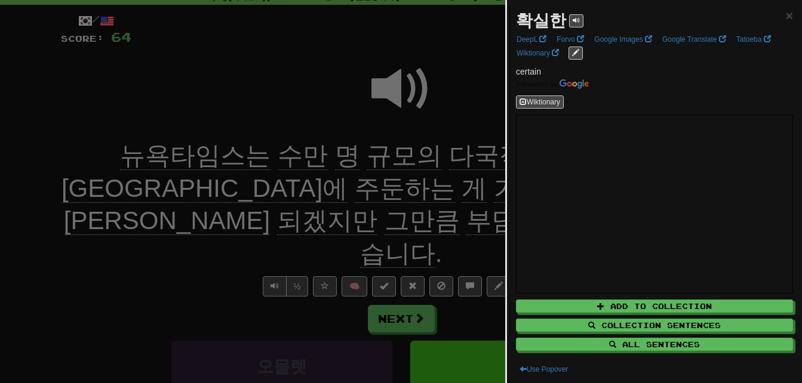
click at [287, 183] on div at bounding box center [401, 191] width 802 height 383
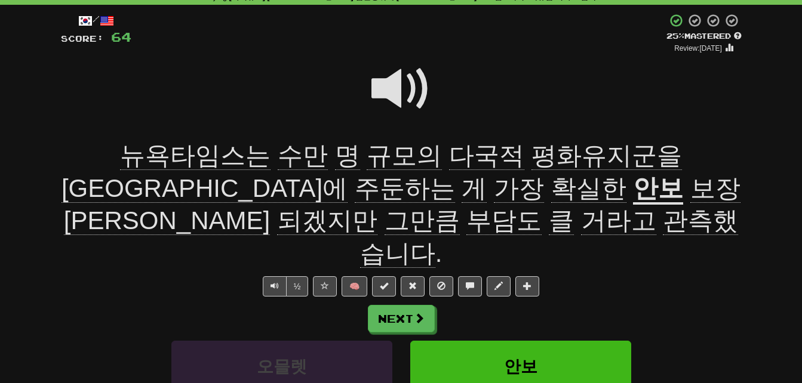
click at [377, 207] on span "되겠지만" at bounding box center [327, 221] width 100 height 29
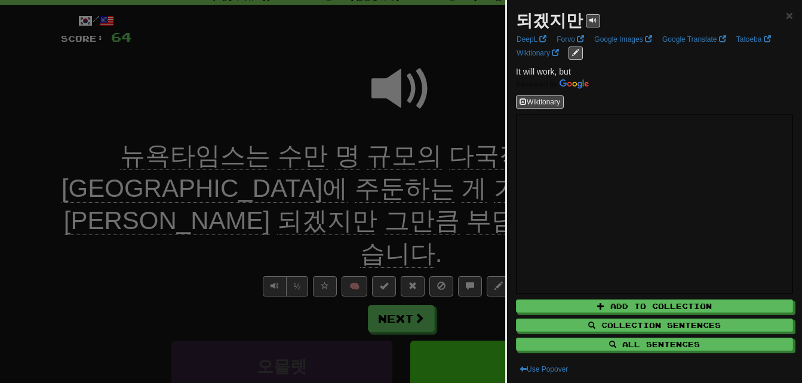
click at [481, 198] on div at bounding box center [401, 191] width 802 height 383
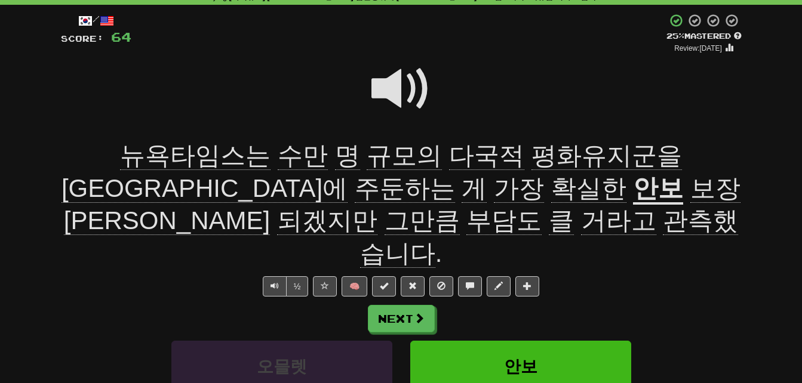
click at [460, 207] on span "그만큼" at bounding box center [422, 221] width 75 height 29
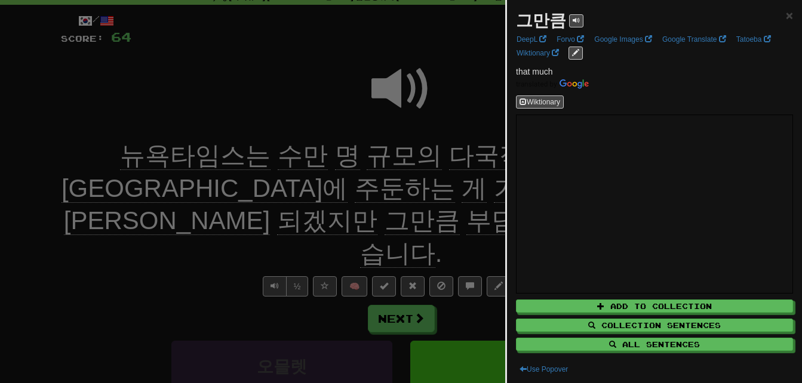
click at [444, 190] on div at bounding box center [401, 191] width 802 height 383
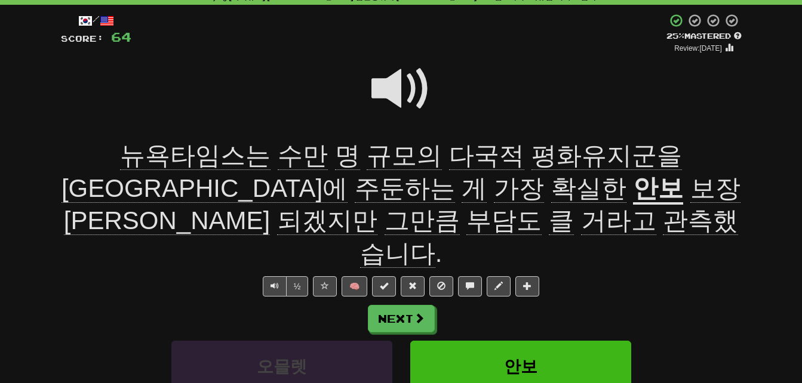
click at [542, 207] on span "부담도" at bounding box center [503, 221] width 75 height 29
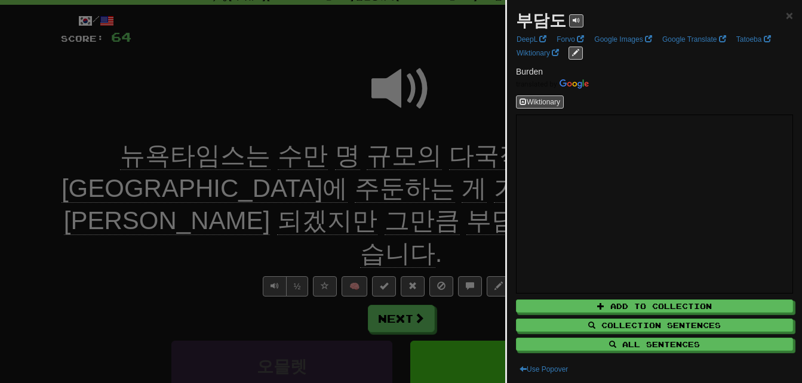
click at [448, 205] on div at bounding box center [401, 191] width 802 height 383
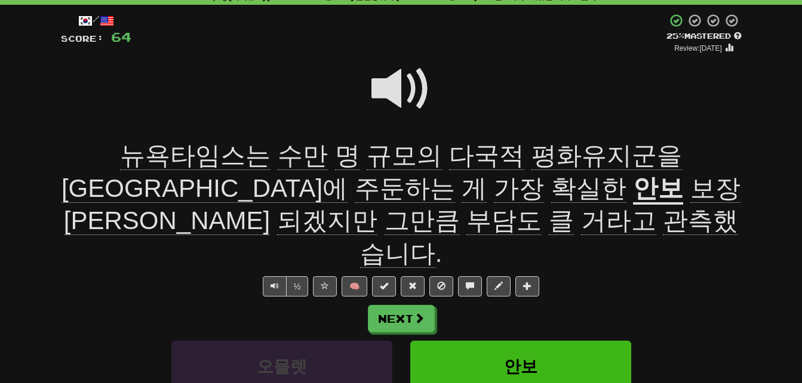
click at [581, 222] on span "거라고" at bounding box center [618, 221] width 75 height 29
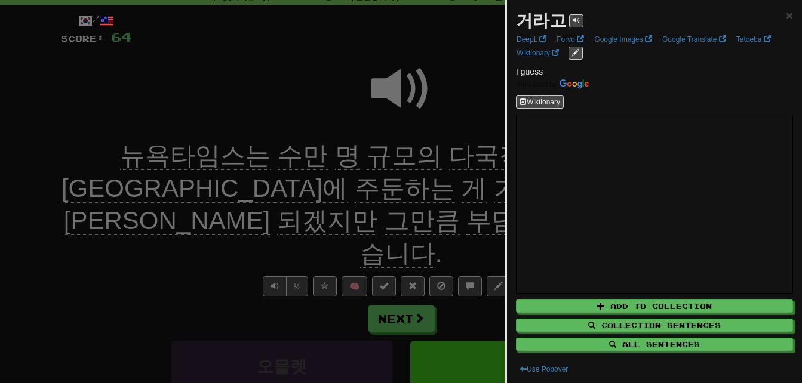
click at [309, 222] on div at bounding box center [401, 191] width 802 height 383
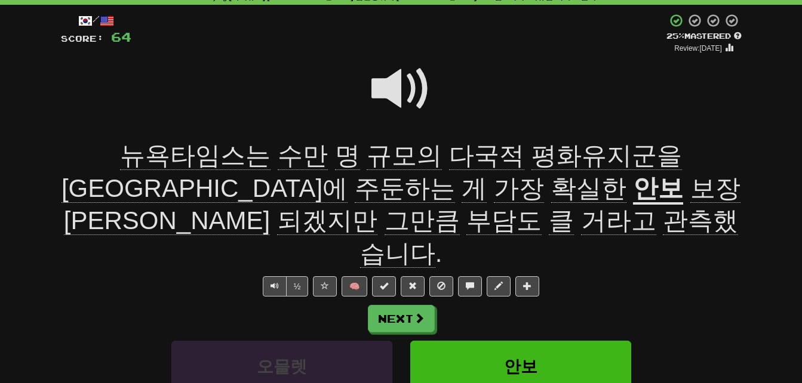
click at [391, 222] on span "관측했습니다" at bounding box center [549, 238] width 379 height 62
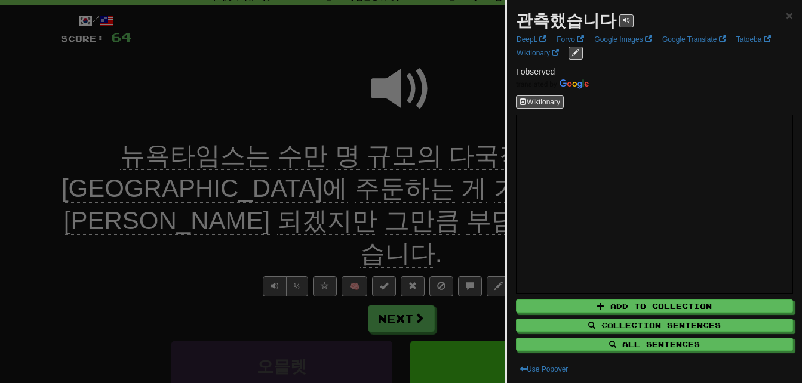
click at [391, 222] on div at bounding box center [401, 191] width 802 height 383
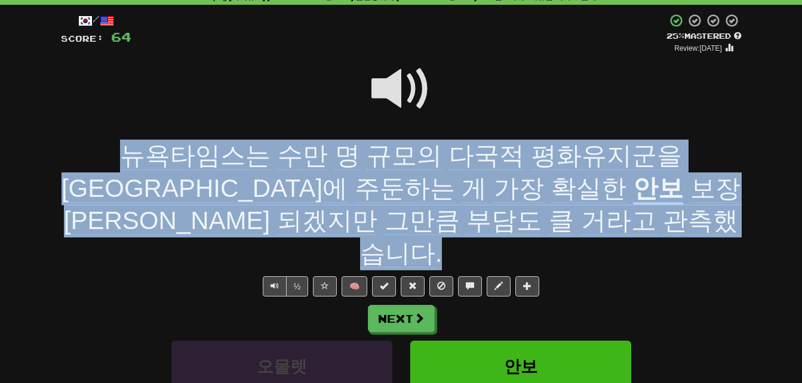
drag, startPoint x: 69, startPoint y: 153, endPoint x: 511, endPoint y: 218, distance: 446.0
click at [511, 218] on div "뉴욕타임스는 수만 명 규모의 다국적 평화유지군을 우크라이나에 주둔하는 게 가장 확실한 안보 보장이 되겠지만 그만큼 부담도 클 거라고 관측했습니…" at bounding box center [401, 205] width 681 height 130
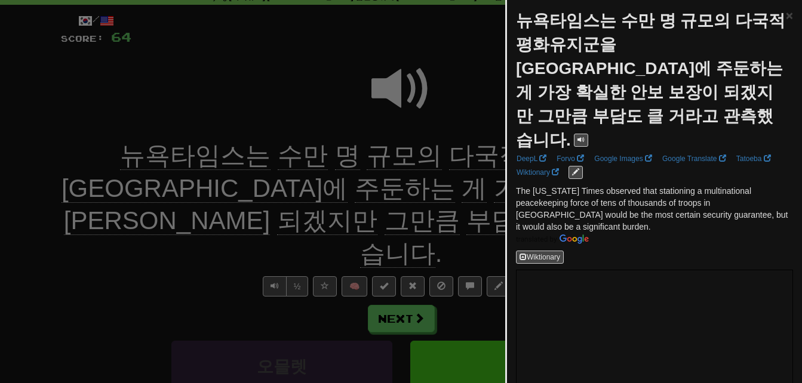
click at [241, 219] on div at bounding box center [401, 191] width 802 height 383
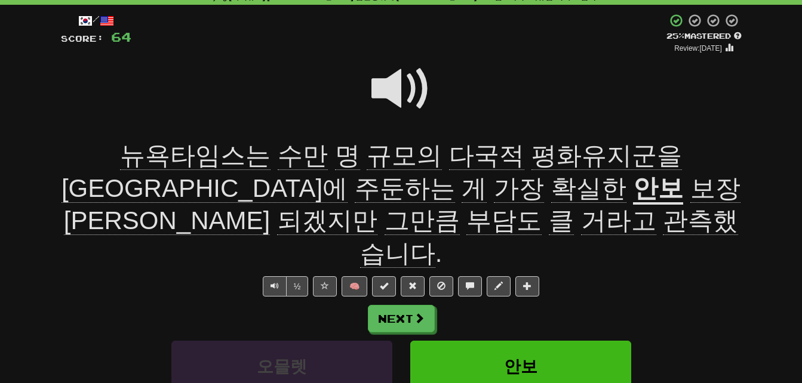
click at [395, 81] on span at bounding box center [401, 89] width 60 height 60
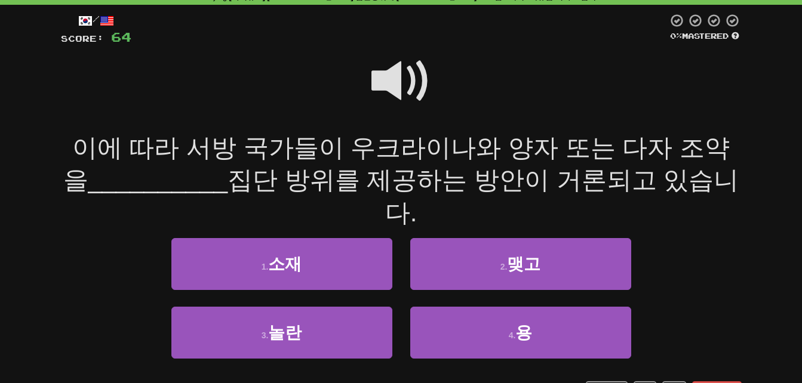
click at [395, 81] on span at bounding box center [401, 81] width 60 height 60
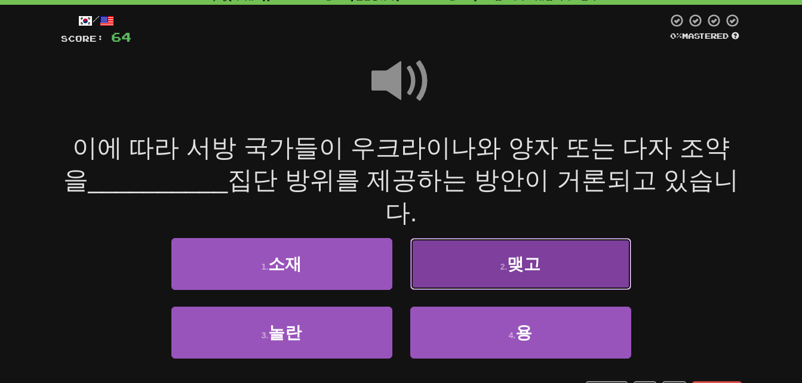
click at [493, 238] on button "2 . 맺고" at bounding box center [520, 264] width 221 height 52
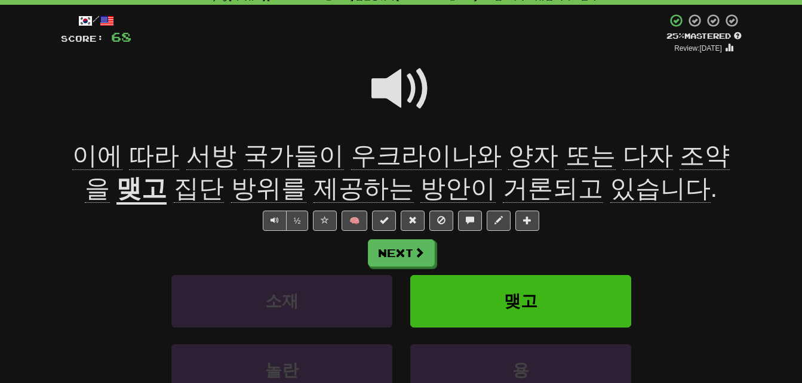
click at [197, 153] on span "서방" at bounding box center [211, 156] width 50 height 29
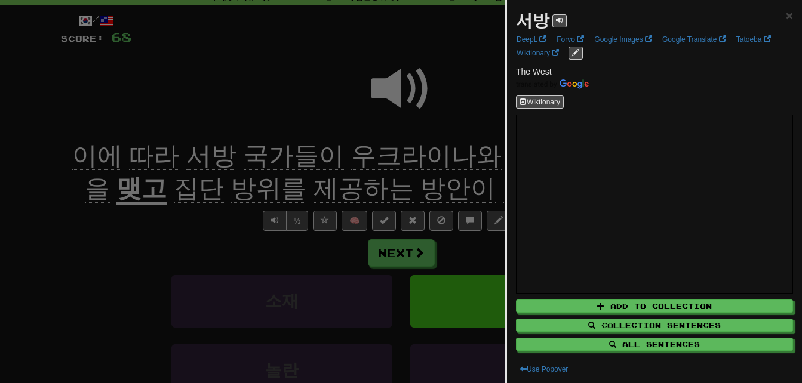
click at [81, 247] on div at bounding box center [401, 191] width 802 height 383
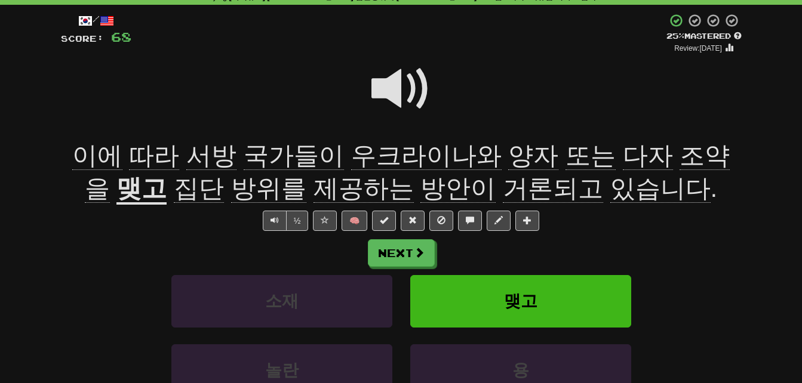
click at [508, 155] on span "양자" at bounding box center [533, 156] width 50 height 29
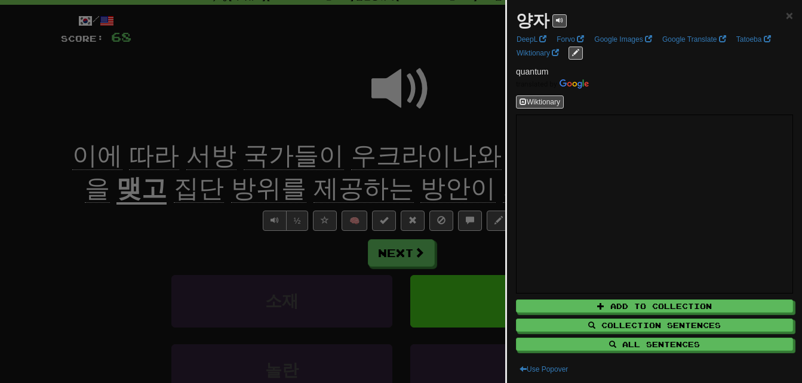
click at [491, 155] on div at bounding box center [401, 191] width 802 height 383
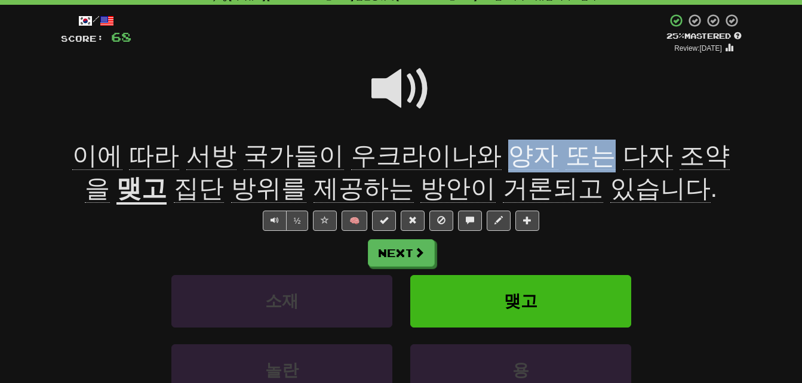
drag, startPoint x: 476, startPoint y: 153, endPoint x: 562, endPoint y: 154, distance: 86.6
click at [562, 154] on span "이에 따라 서방 국가들이 우크라이나와 양자 또는 다자 조약을" at bounding box center [400, 173] width 657 height 62
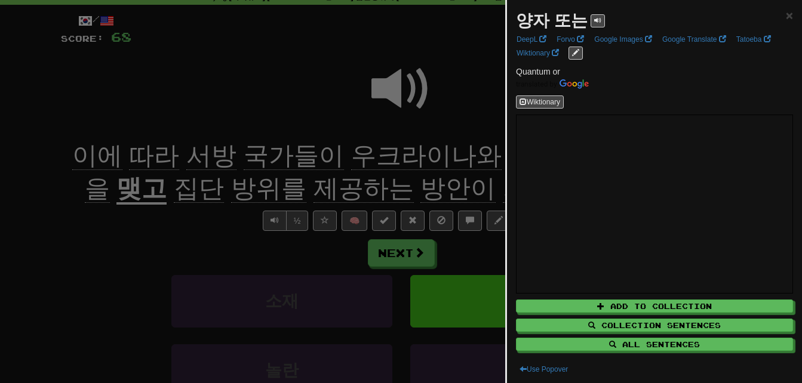
click at [450, 170] on div at bounding box center [401, 191] width 802 height 383
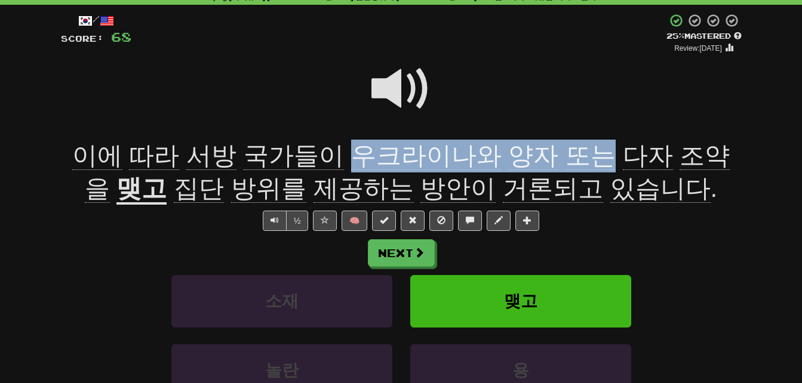
drag, startPoint x: 331, startPoint y: 157, endPoint x: 567, endPoint y: 150, distance: 236.6
click at [567, 150] on span "이에 따라 서방 국가들이 우크라이나와 양자 또는 다자 조약을" at bounding box center [400, 173] width 657 height 62
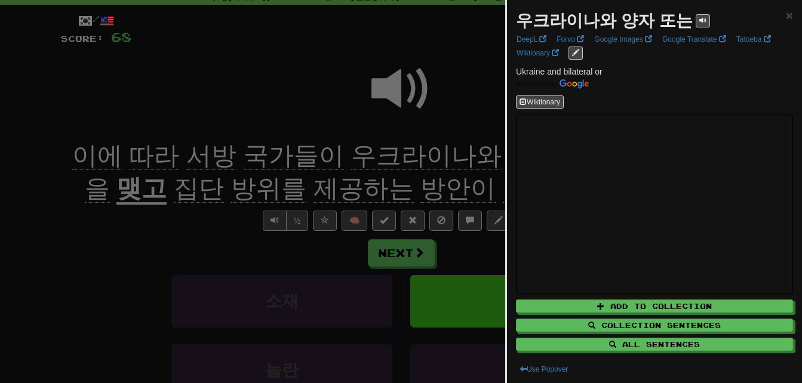
click at [463, 156] on div at bounding box center [401, 191] width 802 height 383
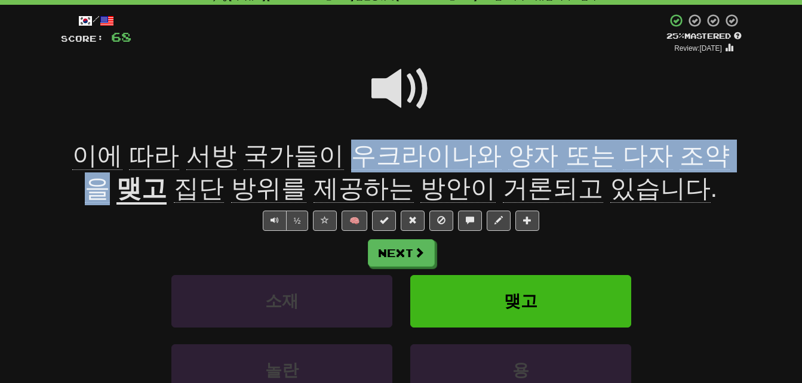
drag, startPoint x: 331, startPoint y: 155, endPoint x: 693, endPoint y: 161, distance: 361.9
click at [693, 161] on span "이에 따라 서방 국가들이 우크라이나와 양자 또는 다자 조약을" at bounding box center [400, 173] width 657 height 62
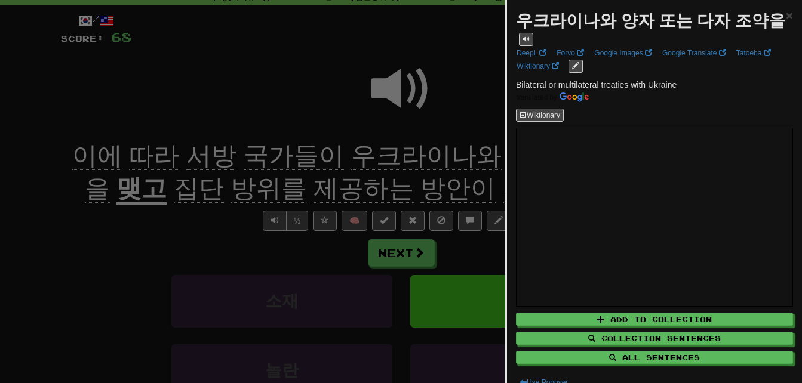
click at [365, 161] on div at bounding box center [401, 191] width 802 height 383
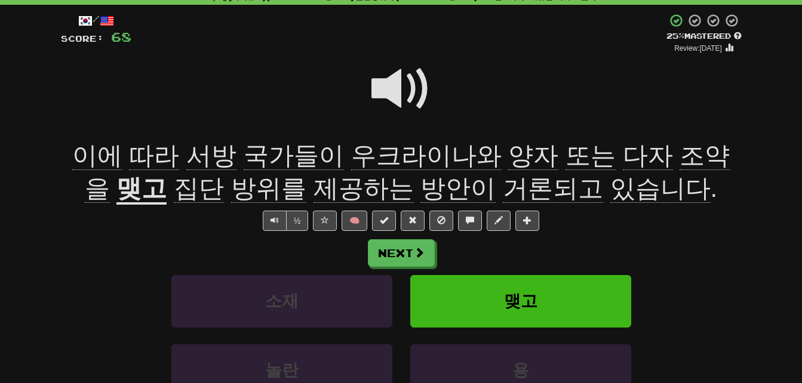
click at [177, 193] on span "집단" at bounding box center [199, 188] width 50 height 29
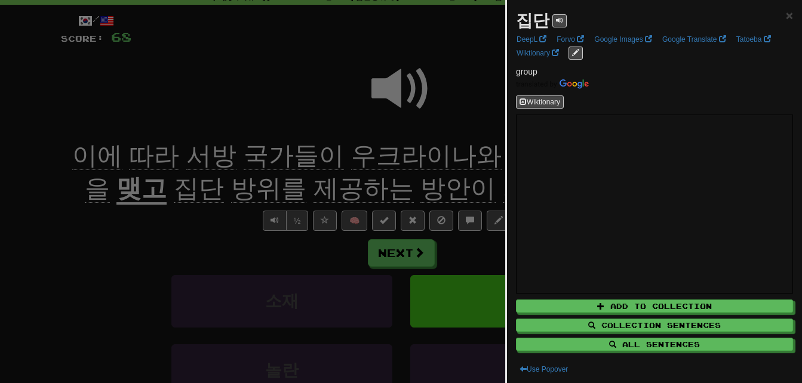
click at [185, 228] on div at bounding box center [401, 191] width 802 height 383
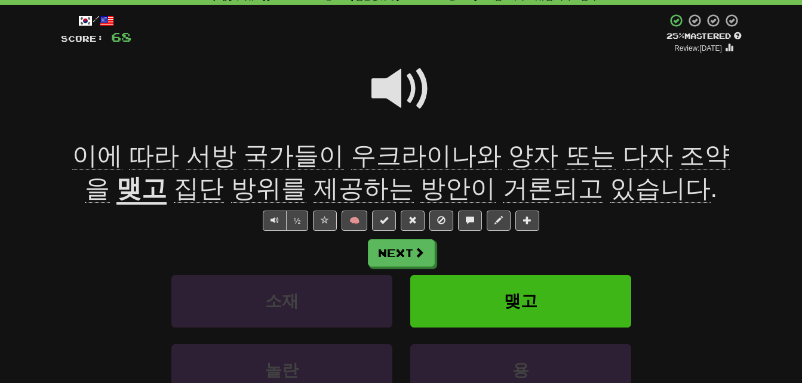
click at [322, 186] on span "제공하는" at bounding box center [363, 188] width 100 height 29
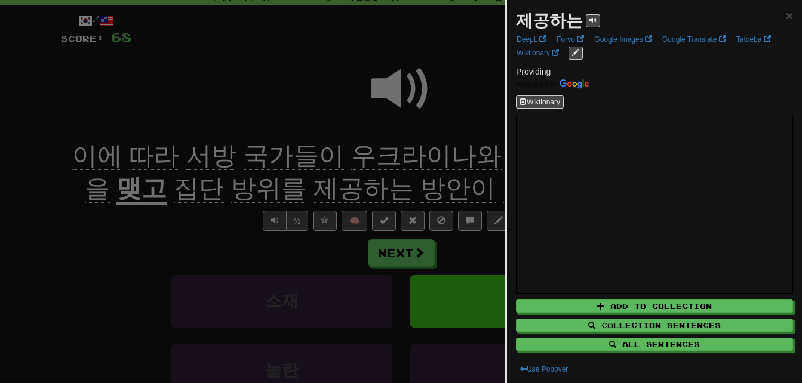
click at [322, 186] on div at bounding box center [401, 191] width 802 height 383
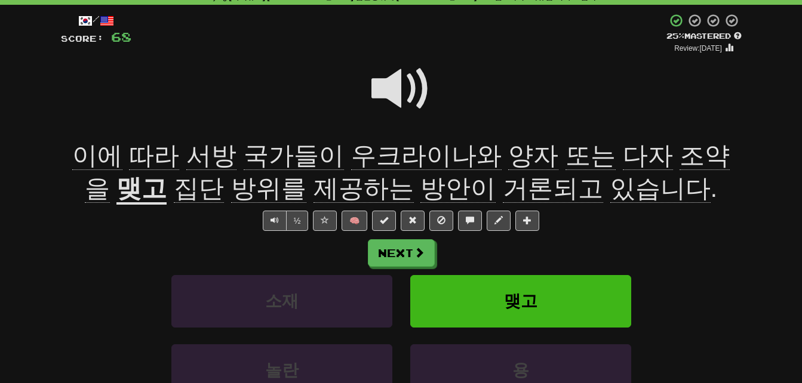
click at [514, 197] on span "거론되고" at bounding box center [553, 188] width 100 height 29
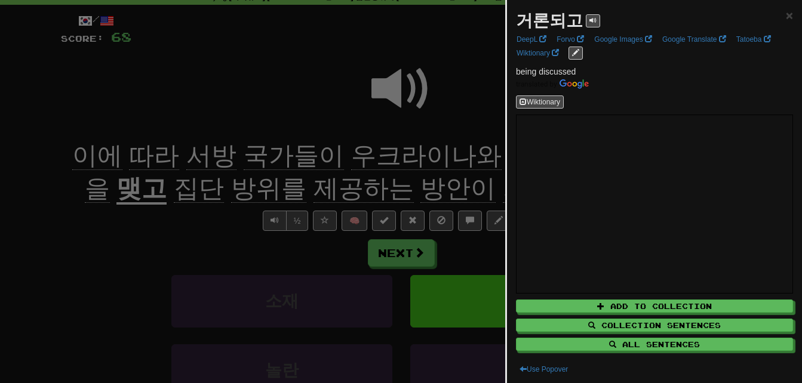
click at [475, 187] on div at bounding box center [401, 191] width 802 height 383
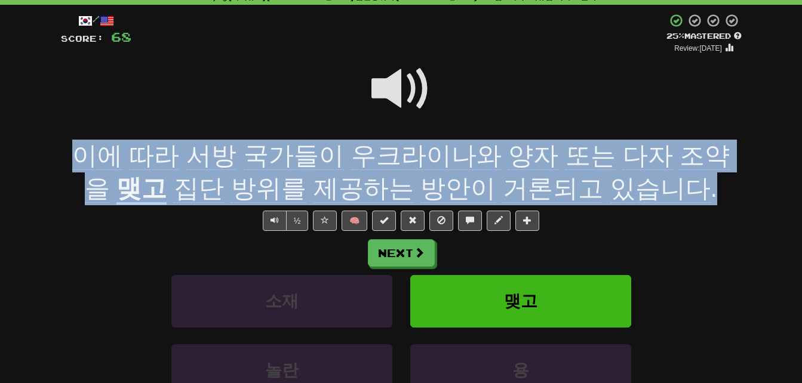
drag, startPoint x: 71, startPoint y: 151, endPoint x: 665, endPoint y: 186, distance: 595.2
click at [665, 186] on div "이에 따라 서방 국가들이 우크라이나와 양자 또는 다자 조약을 맺고 집단 방위를 제공하는 방안이 거론되고 있습니다 ." at bounding box center [401, 172] width 681 height 65
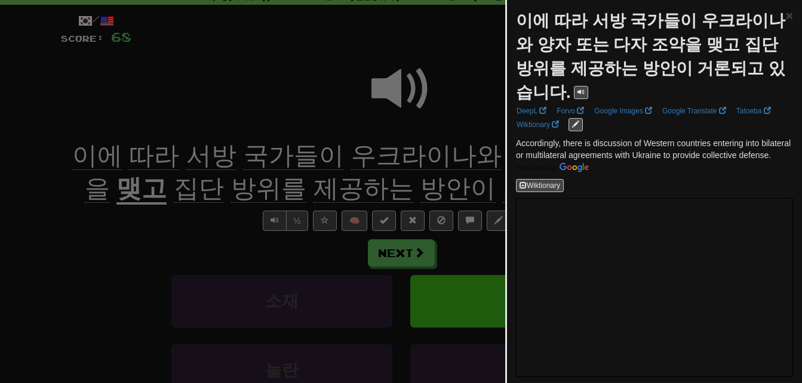
click at [185, 259] on div at bounding box center [401, 191] width 802 height 383
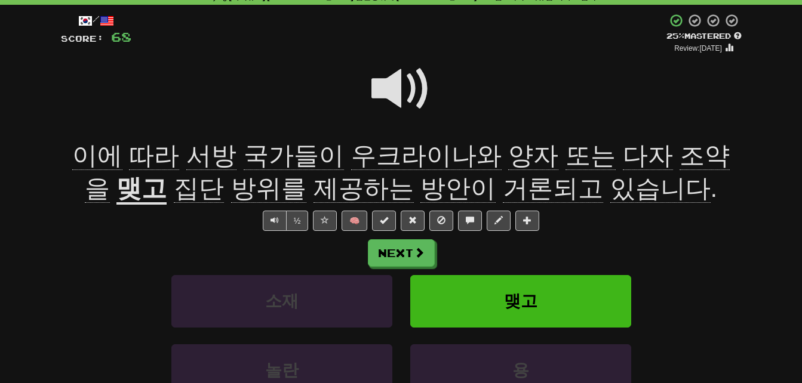
click at [343, 189] on span "제공하는" at bounding box center [363, 188] width 100 height 29
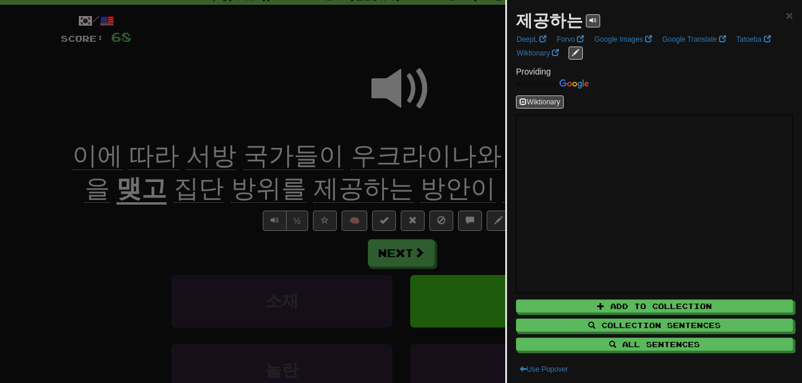
click at [343, 189] on div at bounding box center [401, 191] width 802 height 383
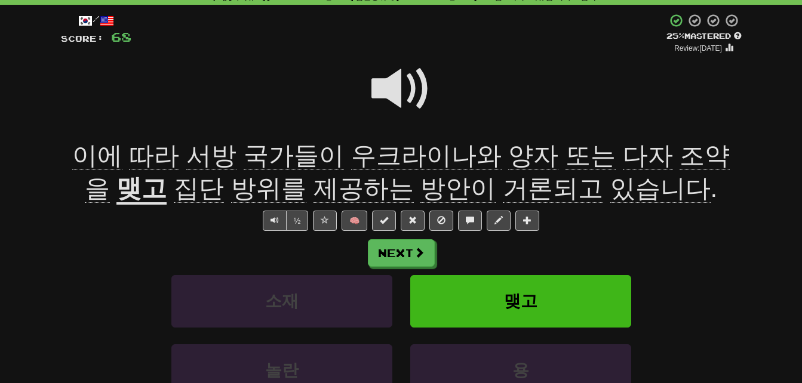
click at [420, 190] on span "방안이" at bounding box center [457, 188] width 75 height 29
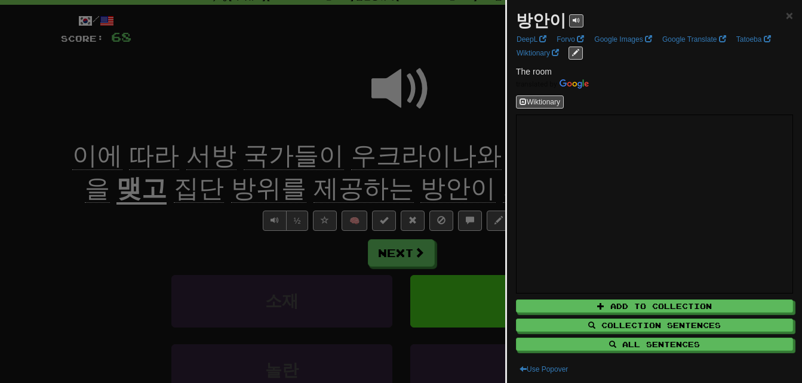
click at [353, 189] on div at bounding box center [401, 191] width 802 height 383
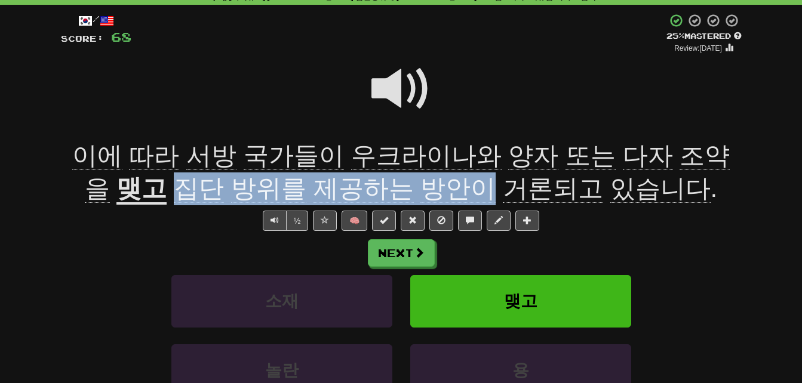
drag, startPoint x: 168, startPoint y: 185, endPoint x: 452, endPoint y: 185, distance: 284.2
click at [452, 185] on span "집단 방위를 제공하는 방안이 거론되고 있습니다 ." at bounding box center [442, 188] width 551 height 29
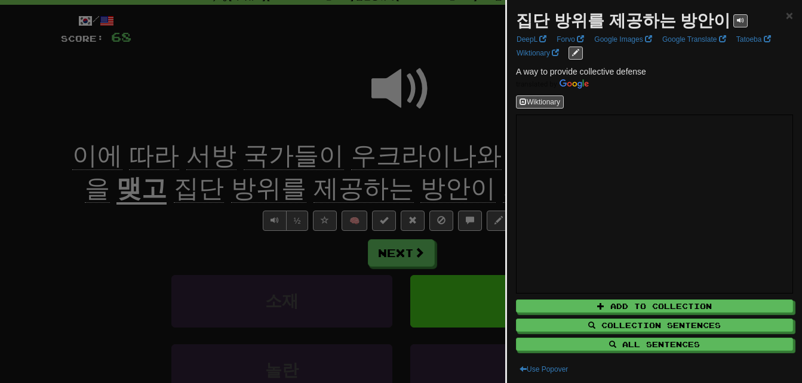
click at [452, 186] on div at bounding box center [401, 191] width 802 height 383
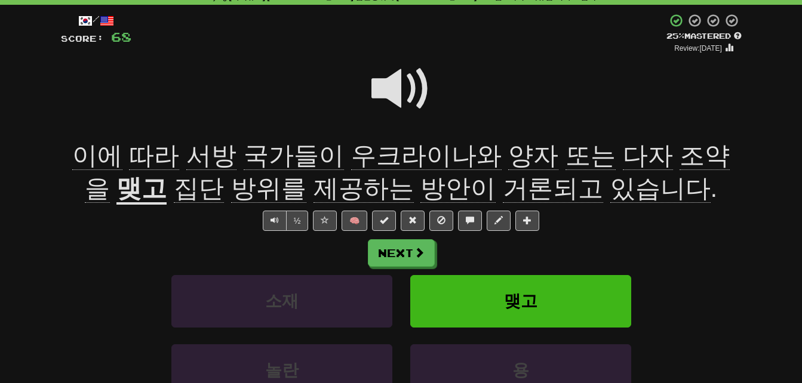
click at [388, 80] on span at bounding box center [401, 89] width 60 height 60
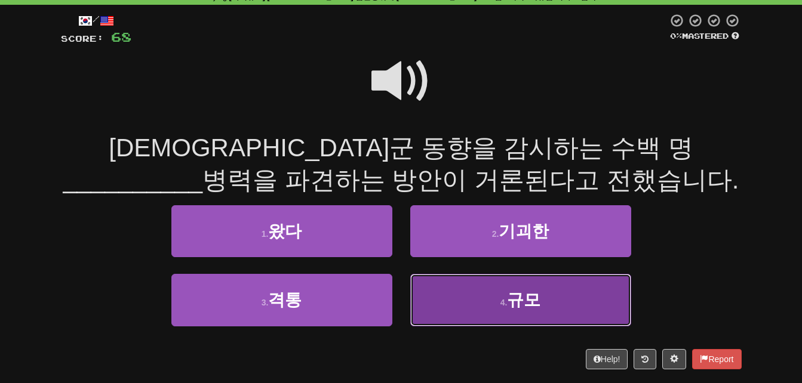
click at [444, 296] on button "4 . 규모" at bounding box center [520, 300] width 221 height 52
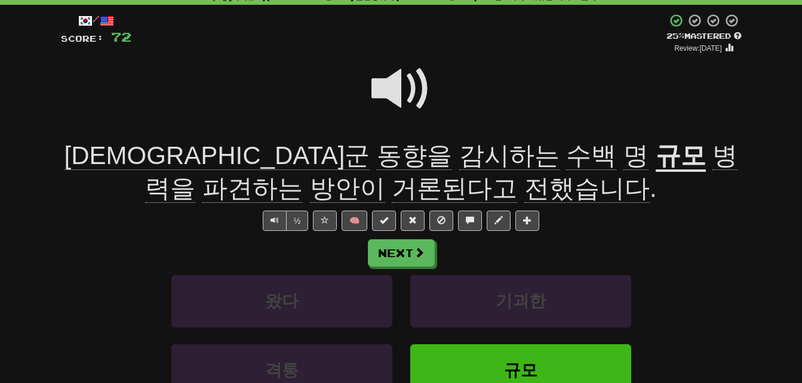
click at [377, 156] on span "동향을" at bounding box center [414, 156] width 75 height 29
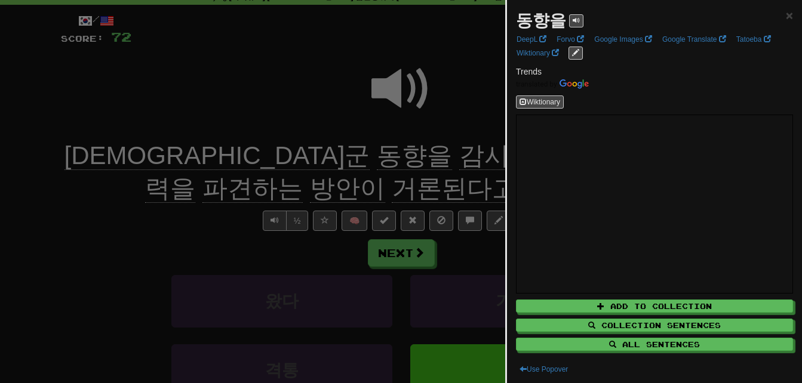
click at [189, 193] on div at bounding box center [401, 191] width 802 height 383
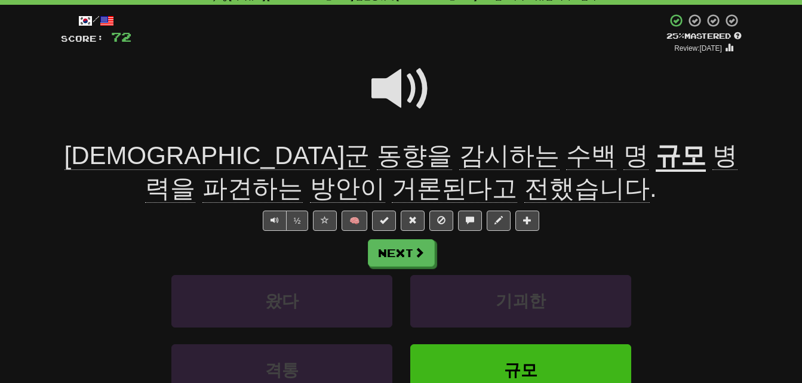
click at [459, 152] on span "감시하는" at bounding box center [509, 156] width 100 height 29
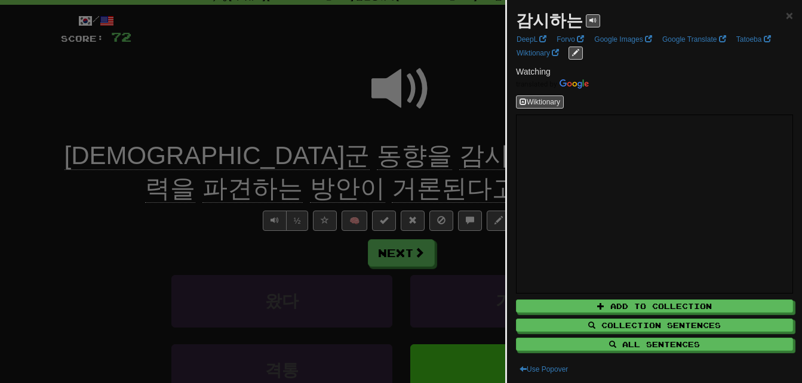
click at [314, 152] on div at bounding box center [401, 191] width 802 height 383
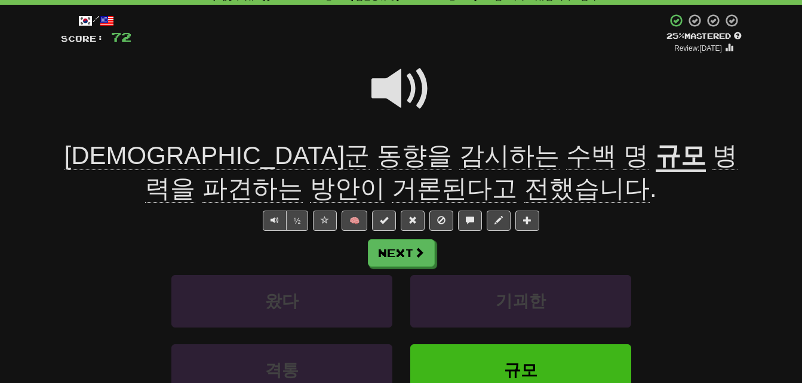
click at [514, 155] on span "병력을" at bounding box center [441, 173] width 592 height 62
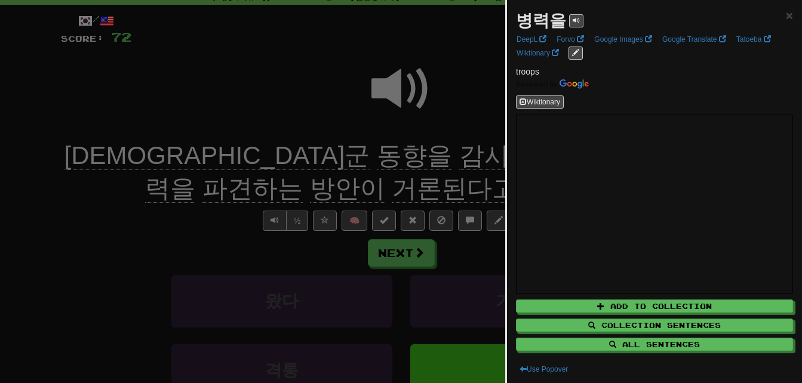
click at [476, 153] on div at bounding box center [401, 191] width 802 height 383
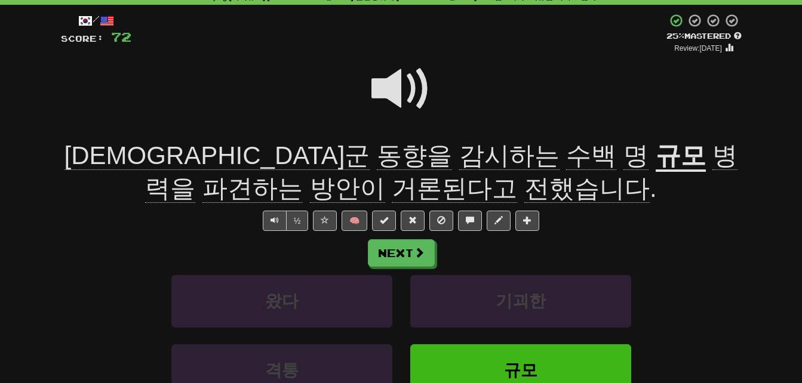
click at [303, 174] on span "파견하는" at bounding box center [252, 188] width 100 height 29
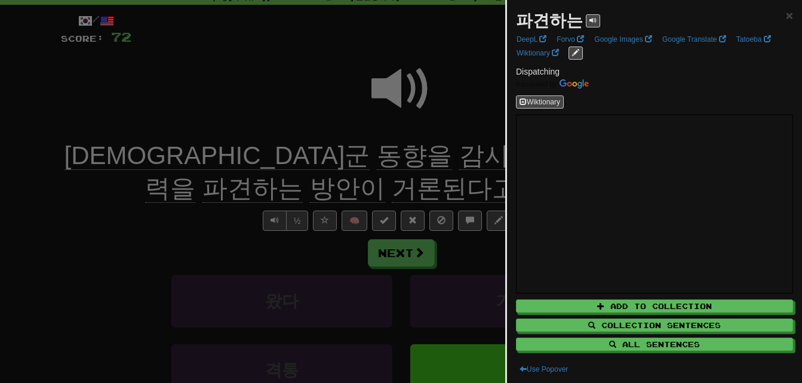
click at [439, 178] on div at bounding box center [401, 191] width 802 height 383
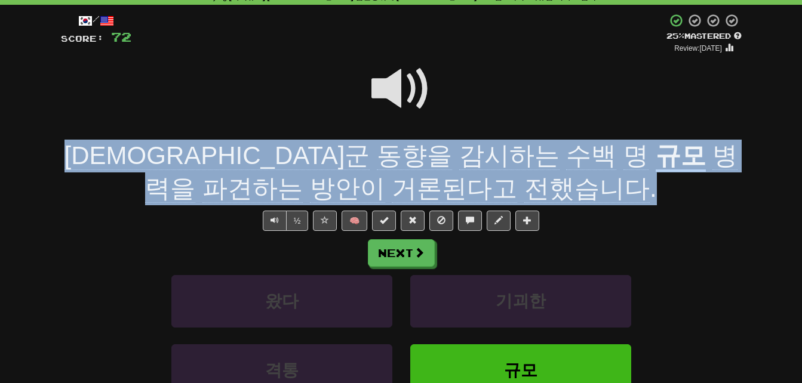
drag, startPoint x: 75, startPoint y: 155, endPoint x: 522, endPoint y: 177, distance: 448.4
click at [522, 177] on div "러시아군 동향을 감시하는 수백 명 규모 병력을 파견하는 방안이 거론된다고 전했습니다 ." at bounding box center [401, 172] width 681 height 65
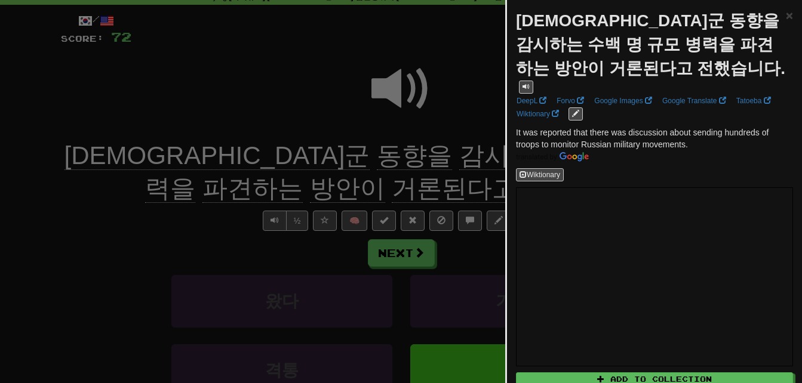
click at [232, 189] on div at bounding box center [401, 191] width 802 height 383
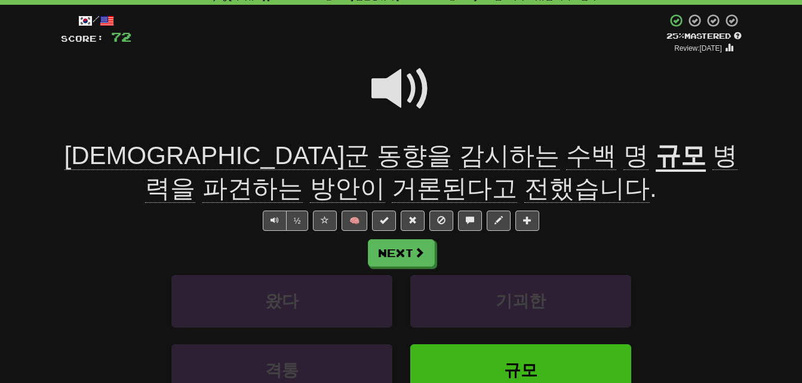
click at [303, 174] on span "파견하는" at bounding box center [252, 188] width 100 height 29
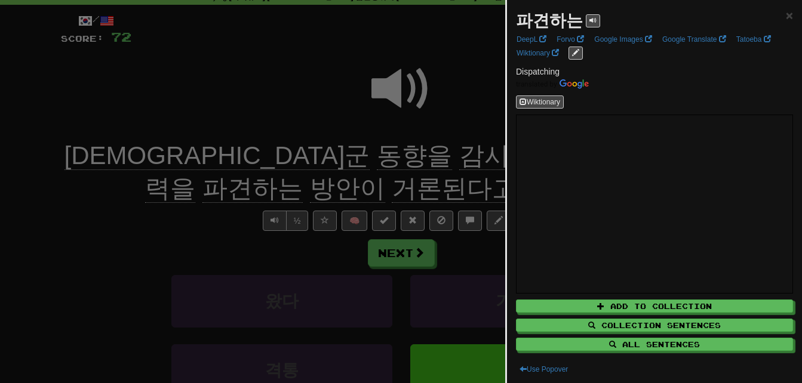
click at [457, 160] on div at bounding box center [401, 191] width 802 height 383
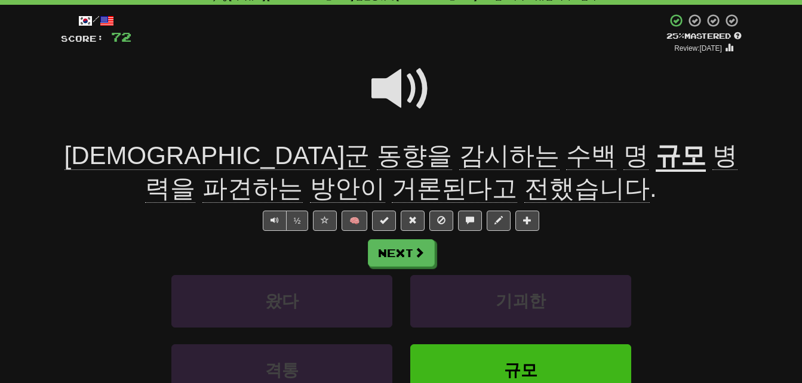
click at [459, 154] on span "감시하는" at bounding box center [509, 156] width 100 height 29
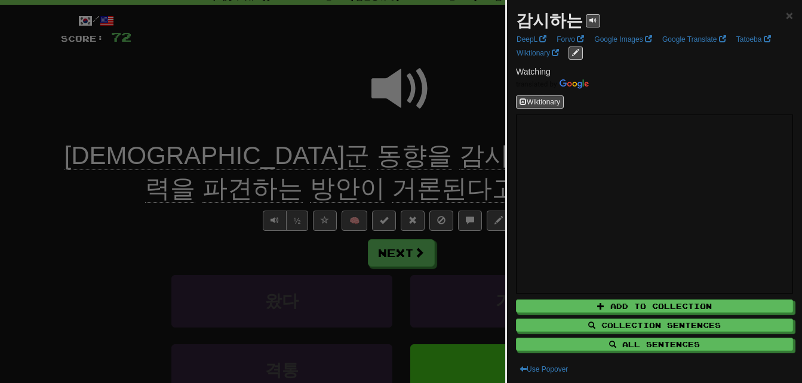
click at [242, 177] on div at bounding box center [401, 191] width 802 height 383
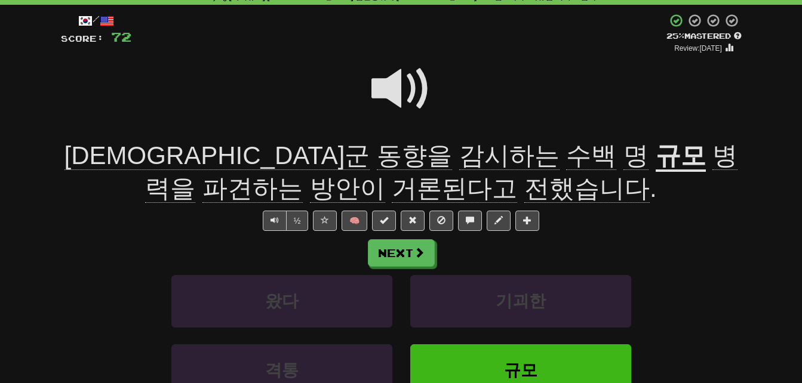
click at [500, 154] on span "병력을" at bounding box center [441, 173] width 592 height 62
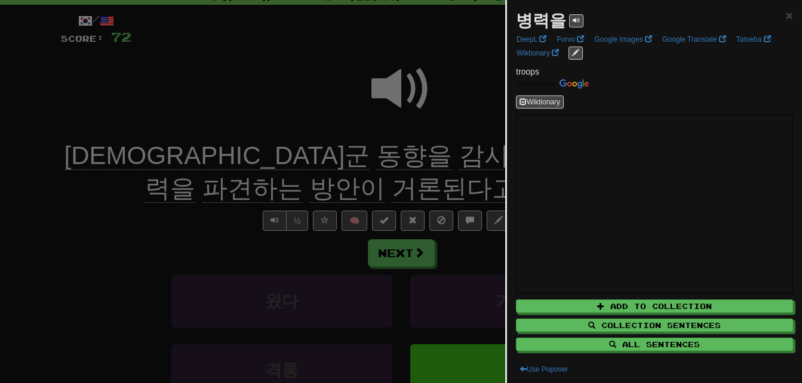
click at [363, 171] on div at bounding box center [401, 191] width 802 height 383
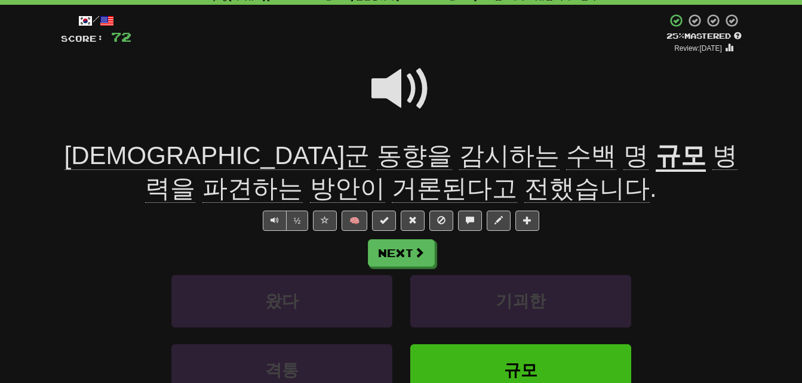
click at [388, 82] on span at bounding box center [401, 89] width 60 height 60
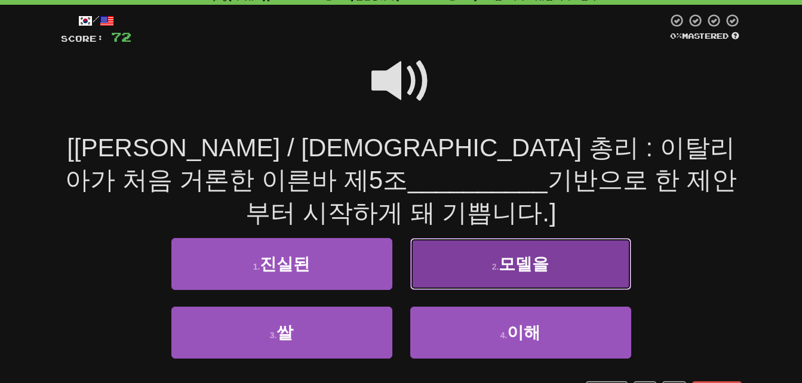
click at [474, 238] on button "2 . 모델을" at bounding box center [520, 264] width 221 height 52
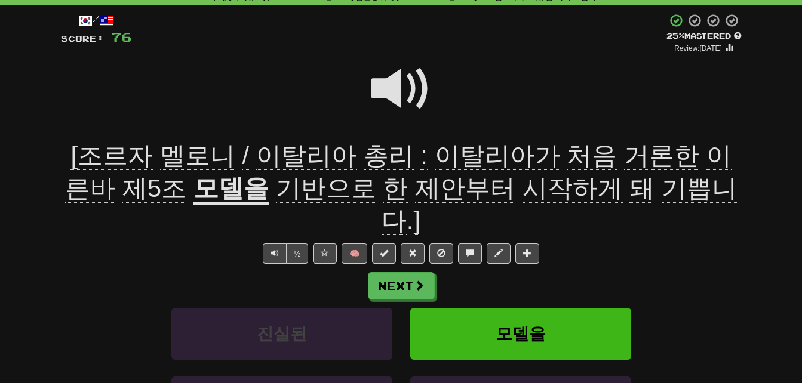
click at [624, 152] on span "거론한" at bounding box center [661, 156] width 75 height 29
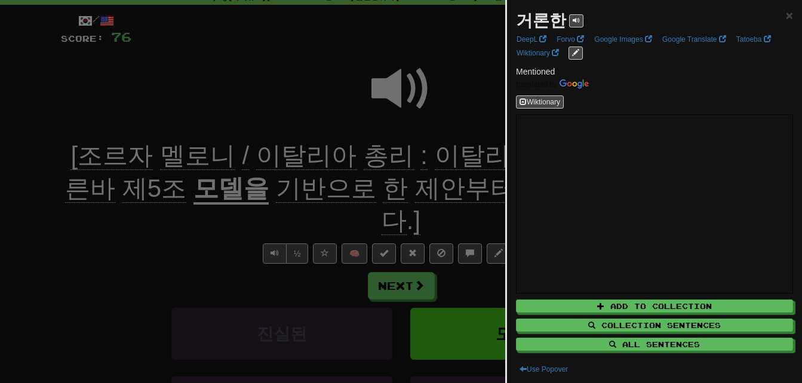
click at [476, 131] on div at bounding box center [401, 191] width 802 height 383
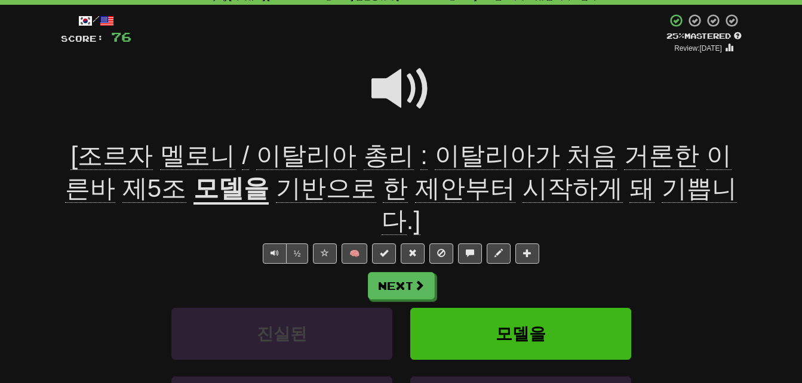
click at [385, 79] on span at bounding box center [401, 89] width 60 height 60
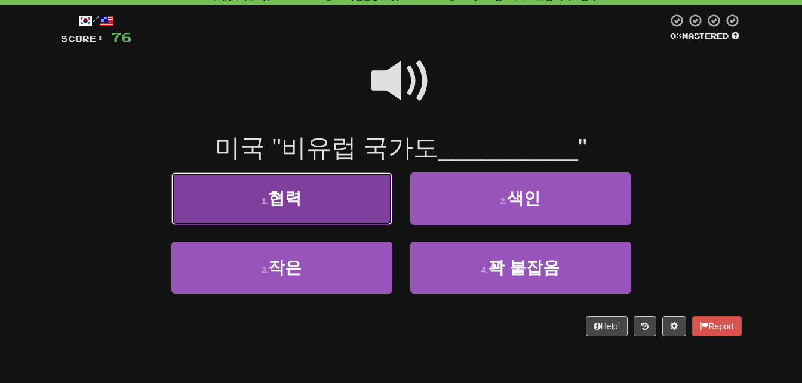
click at [243, 220] on button "1 . 협력" at bounding box center [281, 199] width 221 height 52
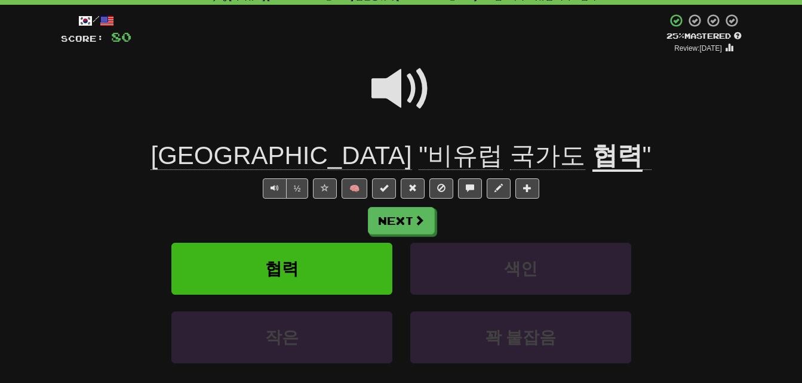
click at [399, 81] on span at bounding box center [401, 89] width 60 height 60
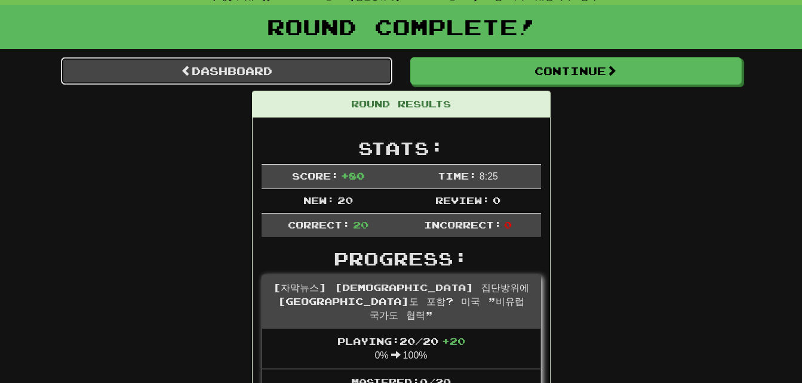
click at [137, 70] on link "Dashboard" at bounding box center [226, 70] width 331 height 27
